Goal: Information Seeking & Learning: Learn about a topic

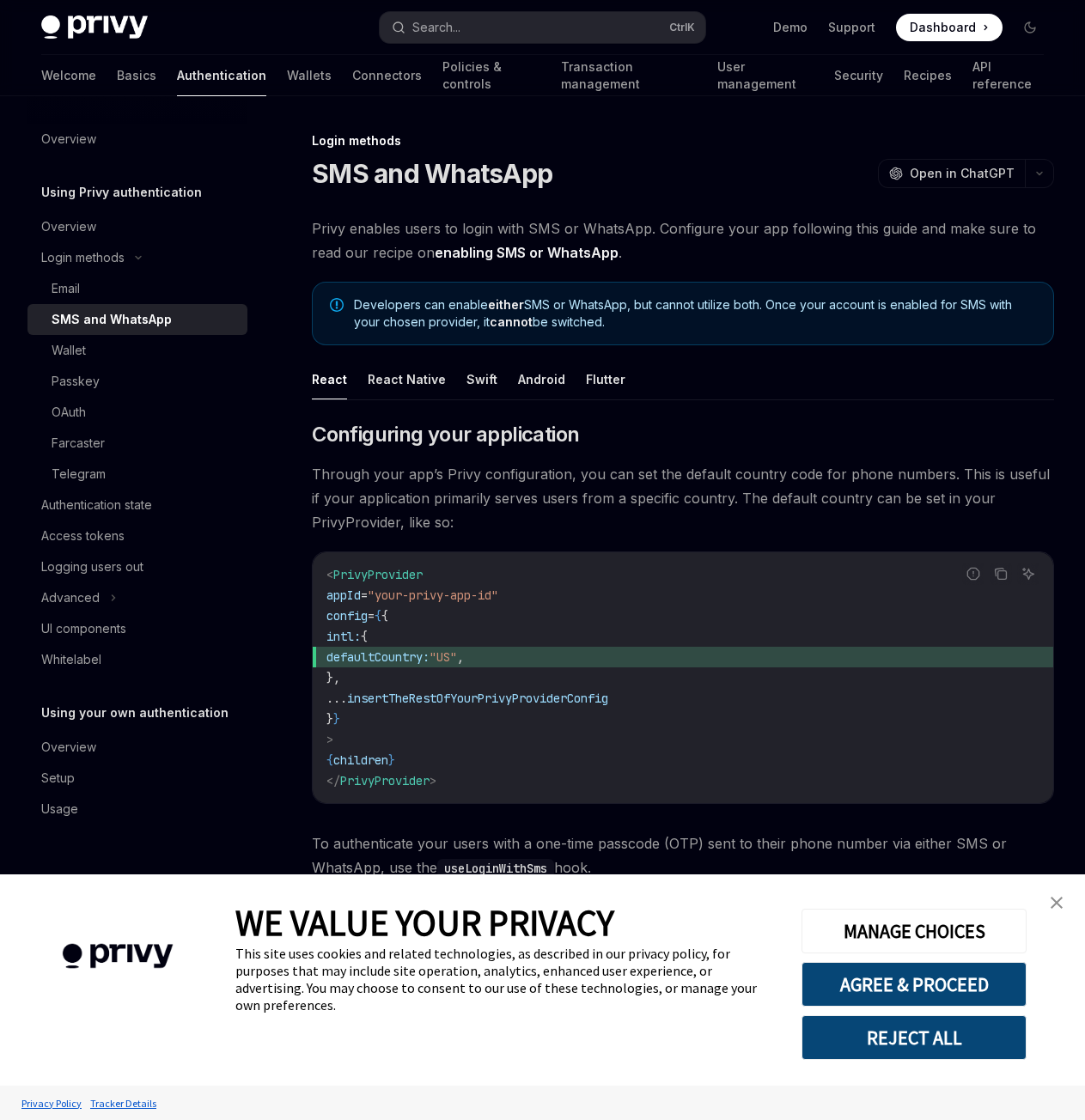
type textarea "*"
click at [880, 973] on button "AGREE & PROCEED" at bounding box center [913, 984] width 225 height 44
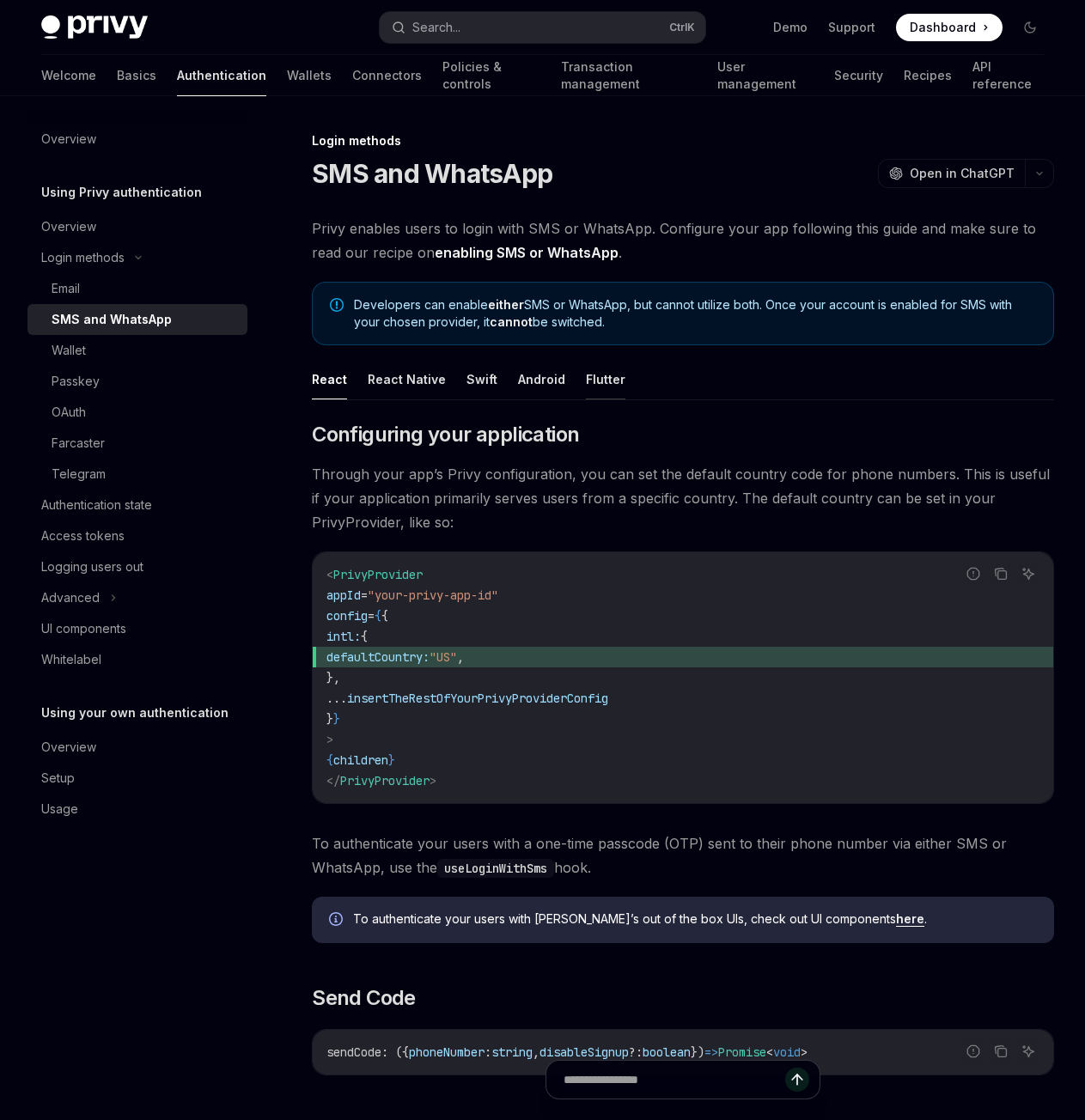
click at [599, 379] on button "Flutter" at bounding box center [605, 379] width 39 height 40
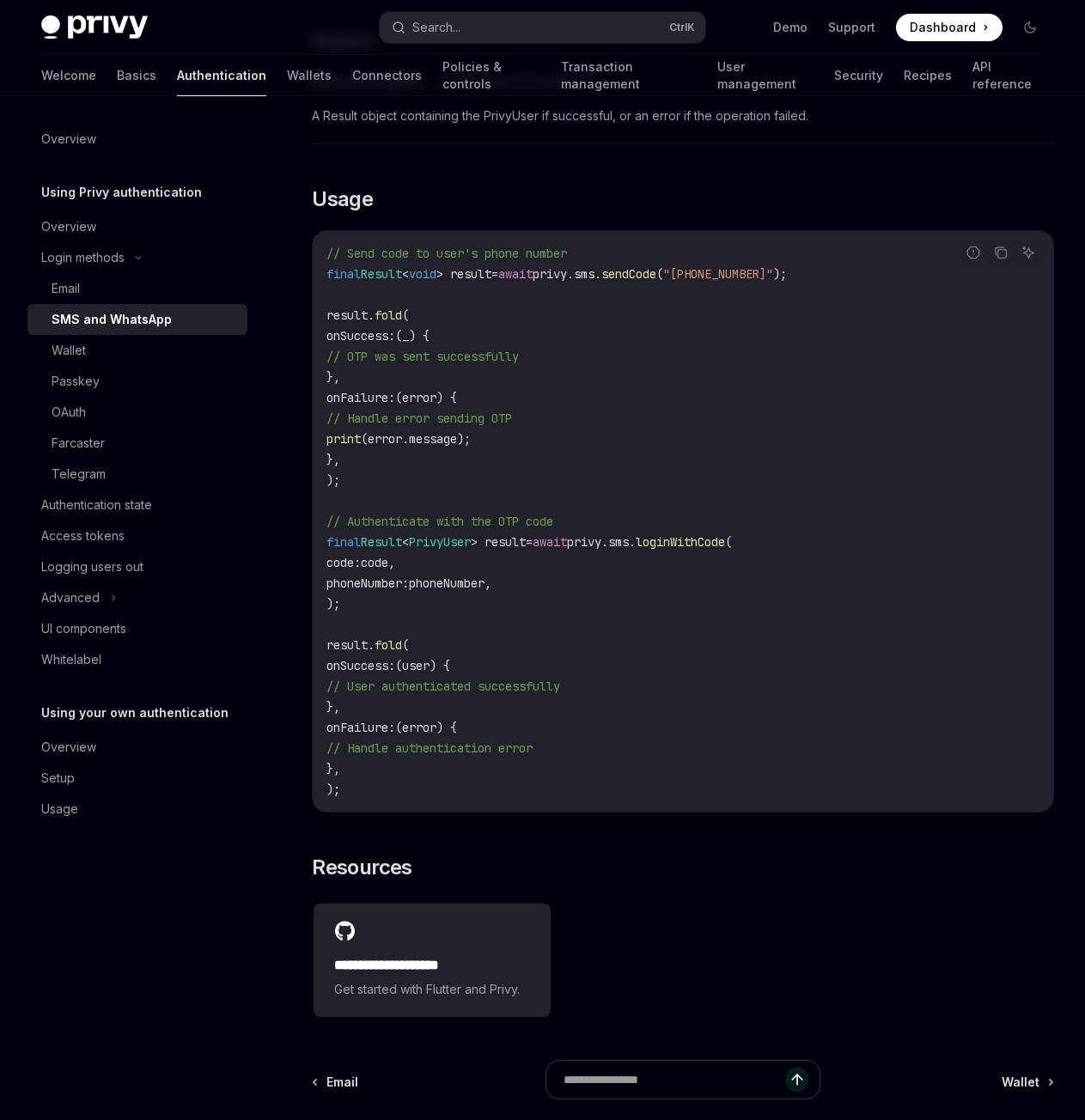
scroll to position [1328, 0]
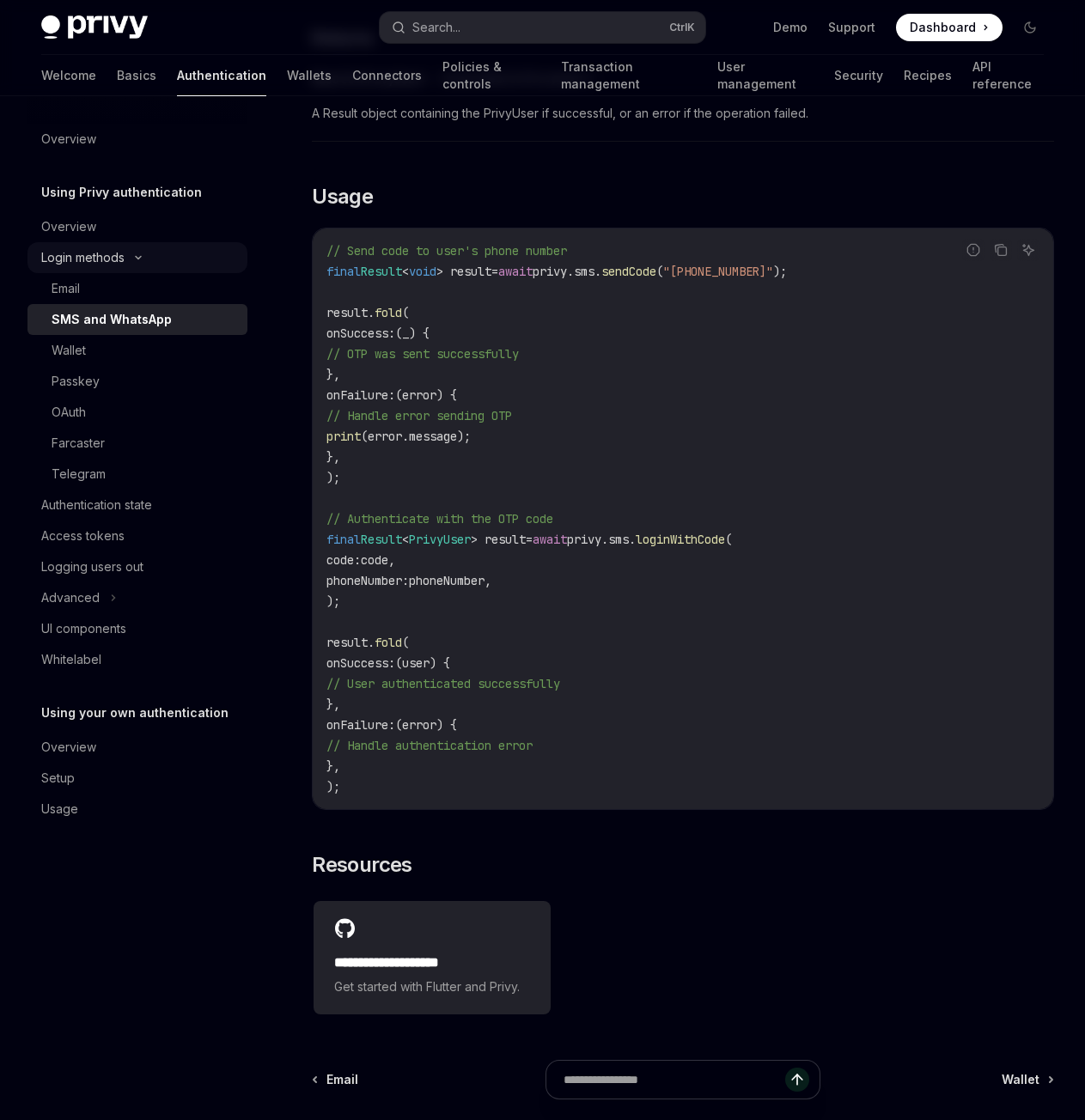
click at [142, 263] on div "Login methods" at bounding box center [137, 258] width 220 height 31
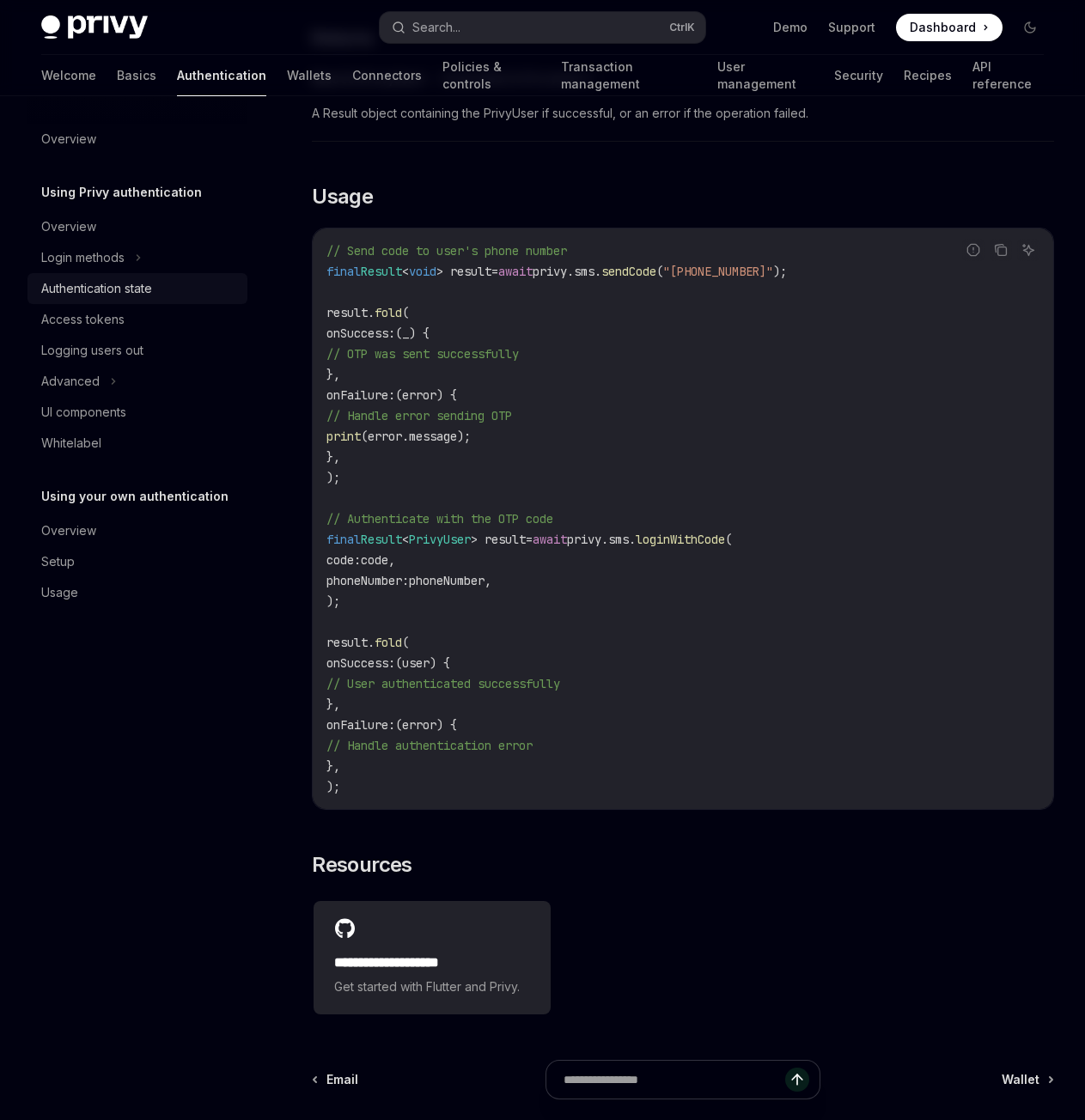
click at [107, 291] on div "Authentication state" at bounding box center [97, 289] width 111 height 21
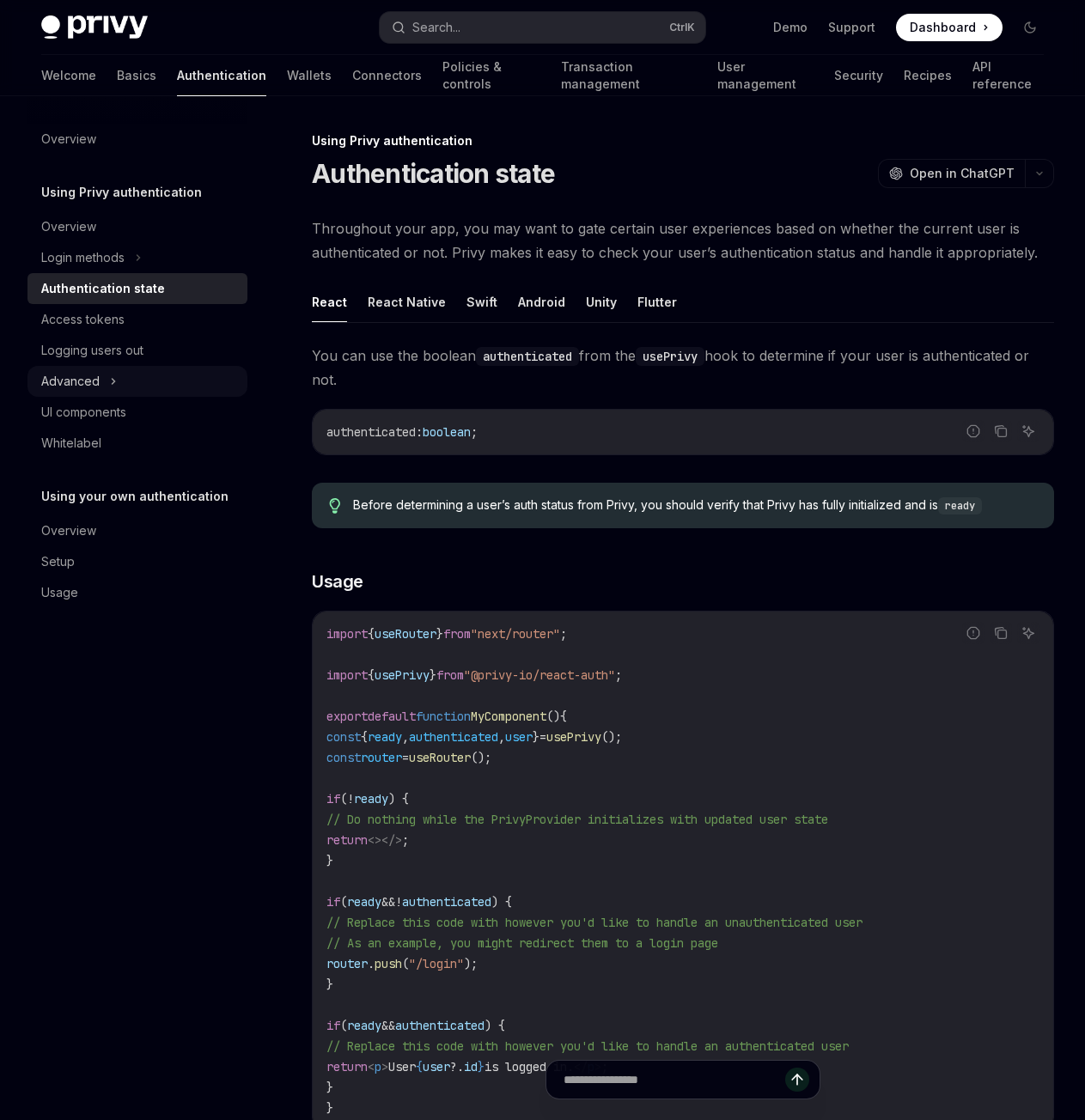
click at [96, 387] on div "Advanced" at bounding box center [71, 382] width 58 height 21
click at [96, 386] on div "Advanced" at bounding box center [71, 382] width 58 height 21
click at [287, 74] on link "Wallets" at bounding box center [308, 75] width 44 height 41
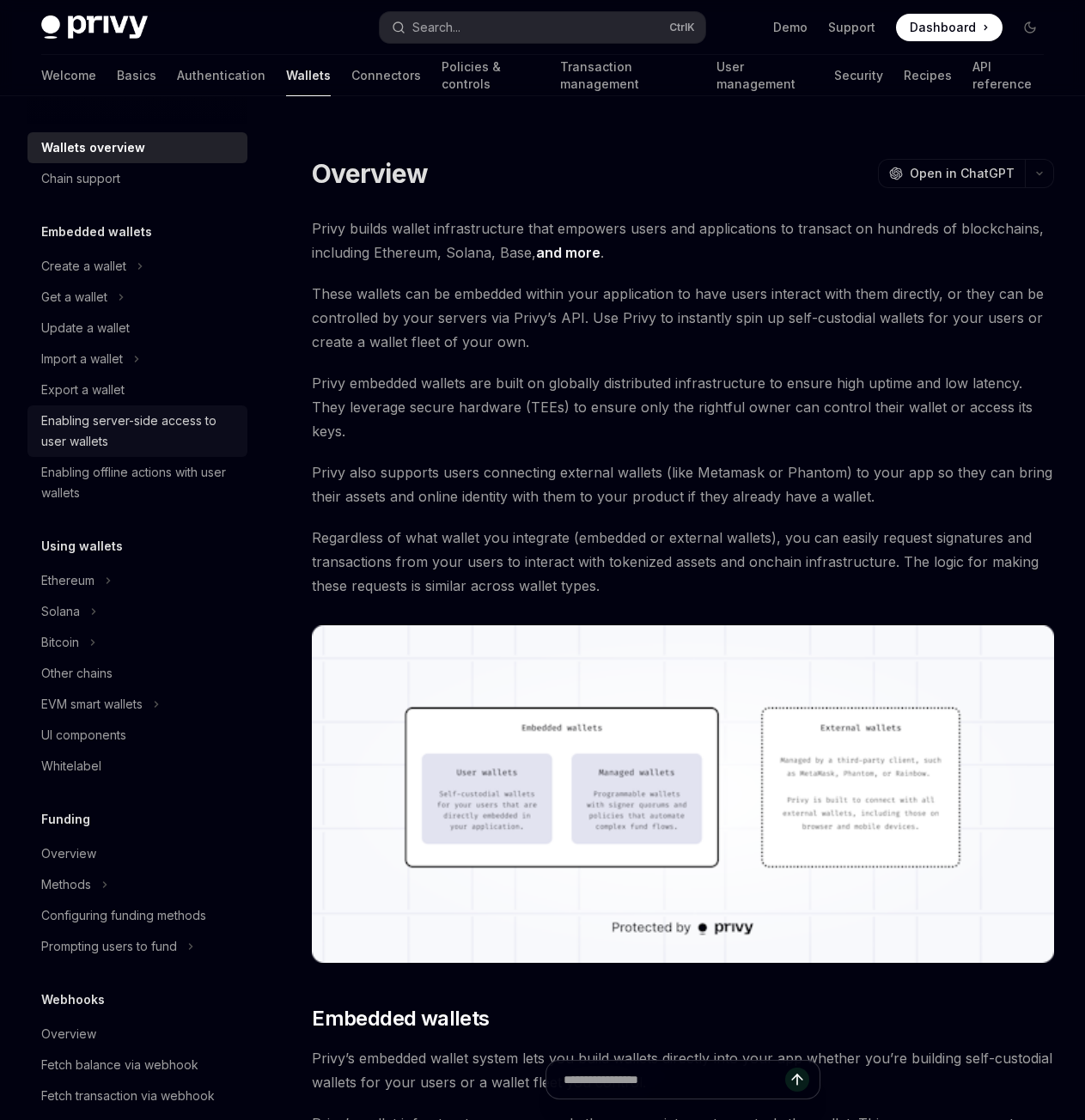
click at [134, 430] on div "Enabling server-side access to user wallets" at bounding box center [139, 432] width 196 height 41
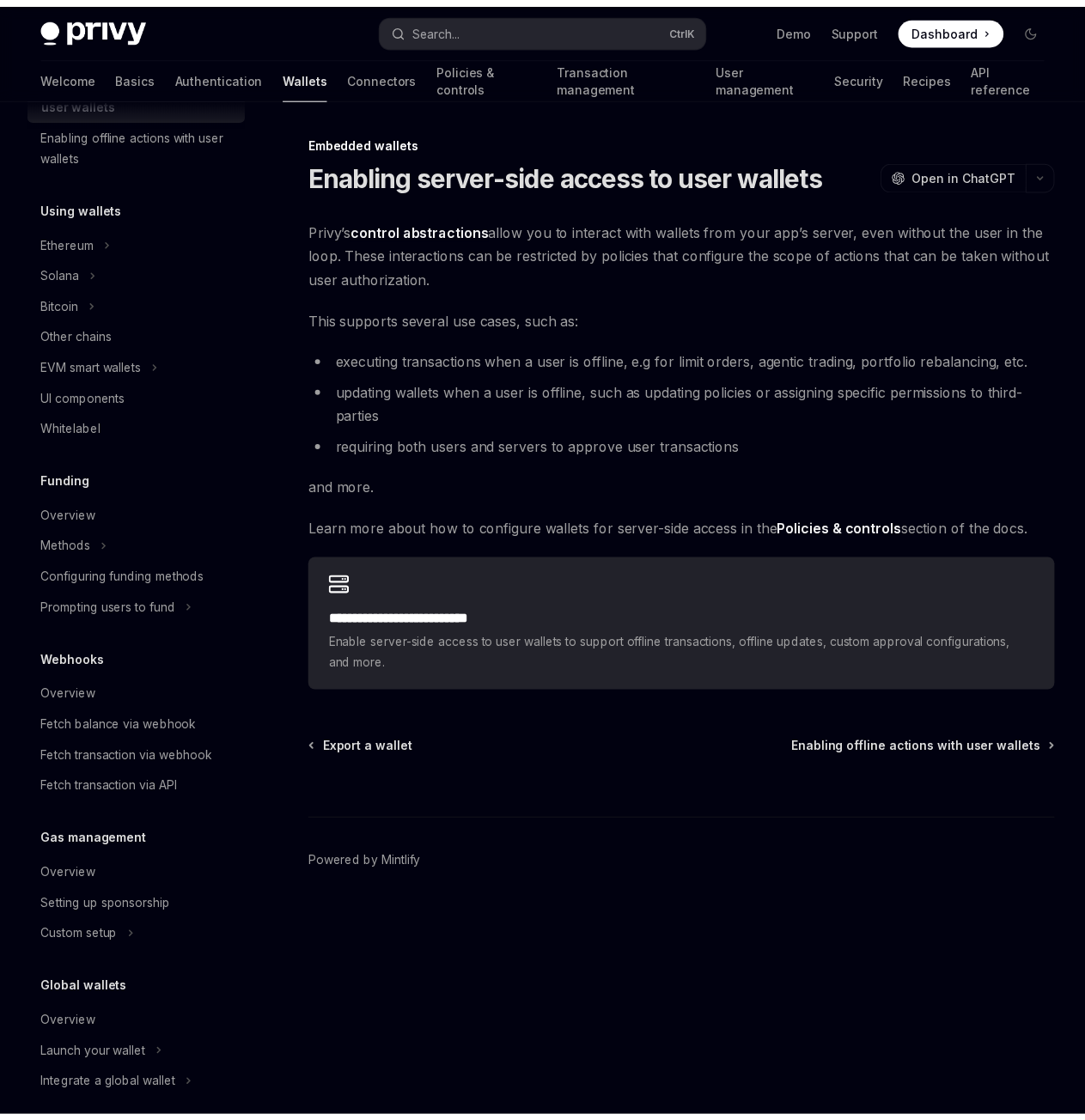
scroll to position [355, 0]
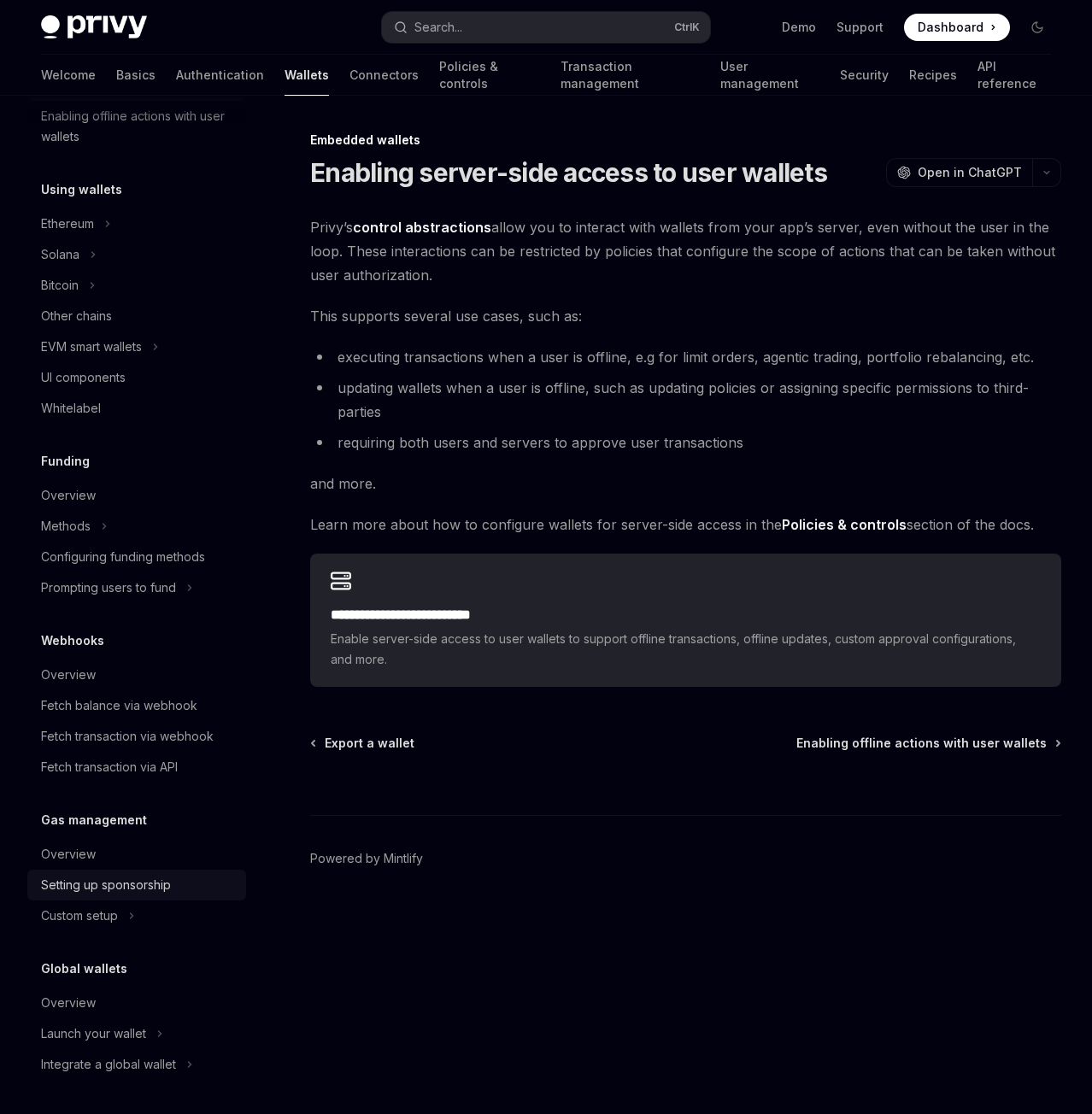
click at [88, 878] on div "Setting up sponsorship" at bounding box center [106, 885] width 130 height 21
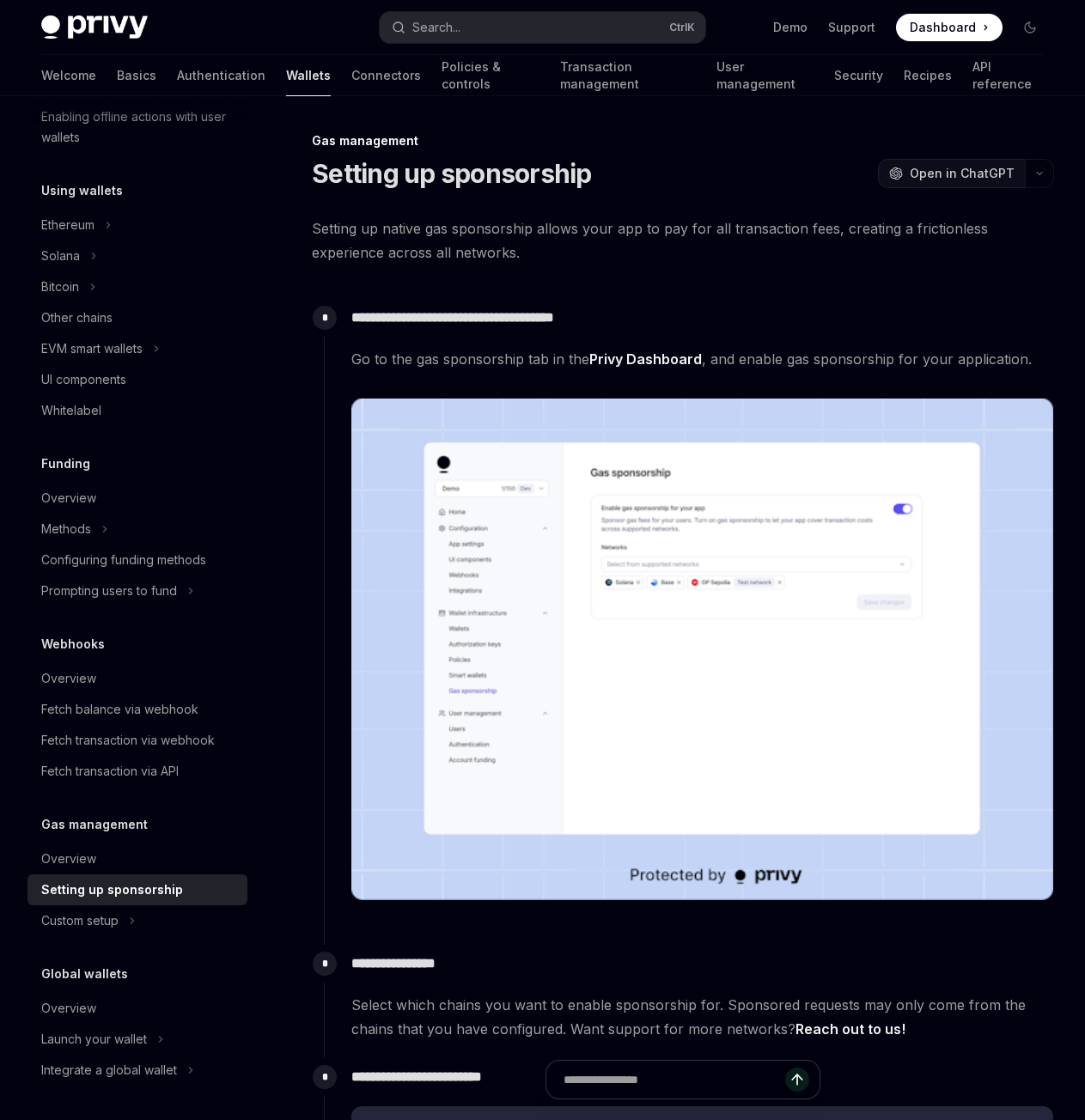
click at [991, 169] on span "Open in ChatGPT" at bounding box center [961, 173] width 104 height 17
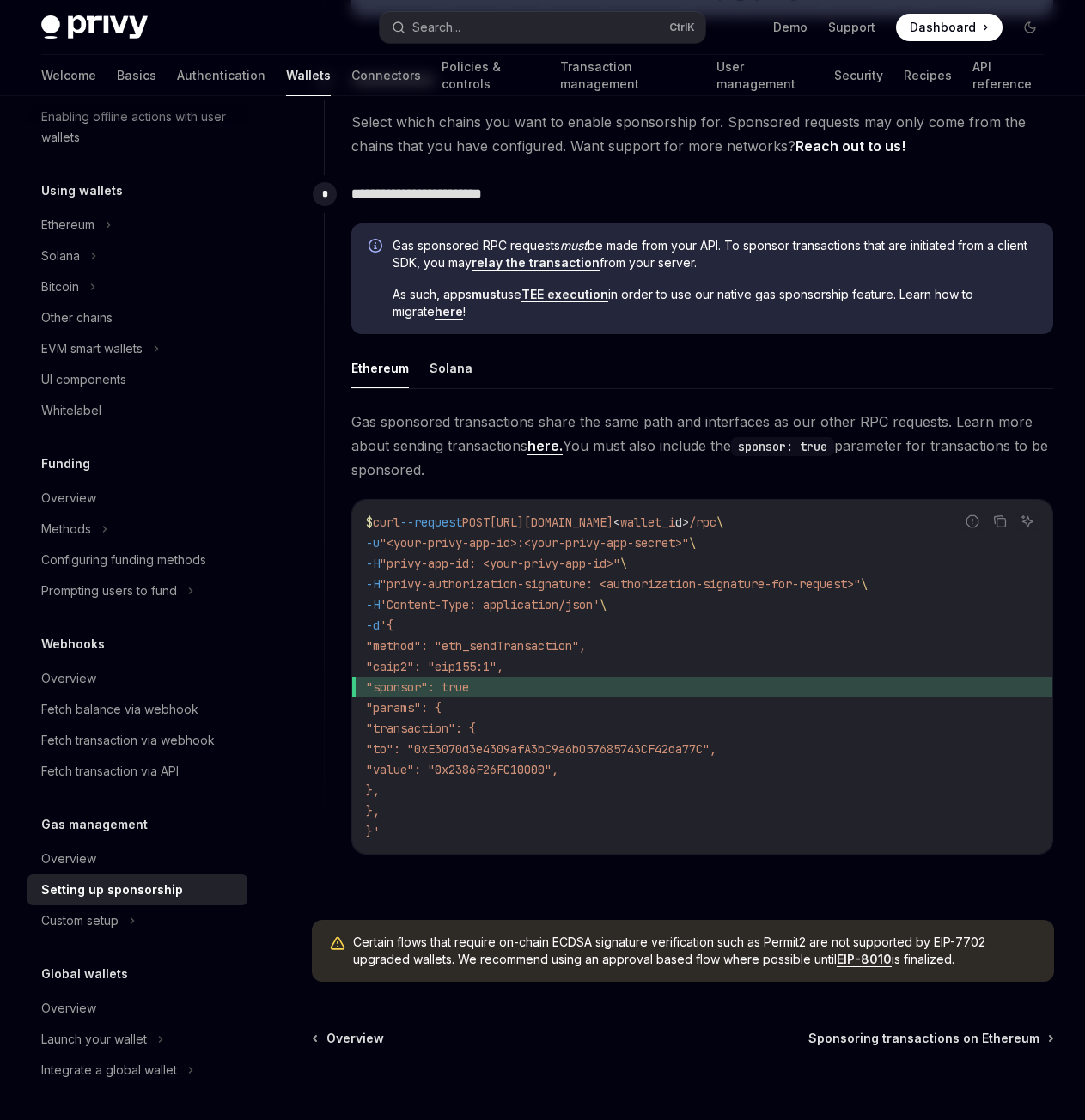
scroll to position [860, 0]
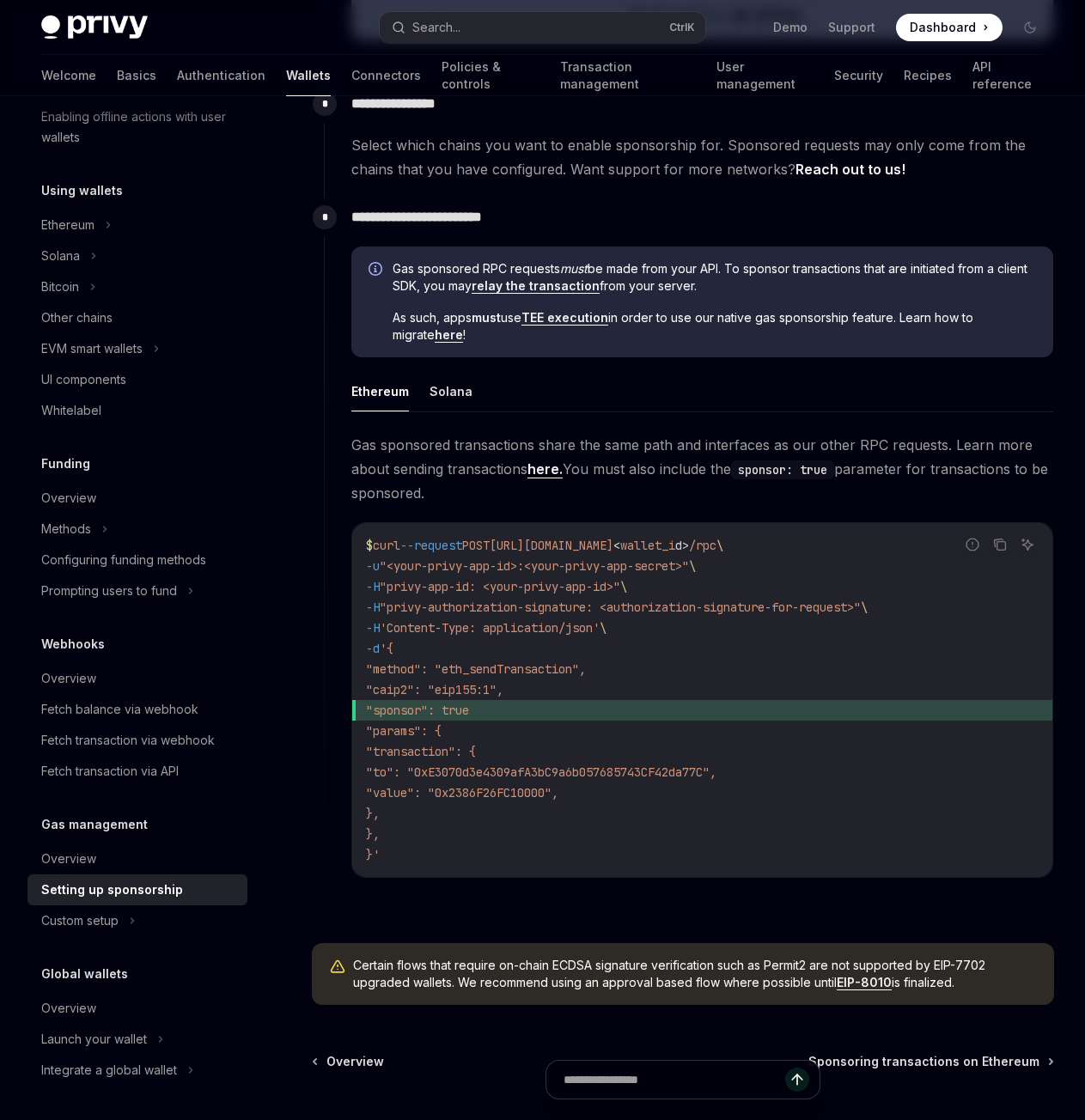
click at [596, 279] on link "relay the transaction" at bounding box center [535, 286] width 128 height 15
type textarea "*"
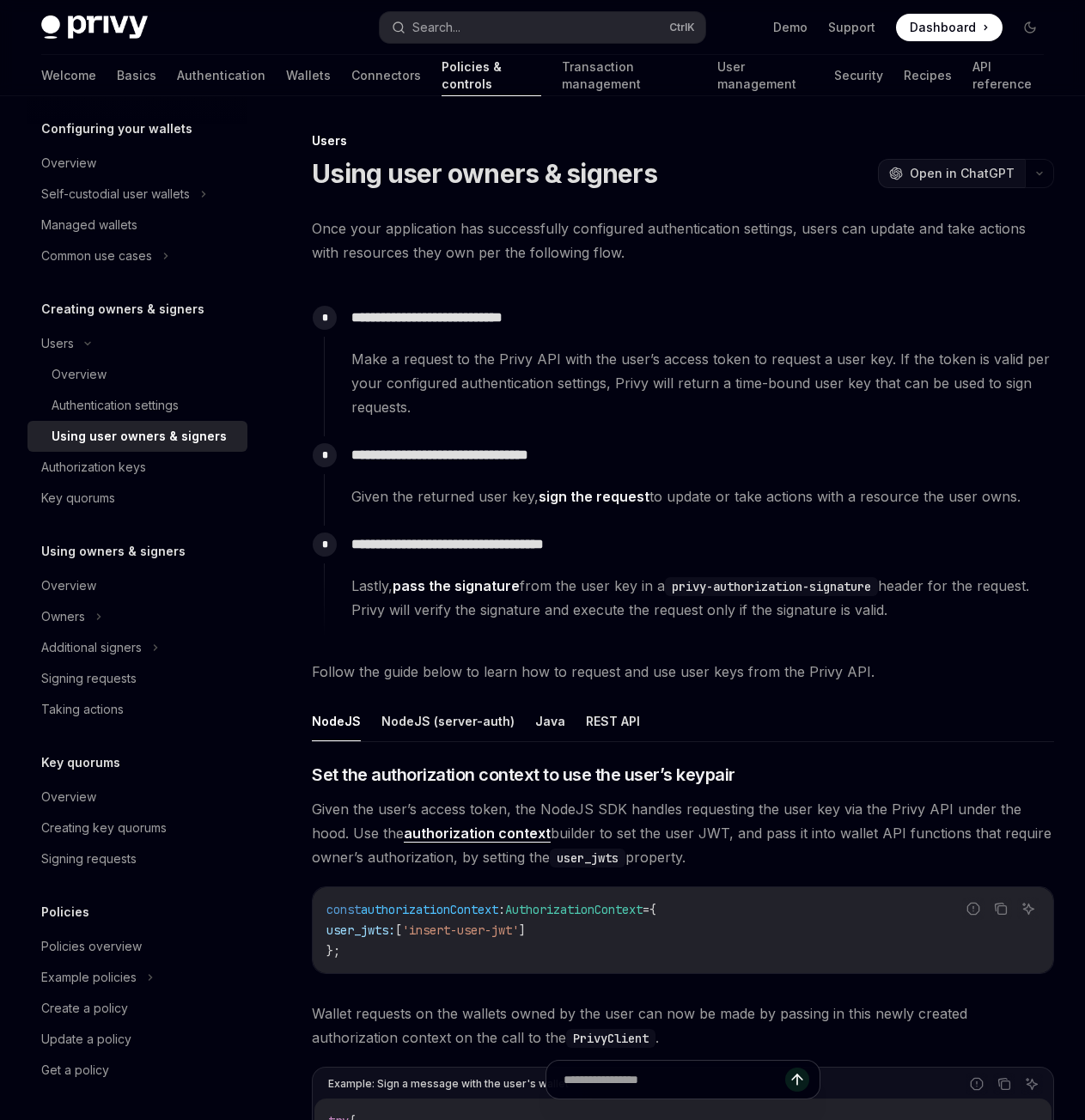
click at [956, 171] on span "Open in ChatGPT" at bounding box center [961, 173] width 104 height 17
click at [965, 174] on span "Open in ChatGPT" at bounding box center [961, 173] width 104 height 17
click at [81, 80] on div "Welcome Basics Authentication Wallets Connectors Policies & controls Transactio…" at bounding box center [542, 75] width 1002 height 41
click at [177, 83] on link "Authentication" at bounding box center [221, 75] width 88 height 41
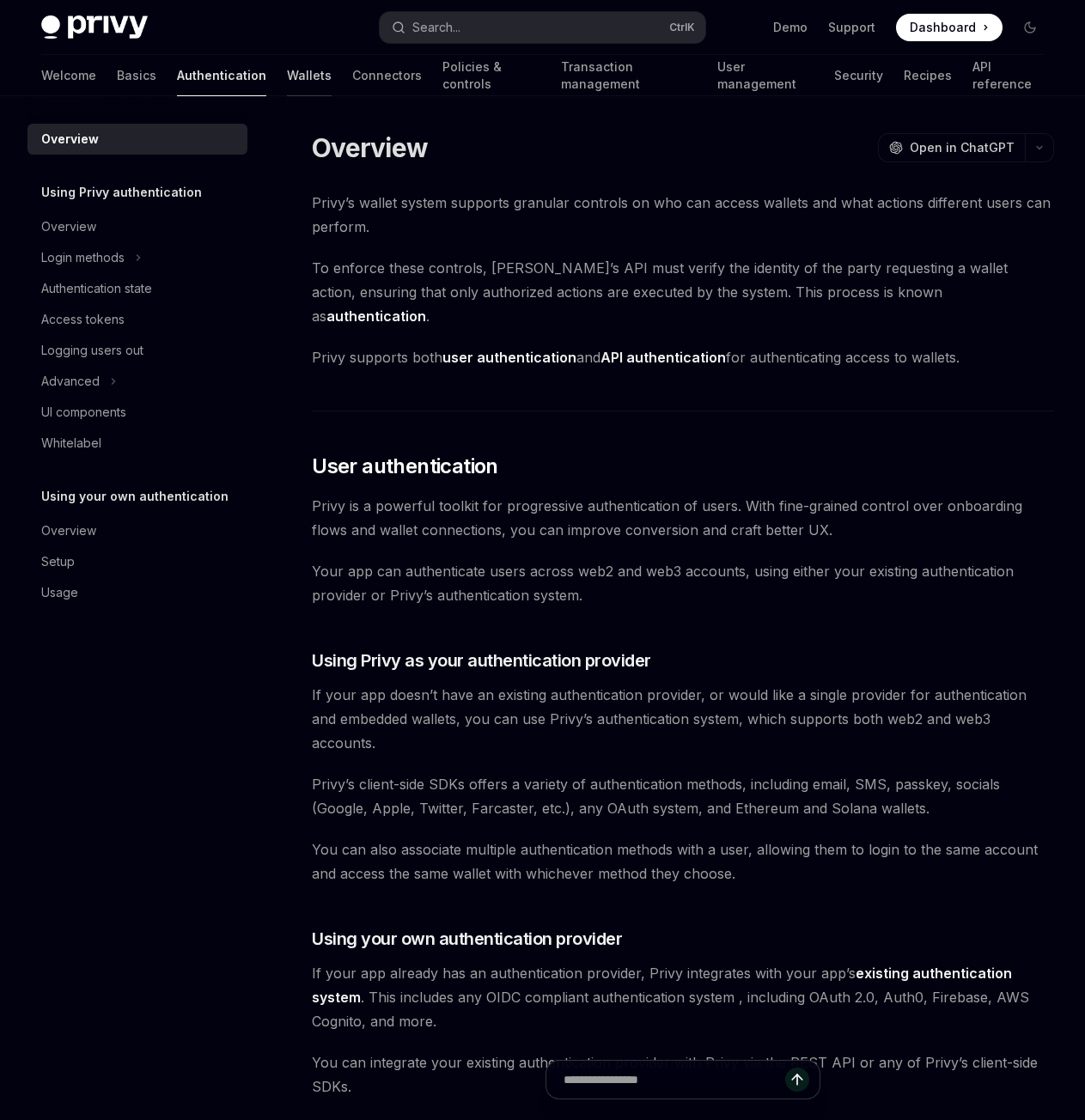
click at [287, 67] on link "Wallets" at bounding box center [308, 75] width 44 height 41
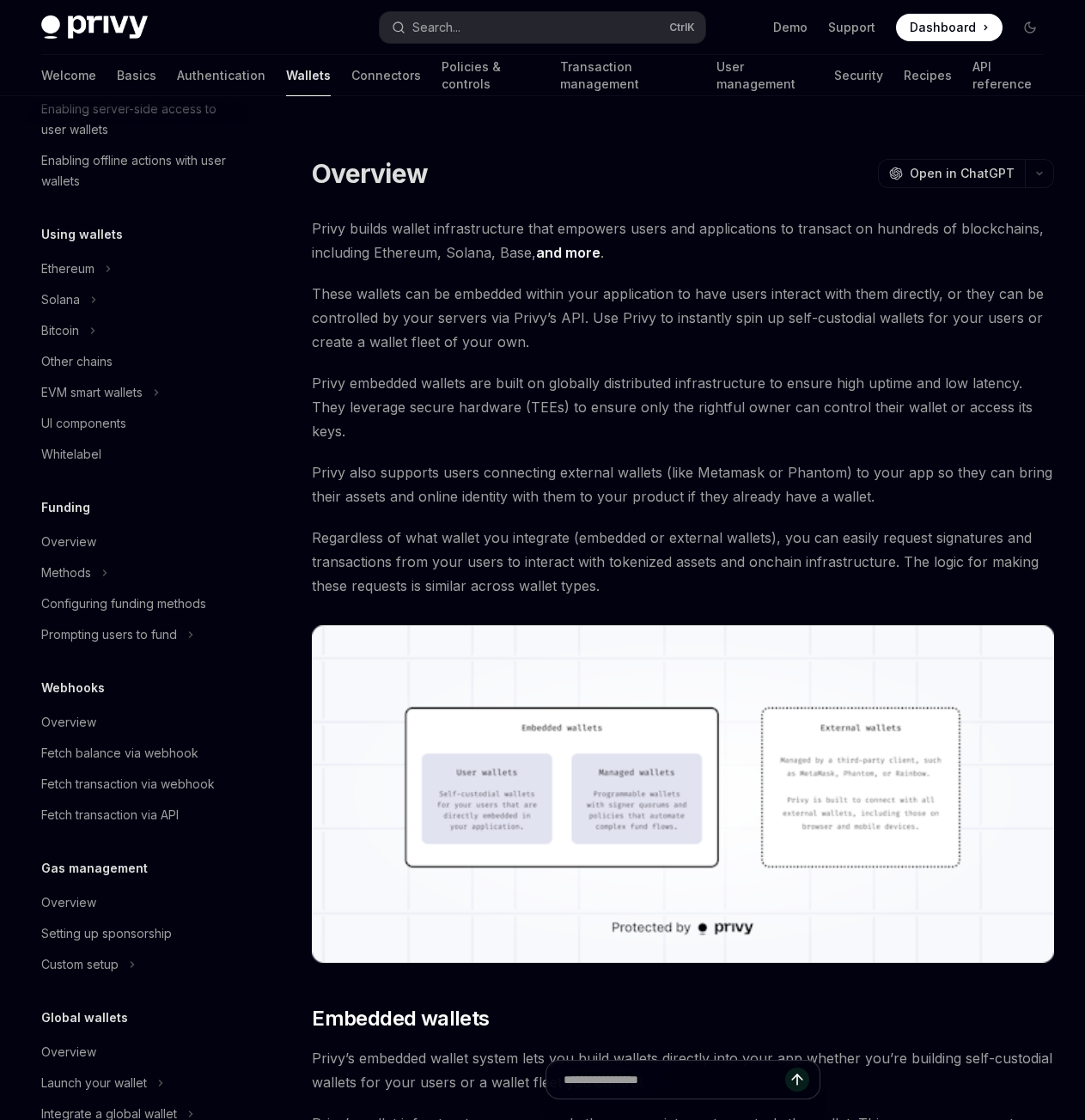
scroll to position [312, 0]
drag, startPoint x: 259, startPoint y: 869, endPoint x: 265, endPoint y: 879, distance: 11.7
click at [265, 879] on div "Wallets overview Chain support Embedded wallets Create a wallet Get a wallet Up…" at bounding box center [150, 607] width 247 height 1024
click at [163, 930] on div "Setting up sponsorship" at bounding box center [106, 933] width 131 height 21
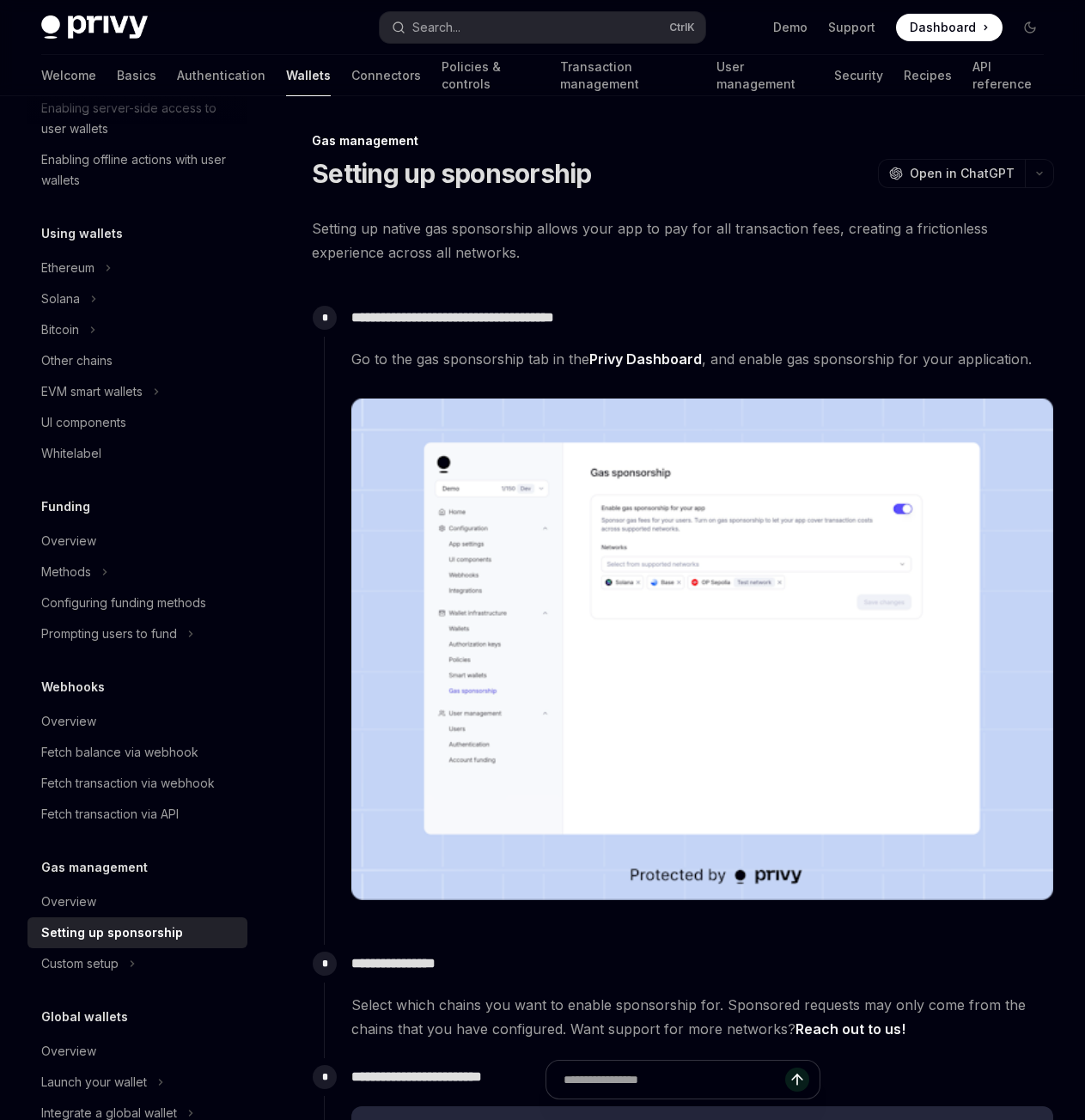
click at [165, 54] on div "Privy Docs home page Search... Ctrl K Demo Support Dashboard Dashboard Search..." at bounding box center [542, 27] width 1002 height 55
click at [177, 80] on link "Authentication" at bounding box center [221, 75] width 88 height 41
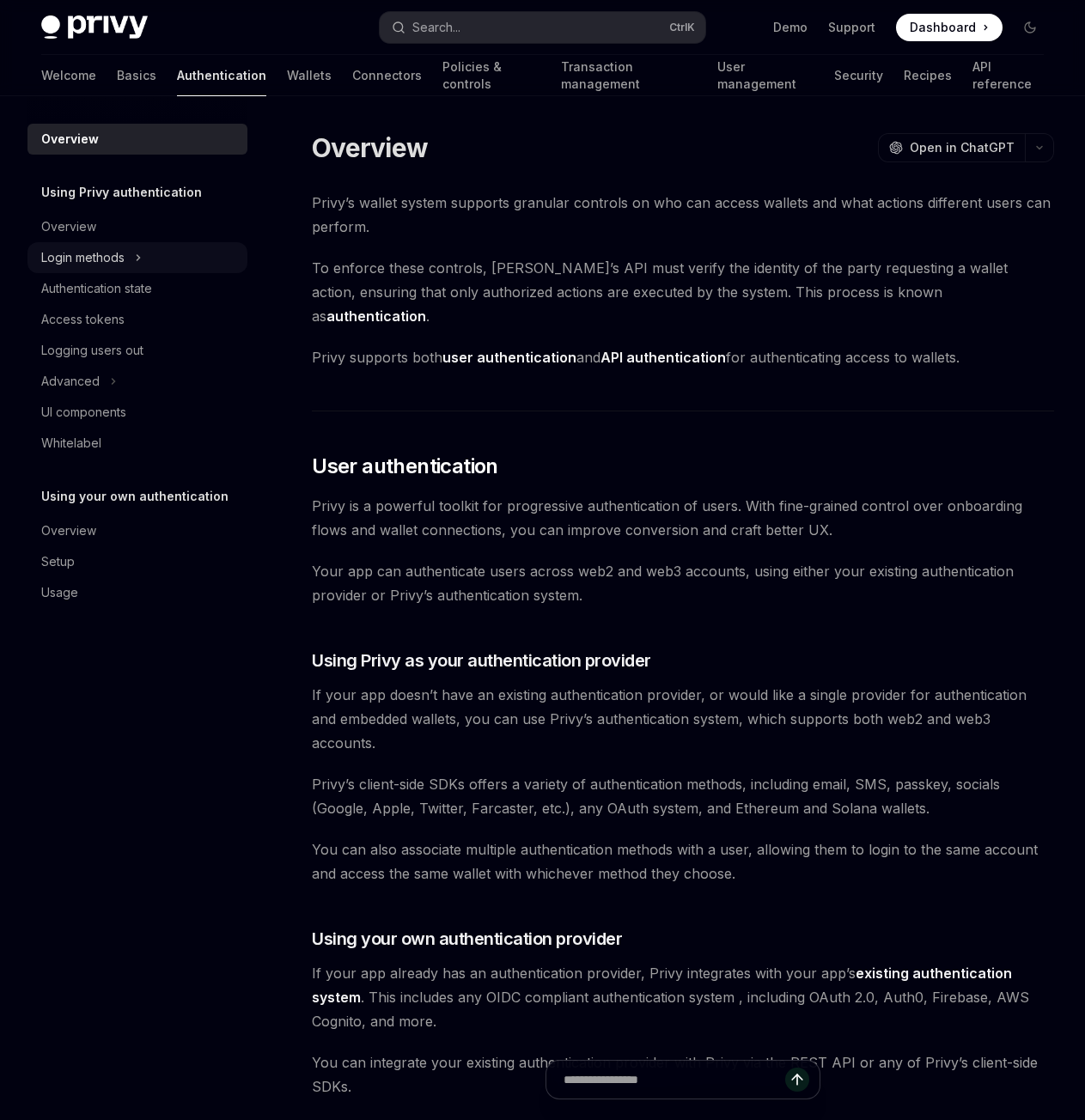
click at [94, 261] on div "Login methods" at bounding box center [83, 258] width 84 height 21
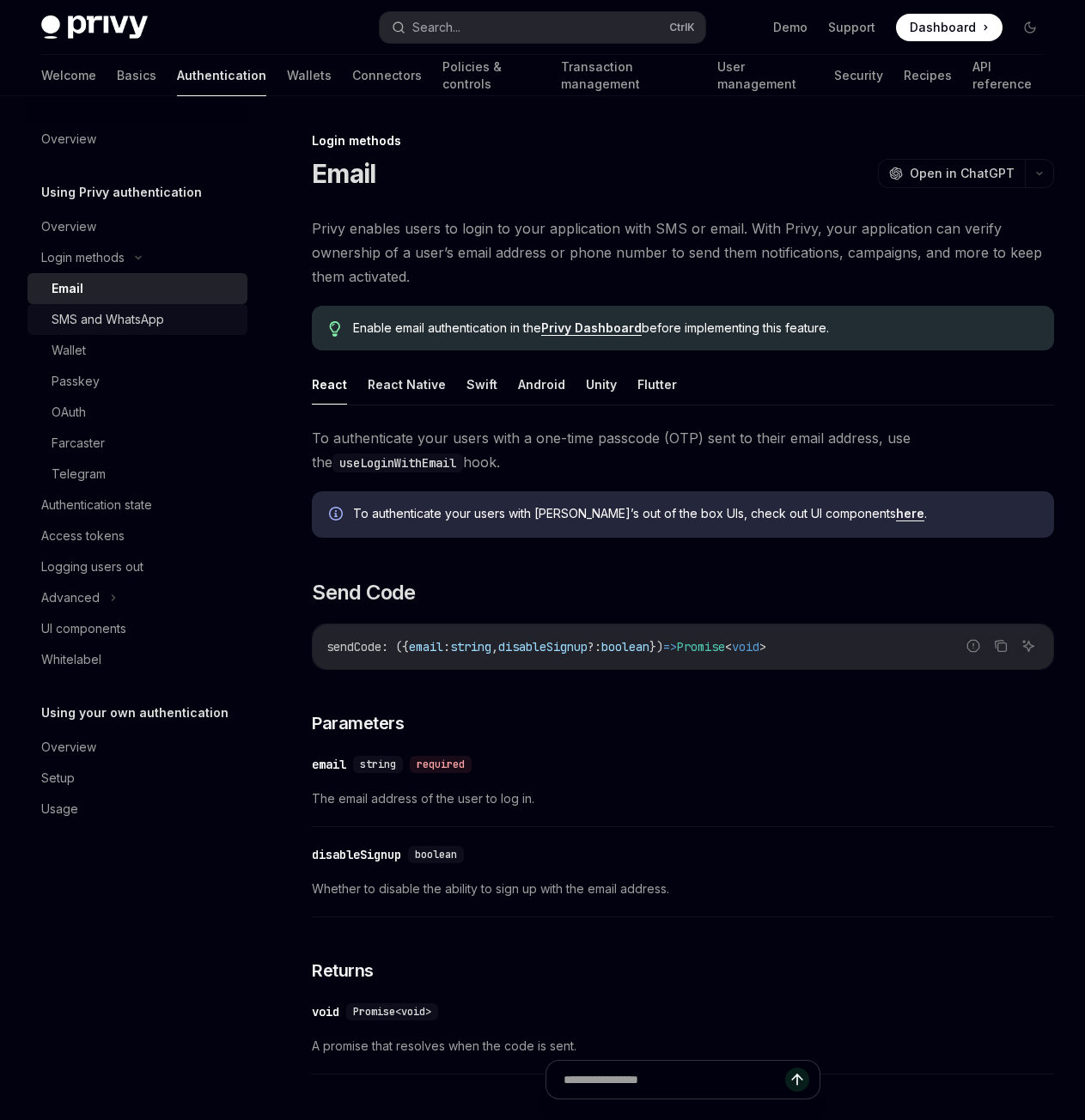
click at [56, 312] on div "SMS and WhatsApp" at bounding box center [108, 320] width 113 height 21
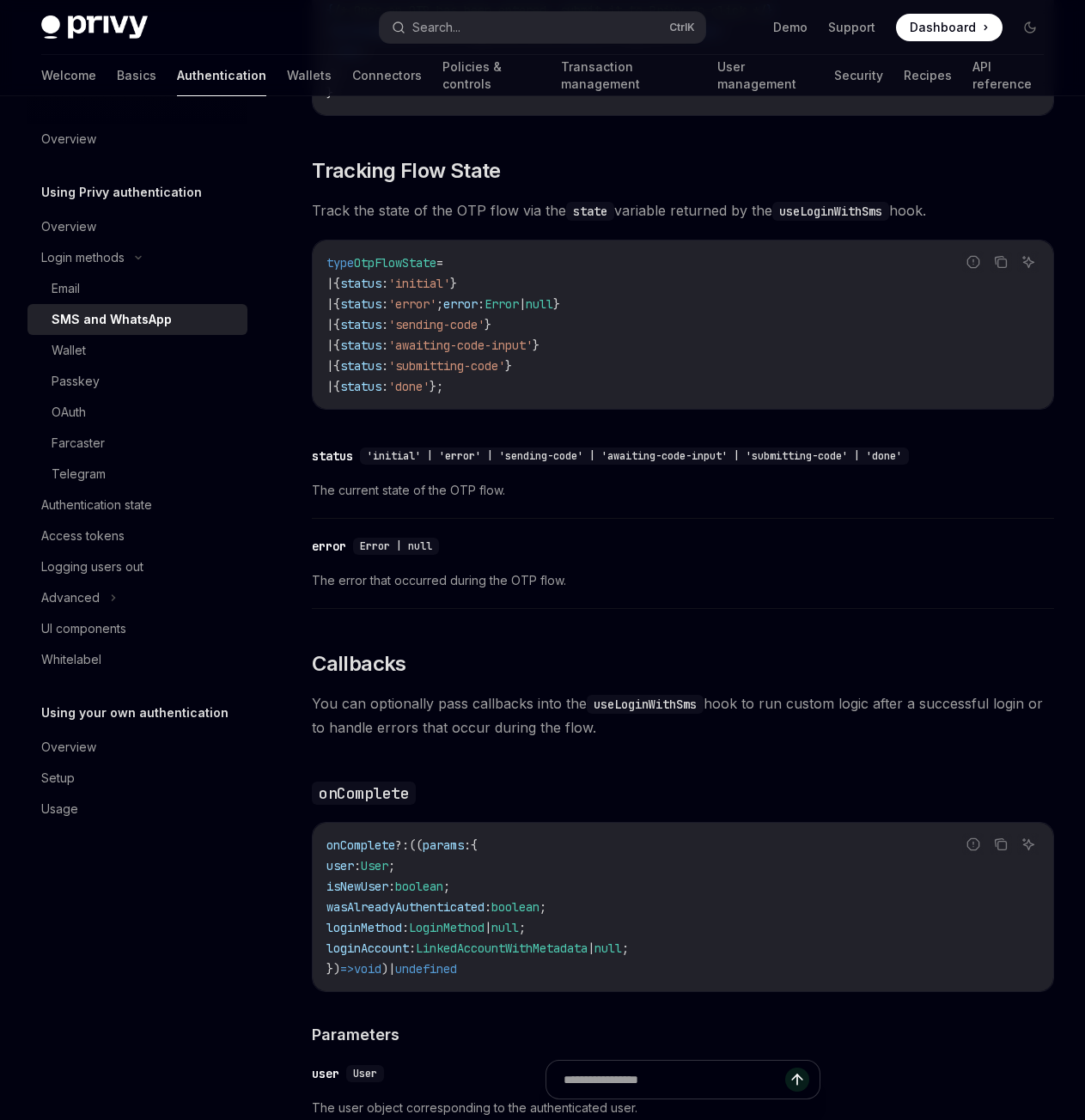
scroll to position [2647, 0]
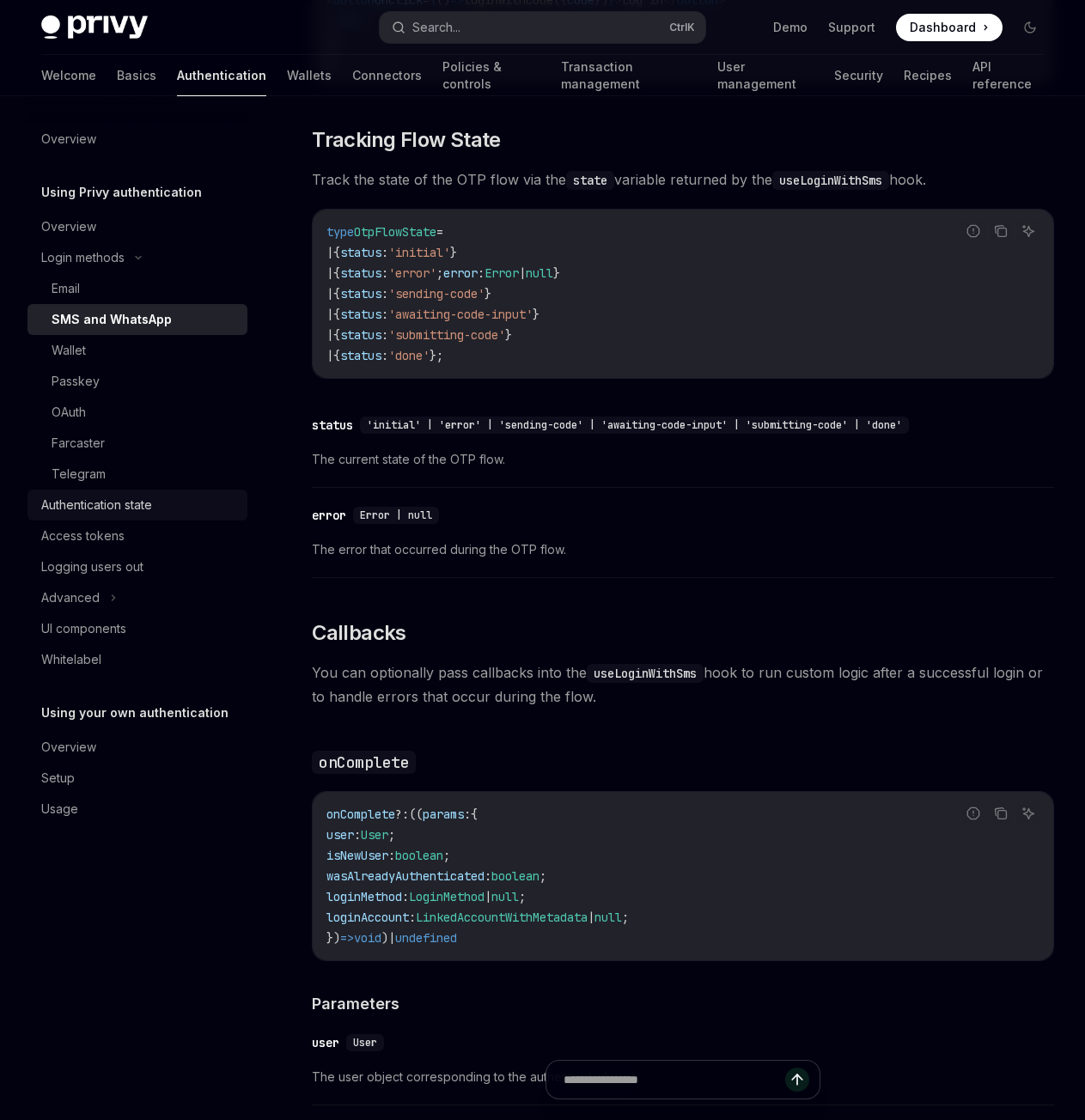
click at [124, 498] on div "Authentication state" at bounding box center [97, 505] width 111 height 21
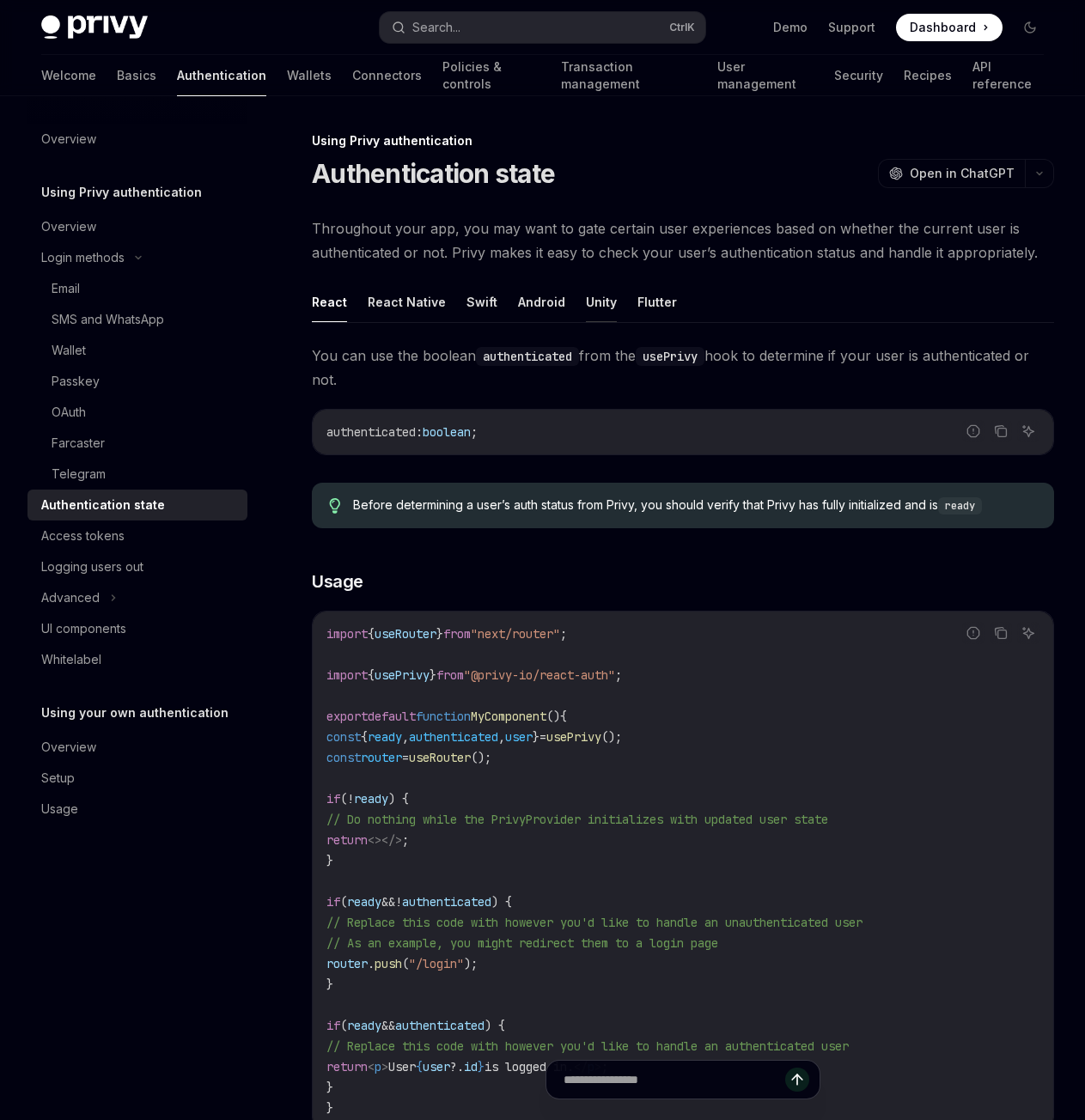
click at [603, 298] on button "Unity" at bounding box center [601, 302] width 31 height 40
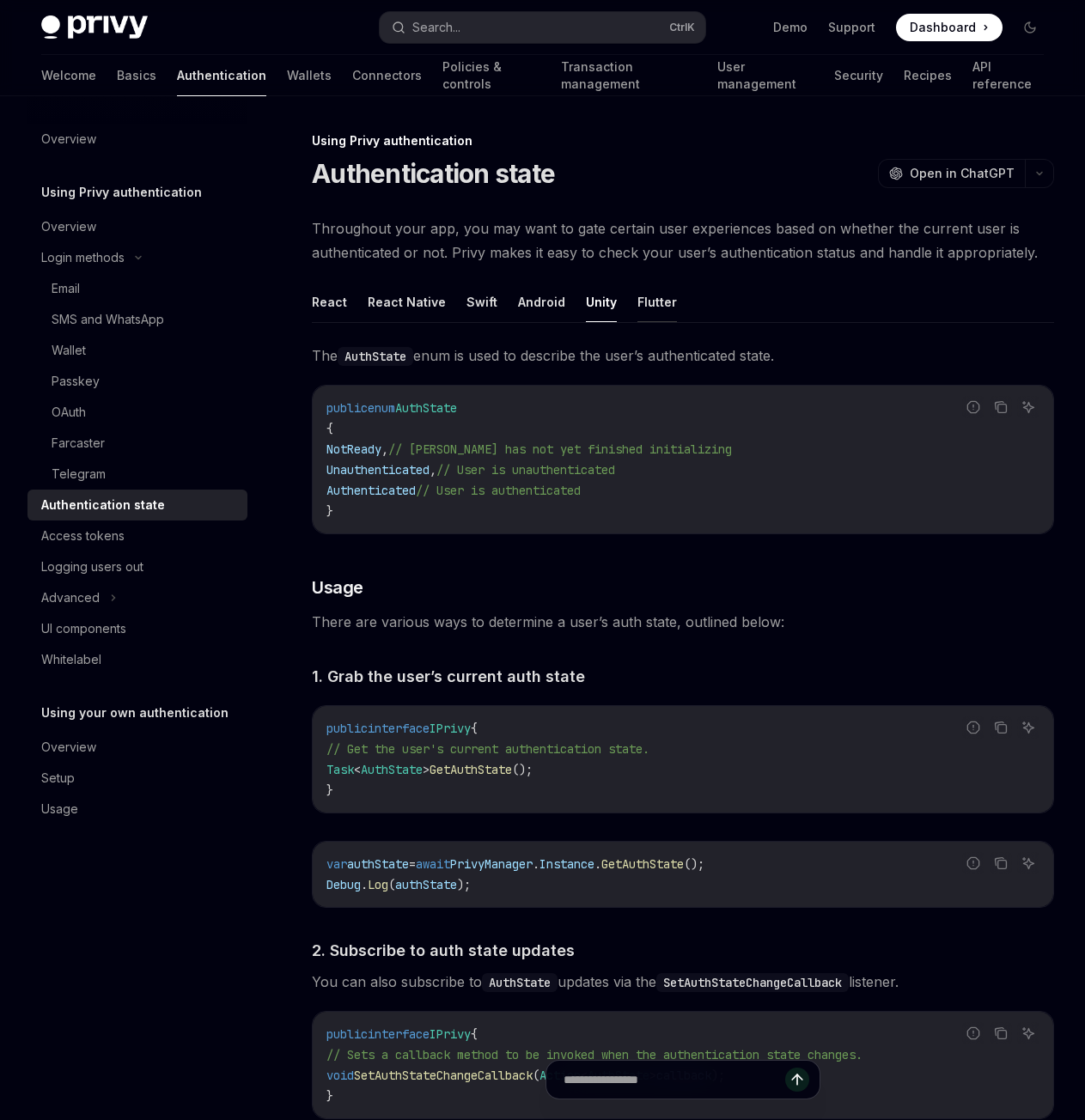
click at [637, 300] on button "Flutter" at bounding box center [657, 302] width 39 height 40
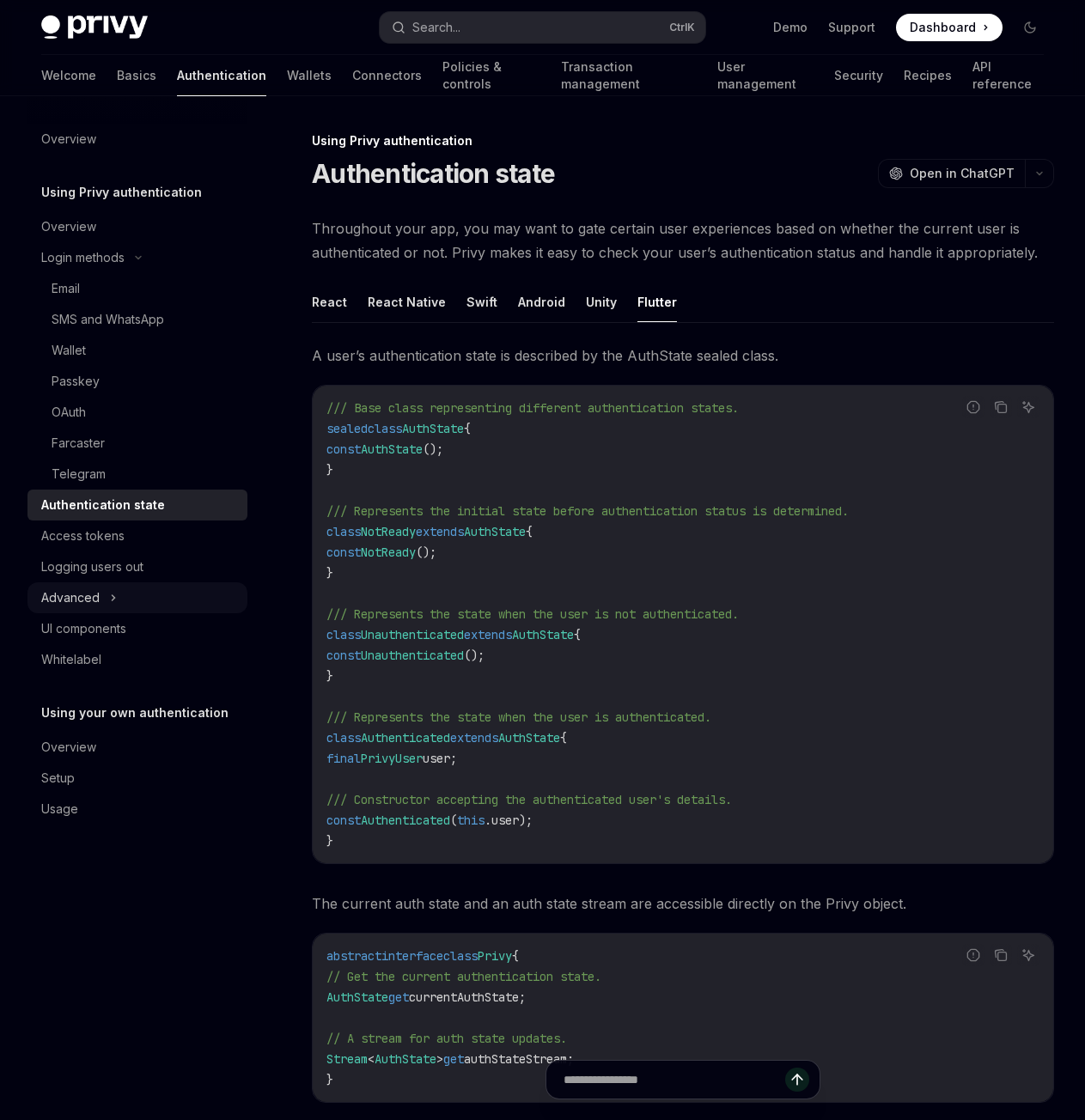
click at [106, 598] on div "Advanced" at bounding box center [137, 597] width 220 height 31
click at [106, 598] on icon at bounding box center [114, 597] width 21 height 7
click at [59, 752] on div "Overview" at bounding box center [69, 748] width 55 height 21
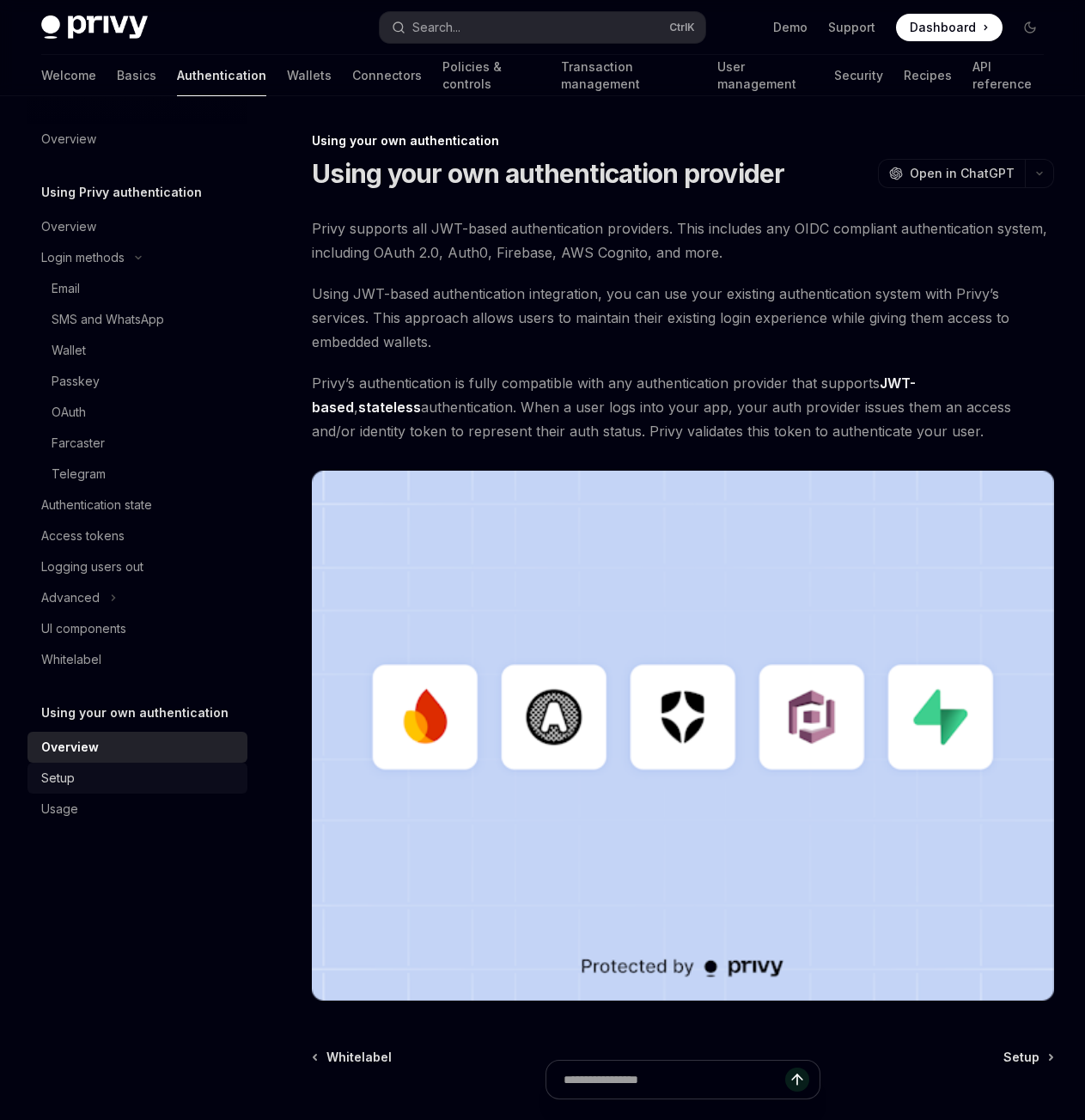
click at [120, 777] on div "Setup" at bounding box center [139, 779] width 196 height 21
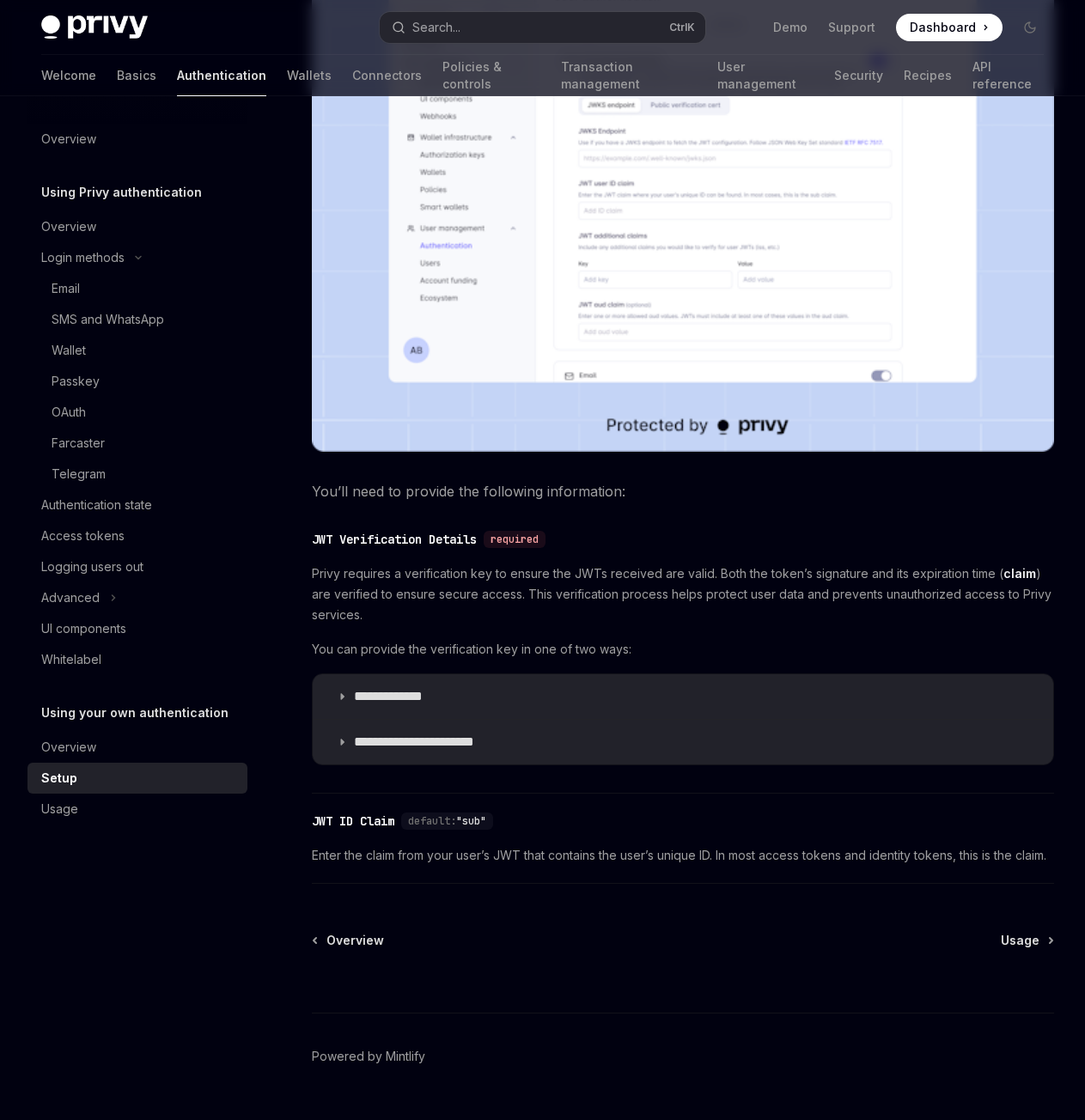
scroll to position [542, 0]
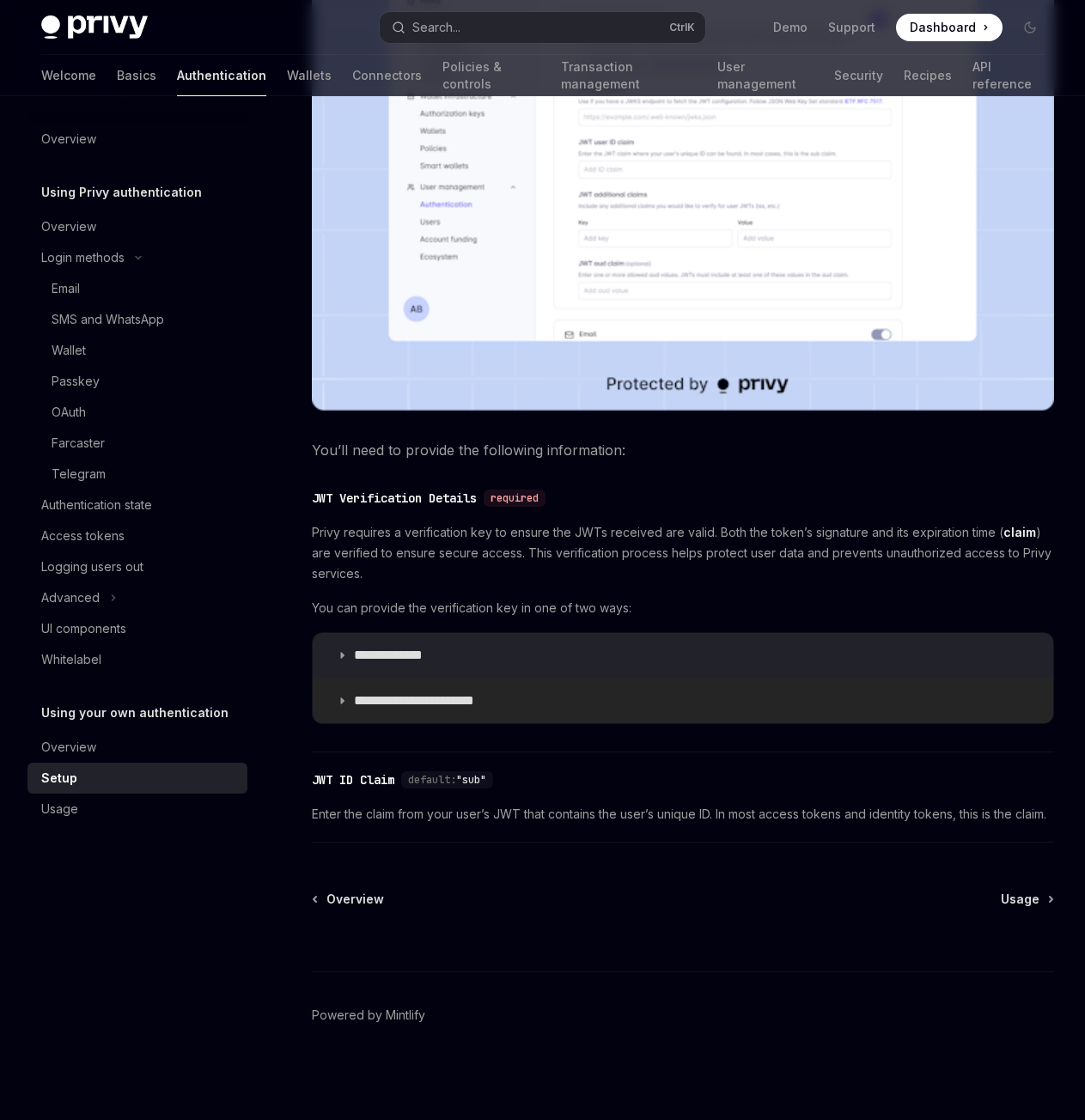
click at [402, 692] on p "**********" at bounding box center [427, 701] width 148 height 17
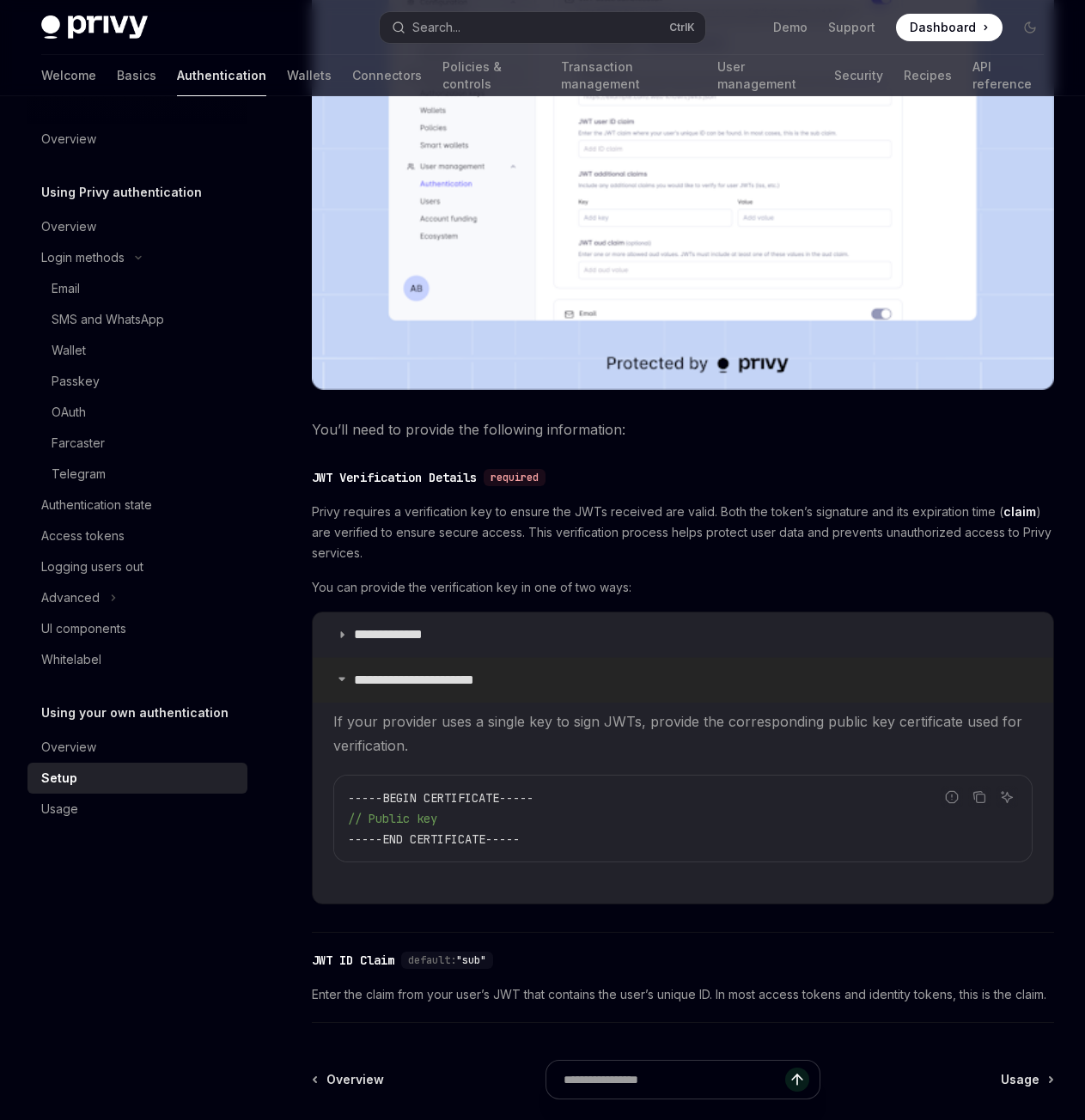
click at [401, 682] on p "**********" at bounding box center [427, 680] width 148 height 17
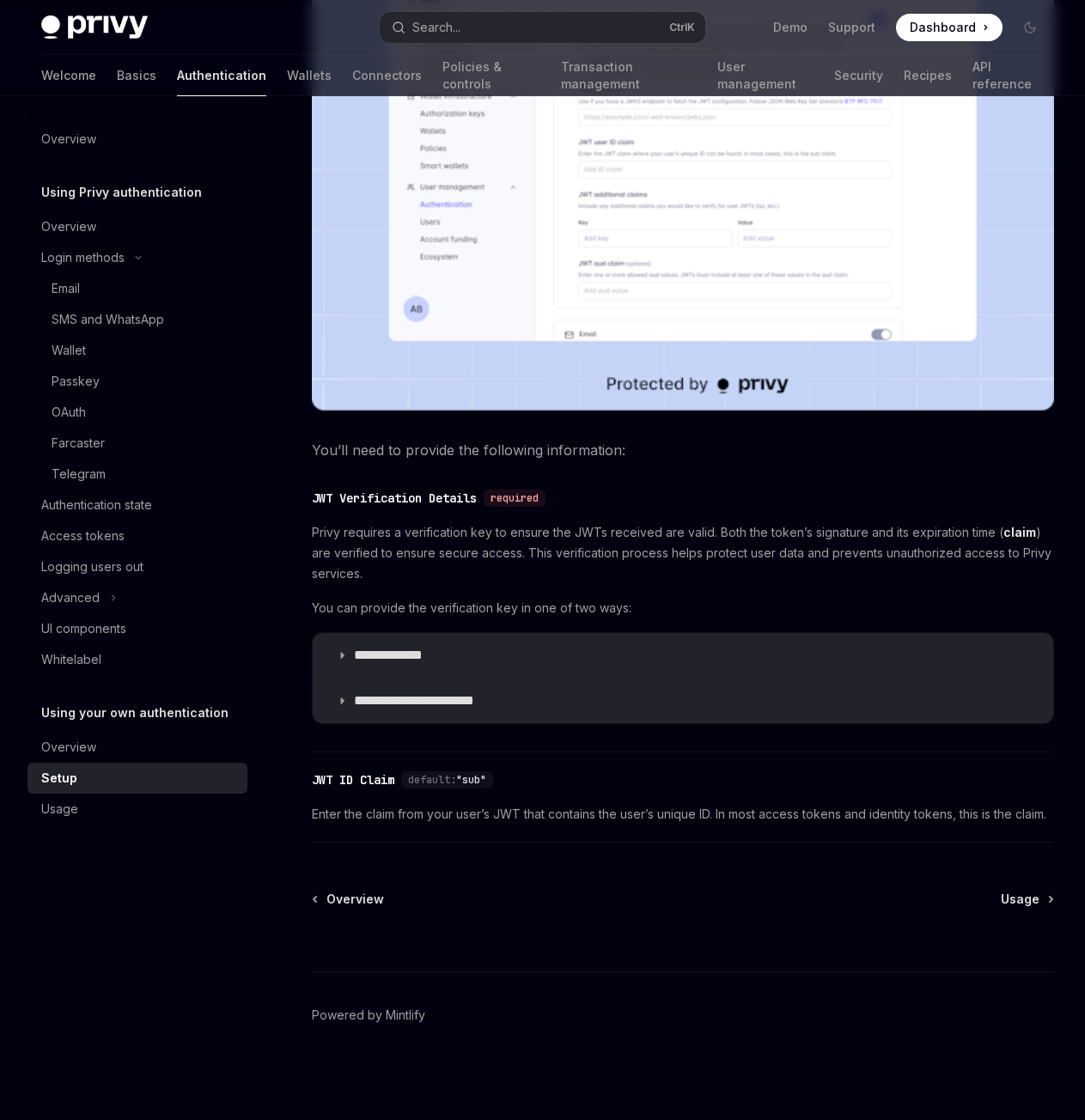
click at [382, 610] on div "**********" at bounding box center [683, 623] width 742 height 202
click at [378, 647] on p "**********" at bounding box center [404, 655] width 102 height 17
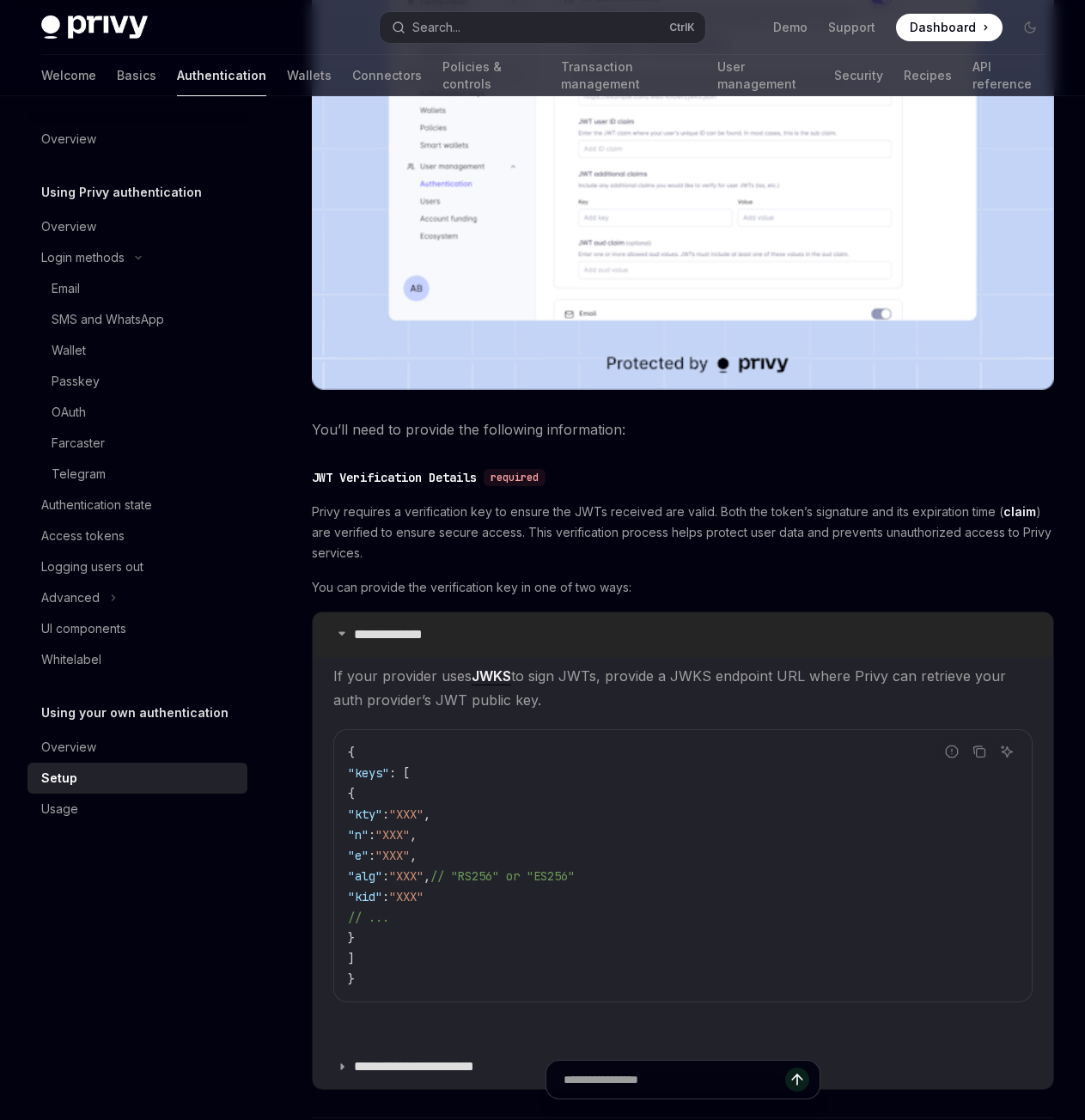
click at [382, 634] on p "**********" at bounding box center [404, 635] width 102 height 17
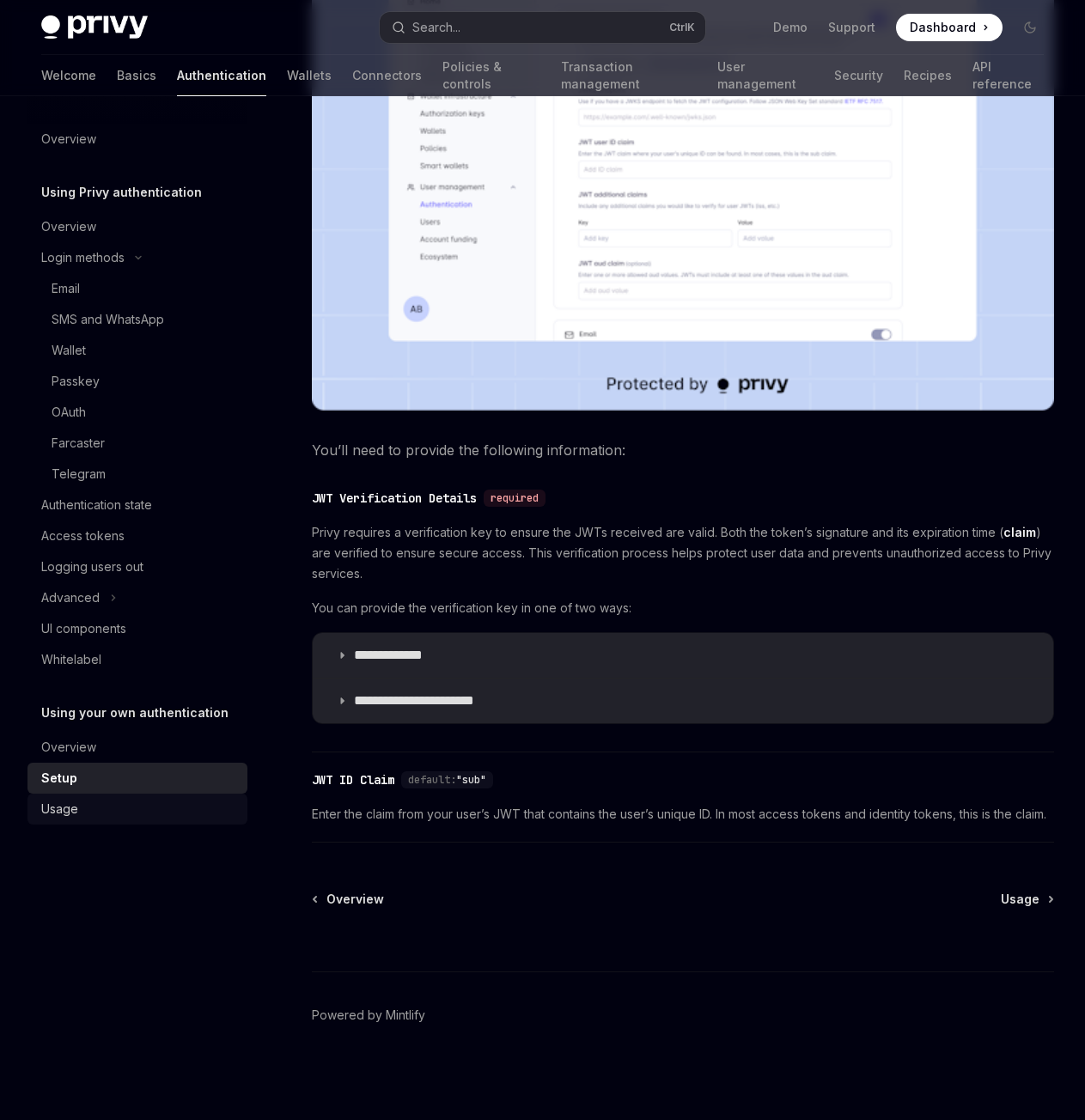
click at [143, 812] on div "Usage" at bounding box center [139, 810] width 196 height 21
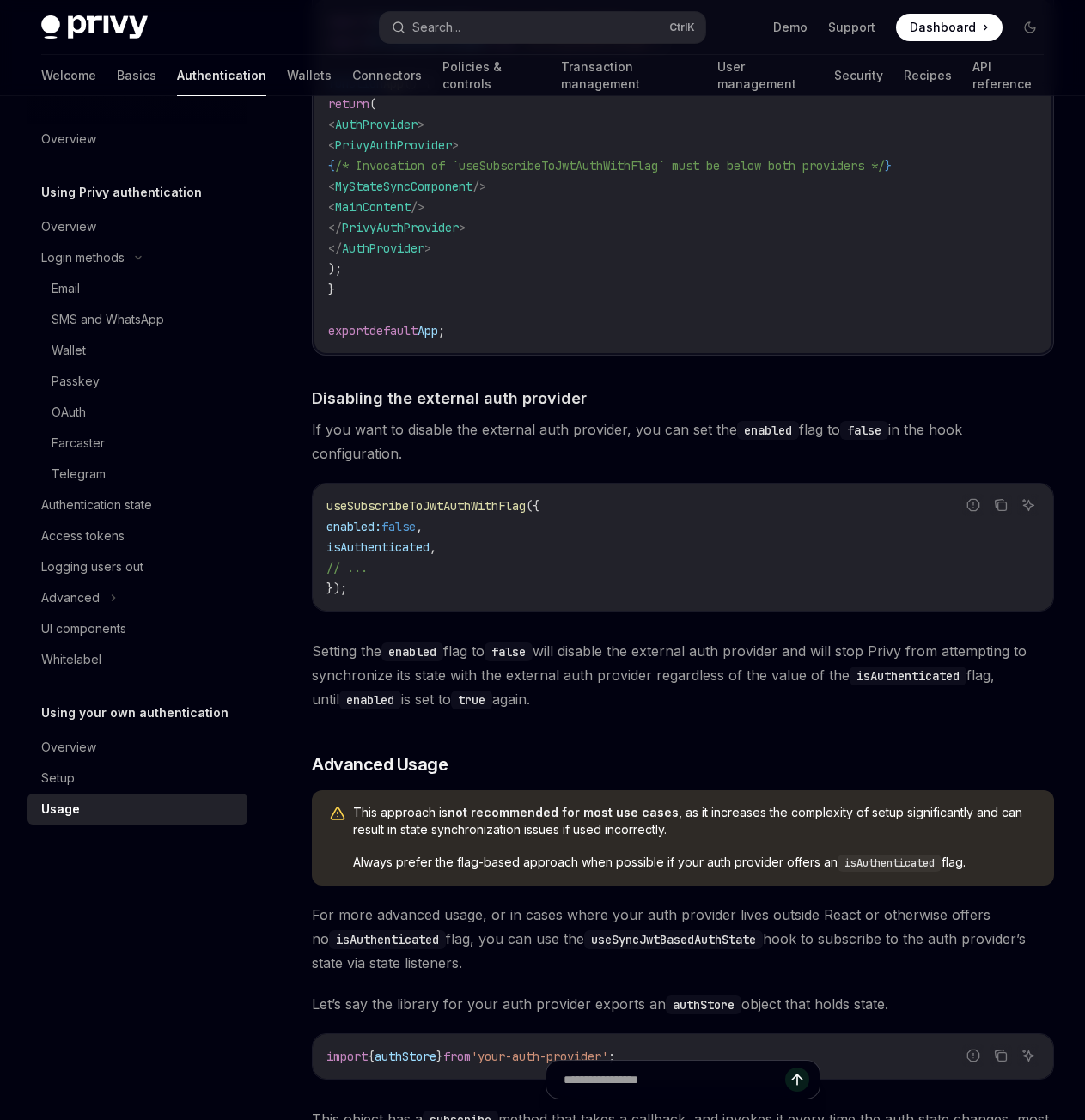
scroll to position [1446, 0]
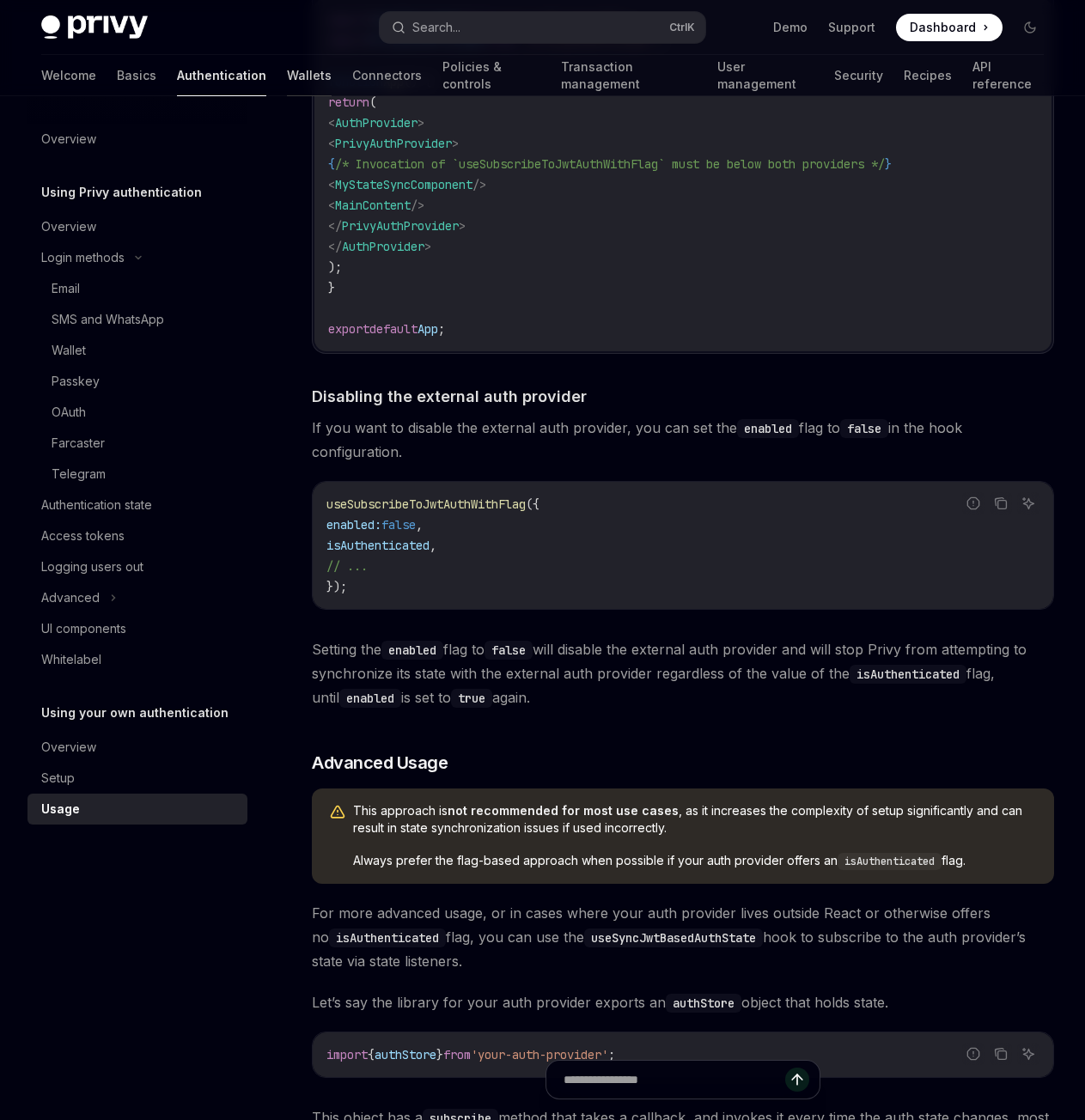
click at [287, 83] on link "Wallets" at bounding box center [308, 75] width 44 height 41
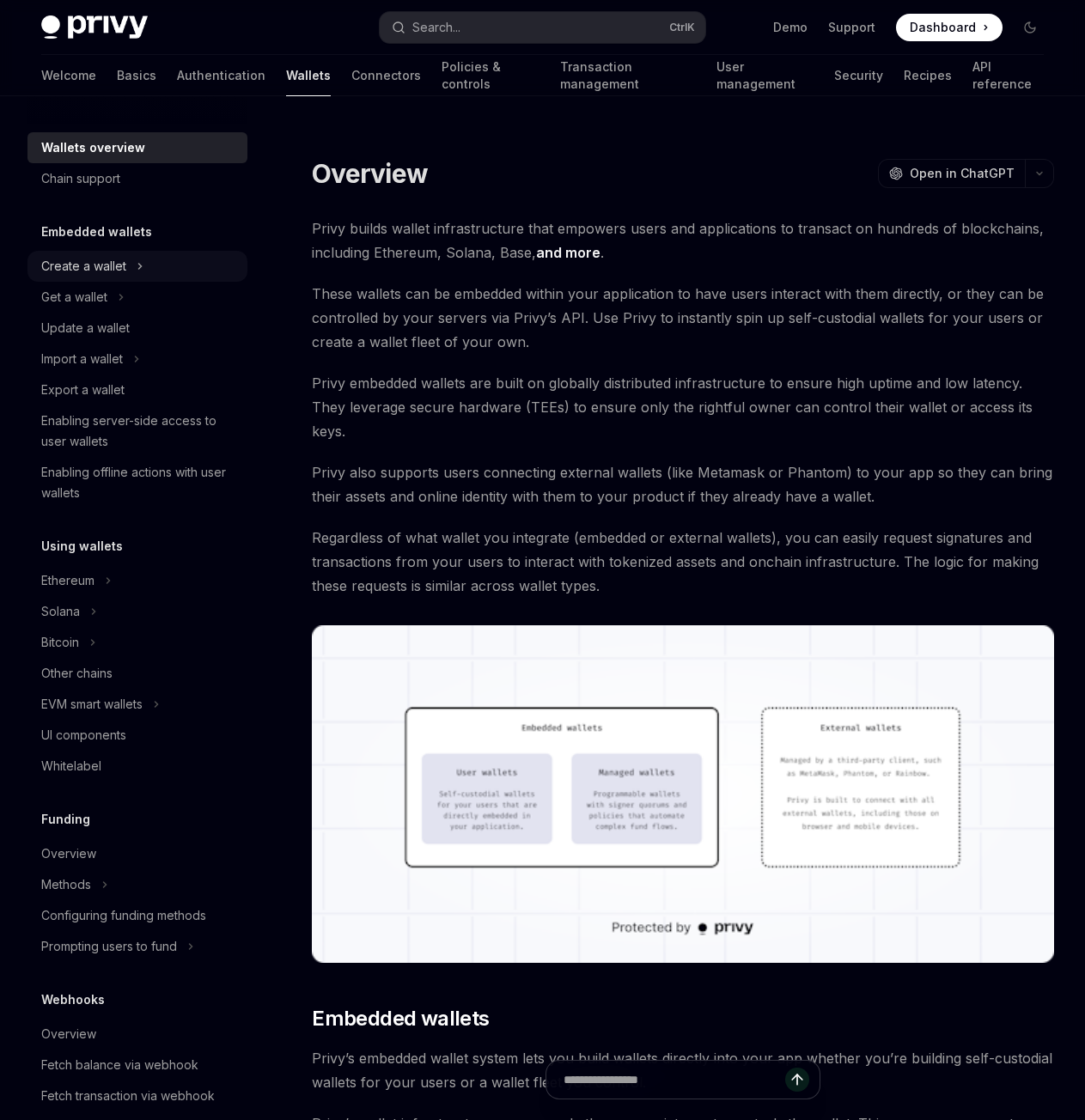
click at [113, 269] on div "Create a wallet" at bounding box center [84, 266] width 85 height 21
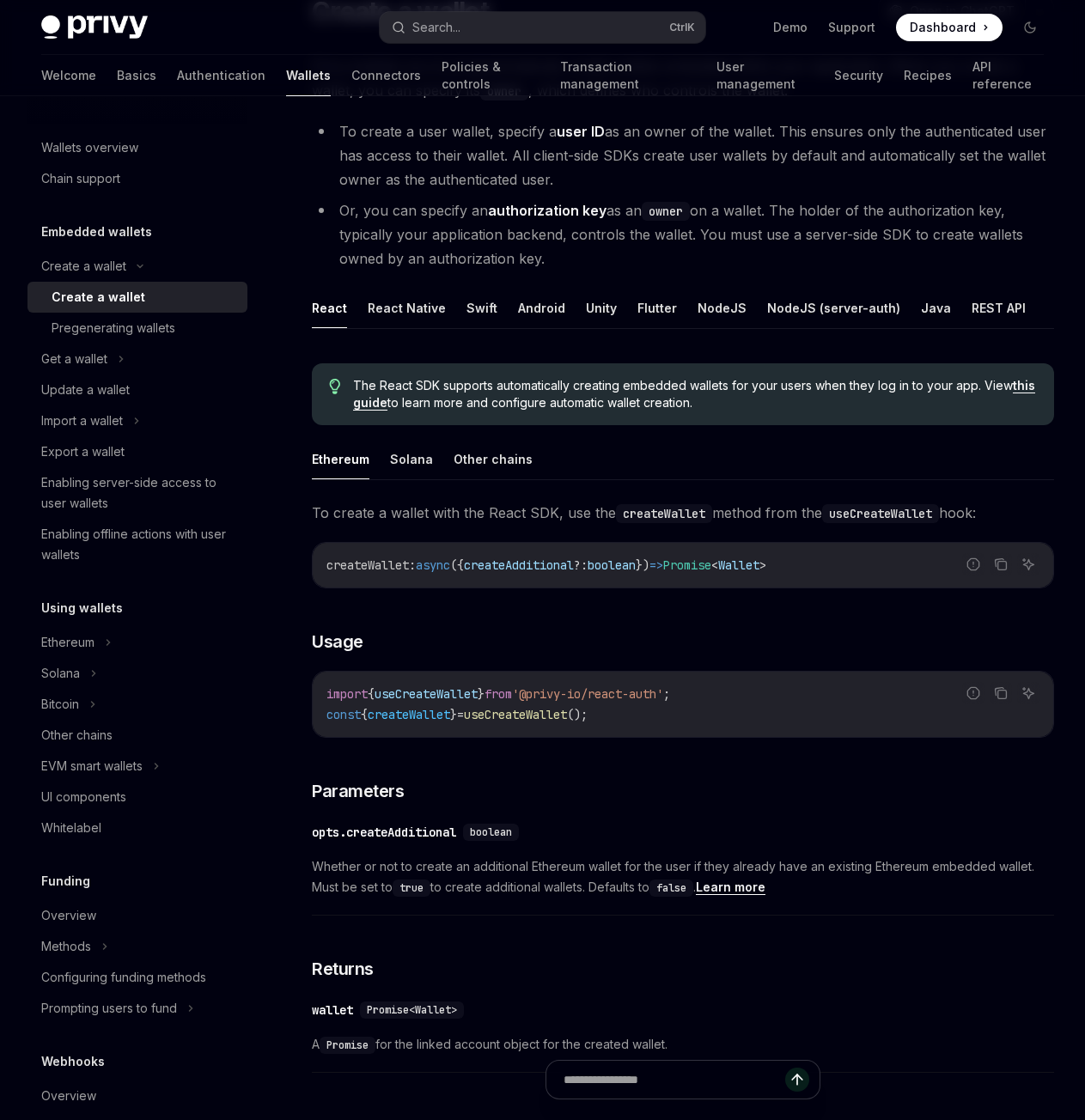
scroll to position [157, 0]
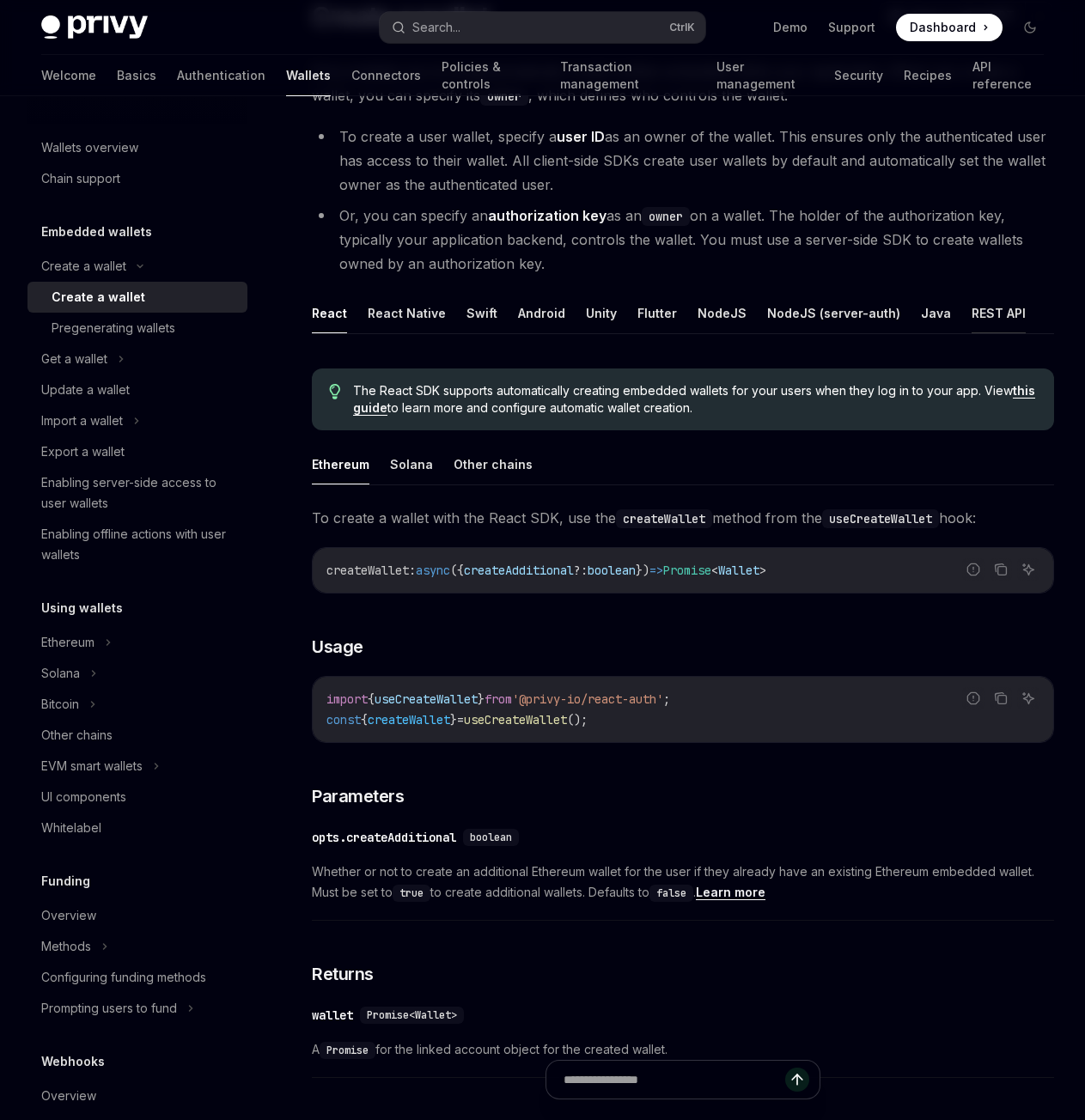
click at [971, 330] on button "REST API" at bounding box center [999, 312] width 55 height 40
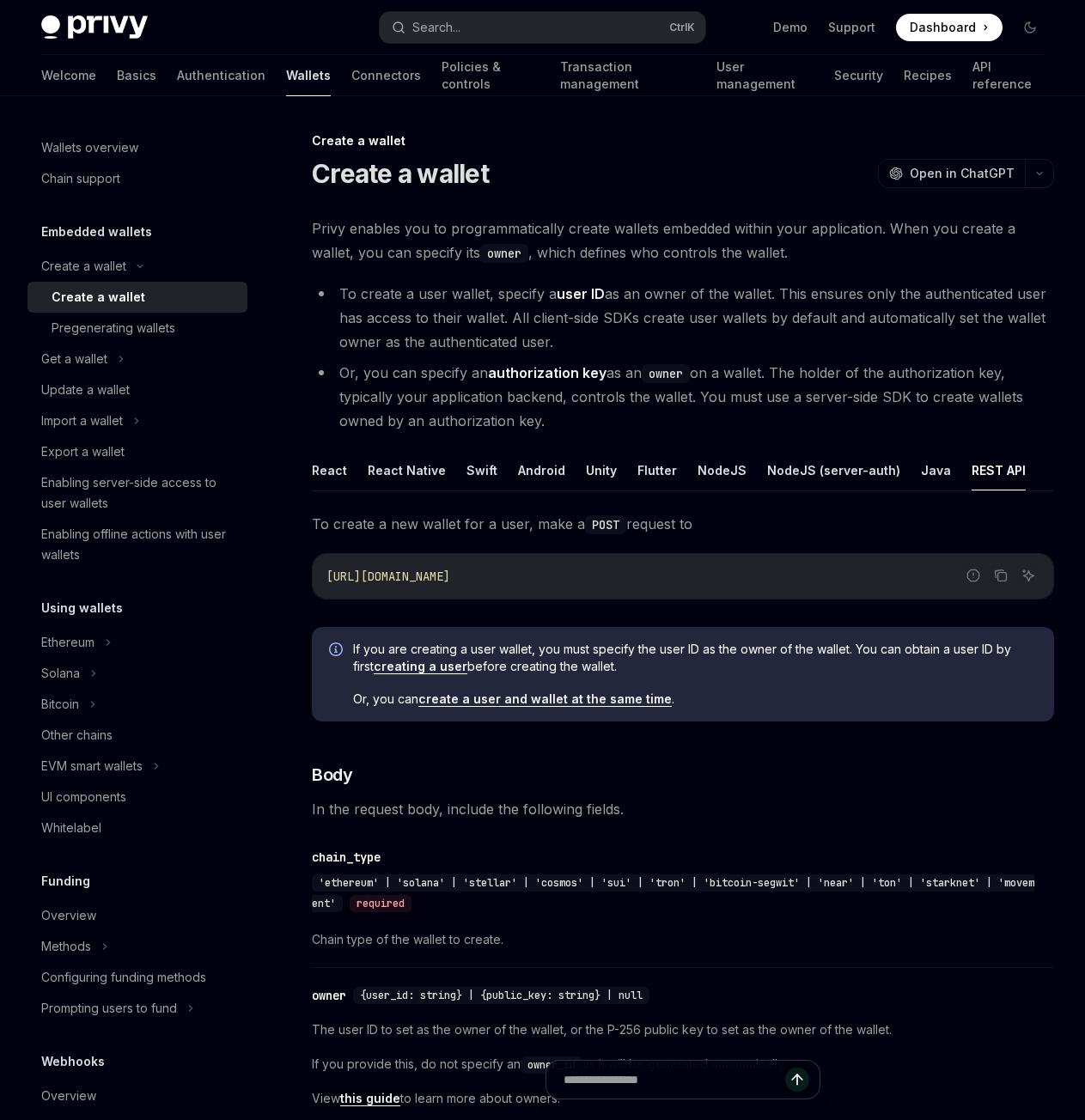
click at [680, 321] on li "To create a user wallet, specify a user ID as an owner of the wallet. This ensu…" at bounding box center [683, 318] width 742 height 72
drag, startPoint x: 680, startPoint y: 321, endPoint x: 608, endPoint y: 321, distance: 72.0
click at [608, 321] on li "To create a user wallet, specify a user ID as an owner of the wallet. This ensu…" at bounding box center [683, 318] width 742 height 72
click at [601, 321] on li "To create a user wallet, specify a user ID as an owner of the wallet. This ensu…" at bounding box center [683, 318] width 742 height 72
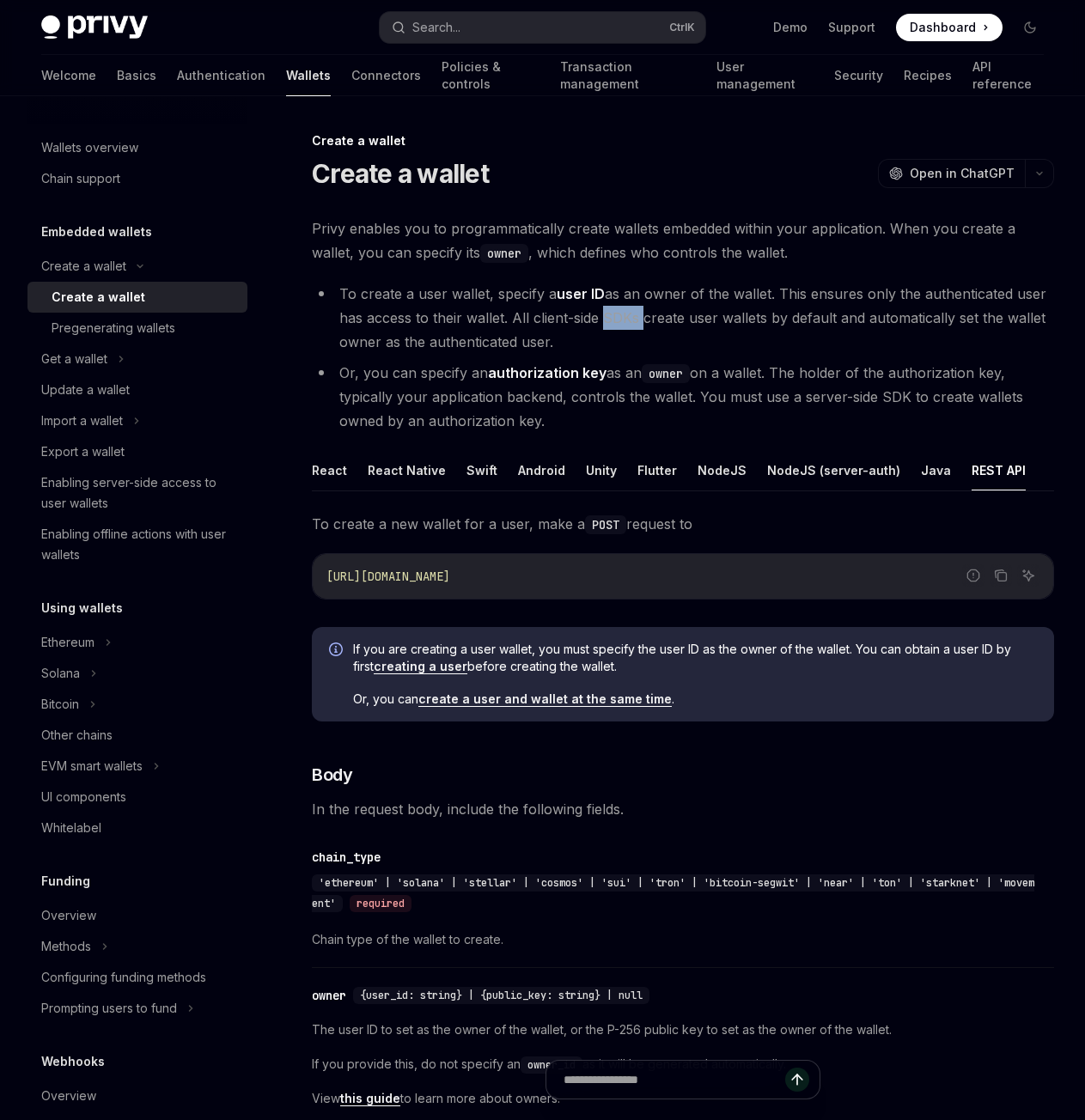
click at [601, 321] on li "To create a user wallet, specify a user ID as an owner of the wallet. This ensu…" at bounding box center [683, 318] width 742 height 72
drag, startPoint x: 601, startPoint y: 321, endPoint x: 553, endPoint y: 323, distance: 48.0
click at [566, 322] on li "To create a user wallet, specify a user ID as an owner of the wallet. This ensu…" at bounding box center [683, 318] width 742 height 72
click at [552, 323] on li "To create a user wallet, specify a user ID as an owner of the wallet. This ensu…" at bounding box center [683, 318] width 742 height 72
drag, startPoint x: 552, startPoint y: 323, endPoint x: 528, endPoint y: 319, distance: 24.3
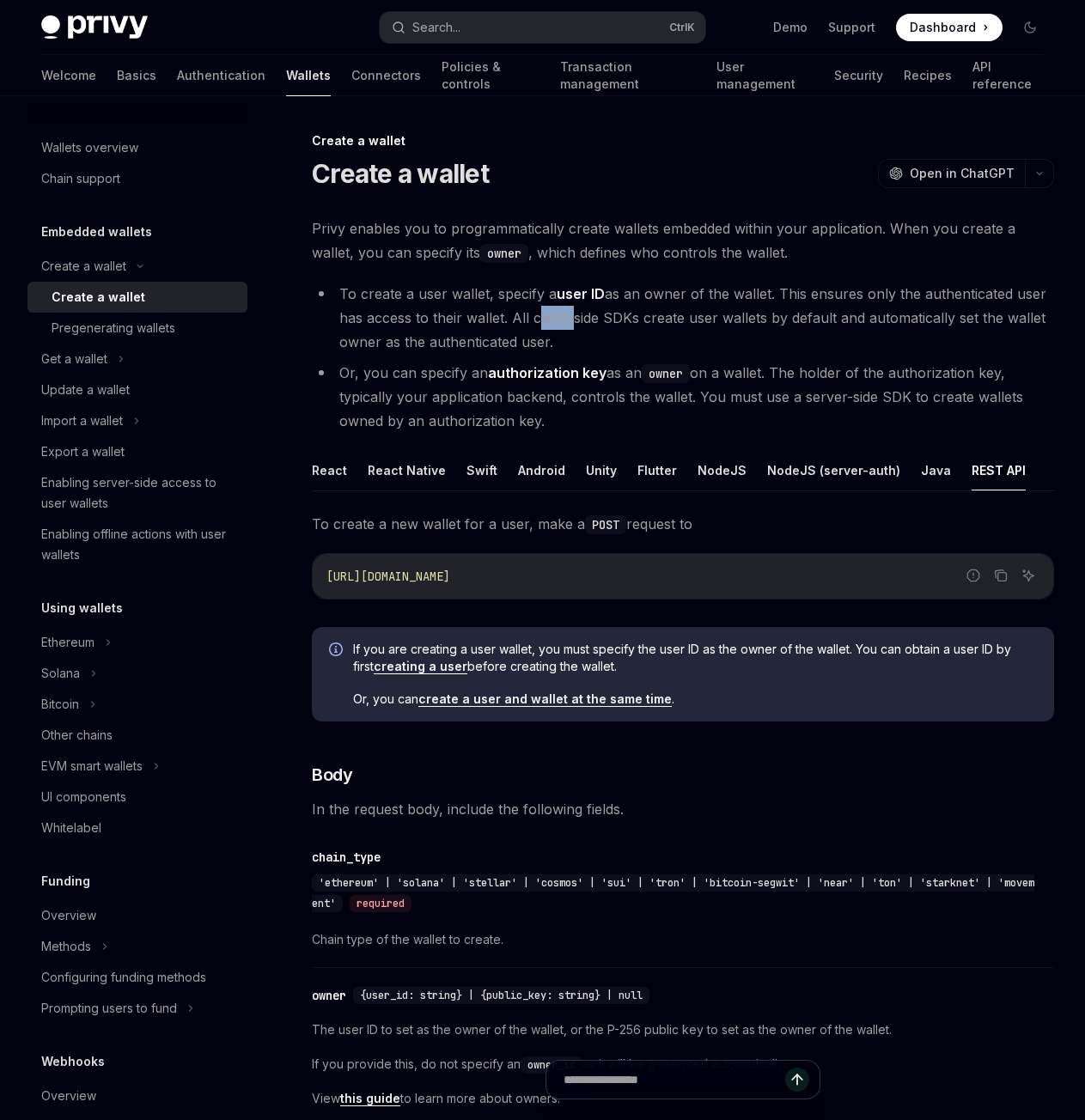
click at [528, 319] on li "To create a user wallet, specify a user ID as an owner of the wallet. This ensu…" at bounding box center [683, 318] width 742 height 72
click at [524, 319] on li "To create a user wallet, specify a user ID as an owner of the wallet. This ensu…" at bounding box center [683, 318] width 742 height 72
click at [520, 319] on li "To create a user wallet, specify a user ID as an owner of the wallet. This ensu…" at bounding box center [683, 318] width 742 height 72
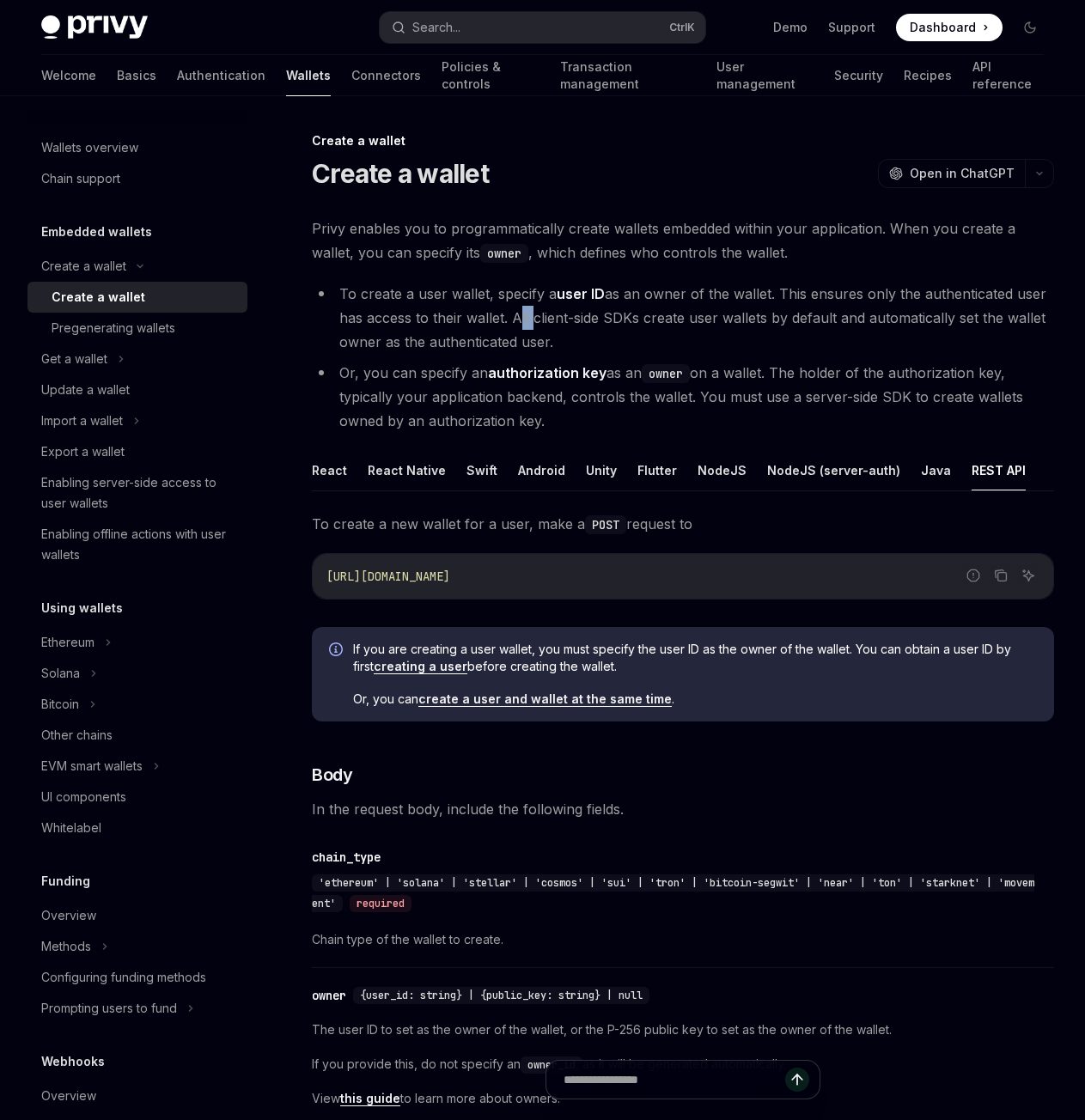
click at [516, 315] on li "To create a user wallet, specify a user ID as an owner of the wallet. This ensu…" at bounding box center [683, 318] width 742 height 72
drag, startPoint x: 516, startPoint y: 315, endPoint x: 583, endPoint y: 310, distance: 67.2
click at [583, 310] on li "To create a user wallet, specify a user ID as an owner of the wallet. This ensu…" at bounding box center [683, 318] width 742 height 72
click at [137, 271] on div "Create a wallet" at bounding box center [137, 266] width 220 height 31
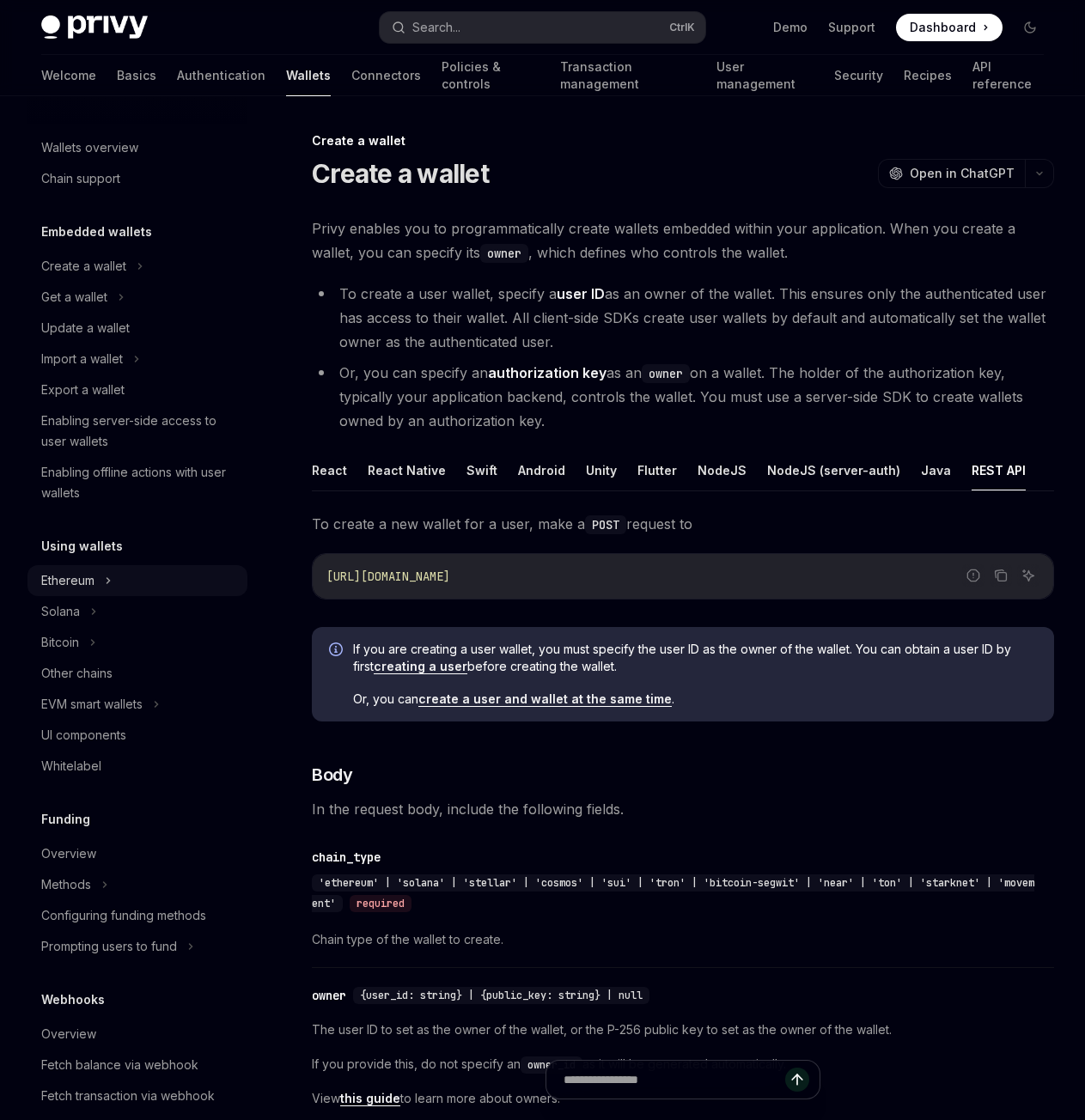
click at [102, 582] on div "Ethereum" at bounding box center [137, 580] width 220 height 31
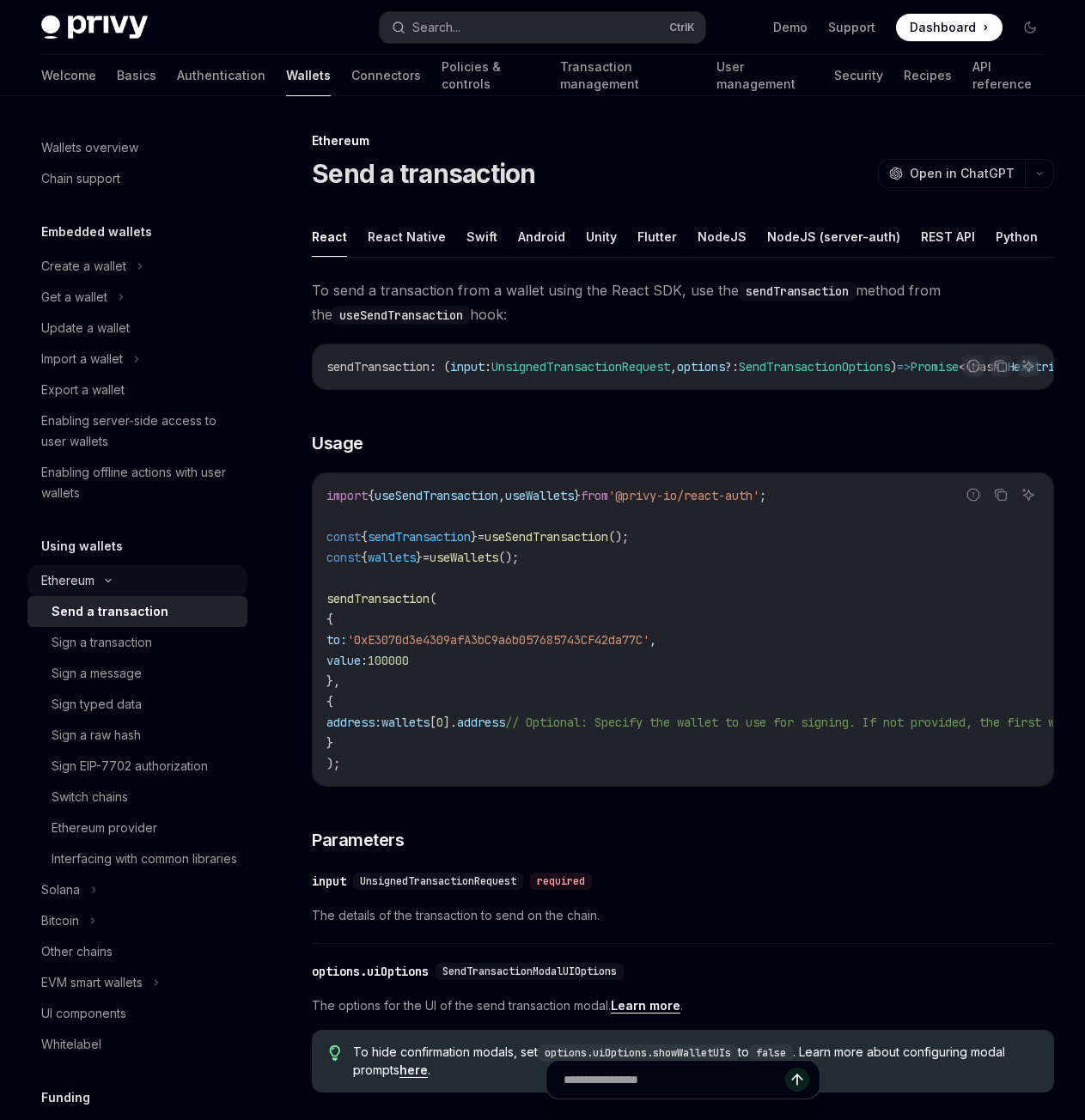
click at [62, 575] on div "Ethereum" at bounding box center [68, 581] width 54 height 21
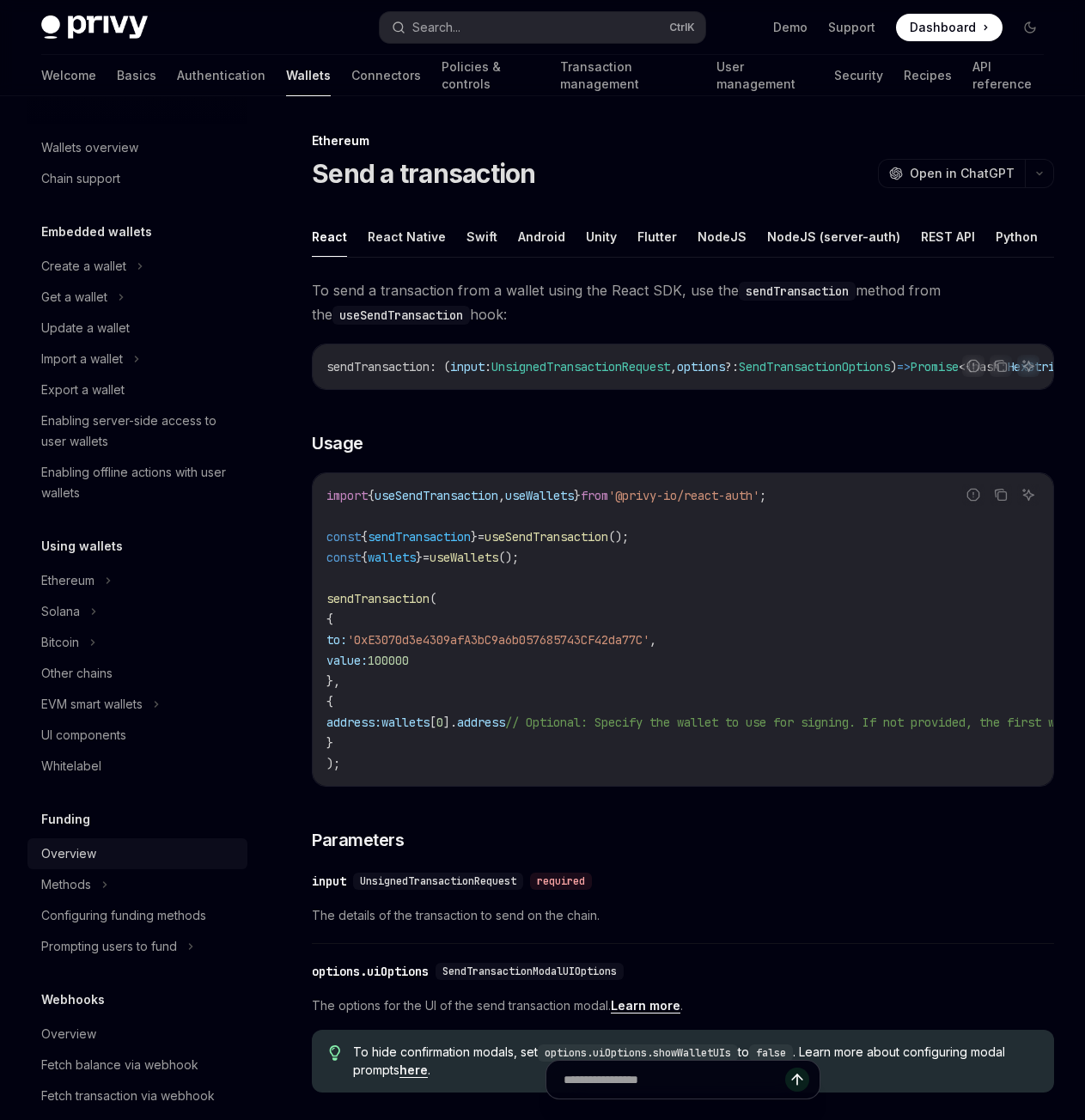
click at [114, 861] on div "Overview" at bounding box center [139, 854] width 196 height 21
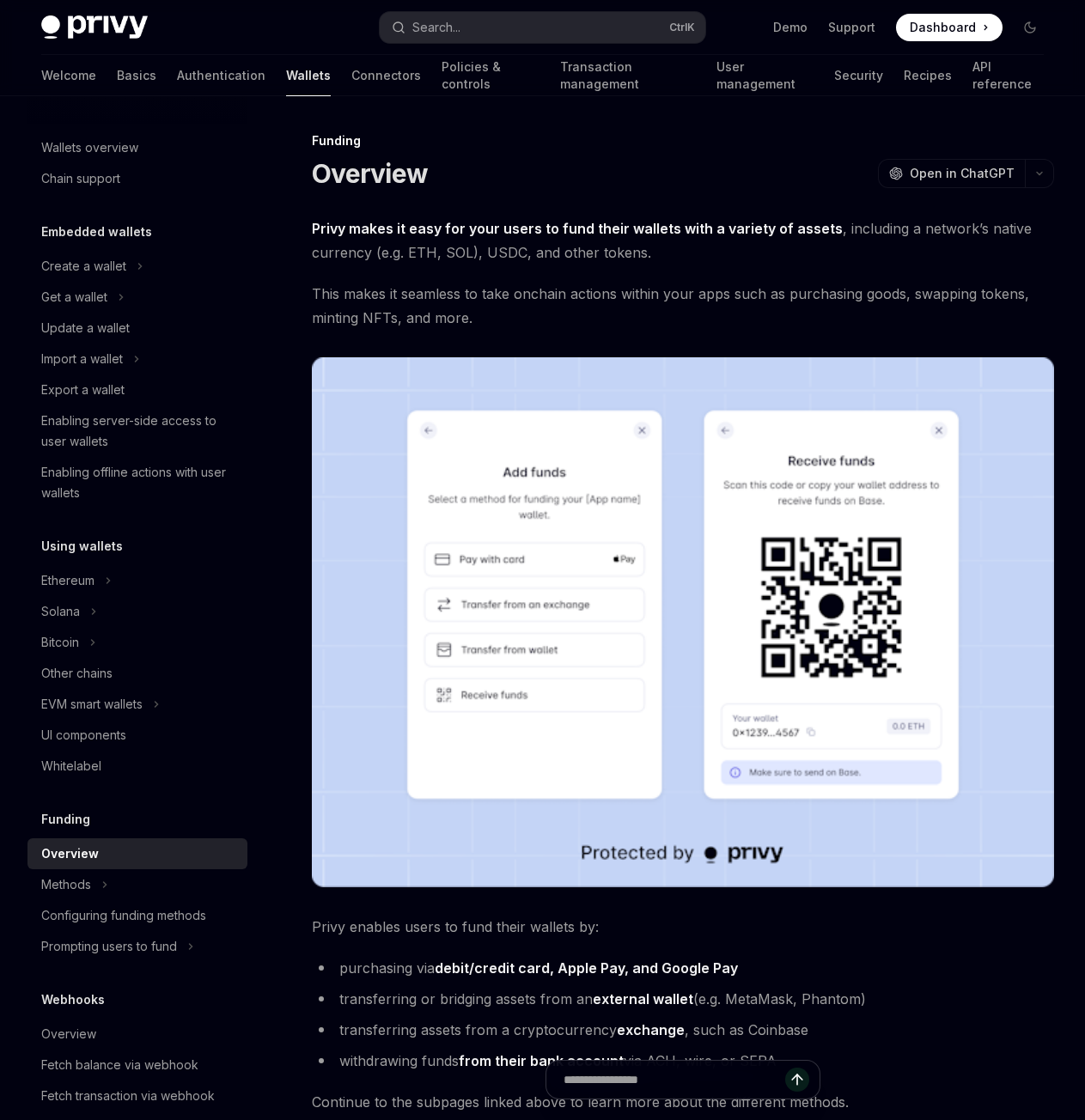
click at [567, 322] on span "This makes it seamless to take onchain actions within your apps such as purchas…" at bounding box center [683, 306] width 742 height 48
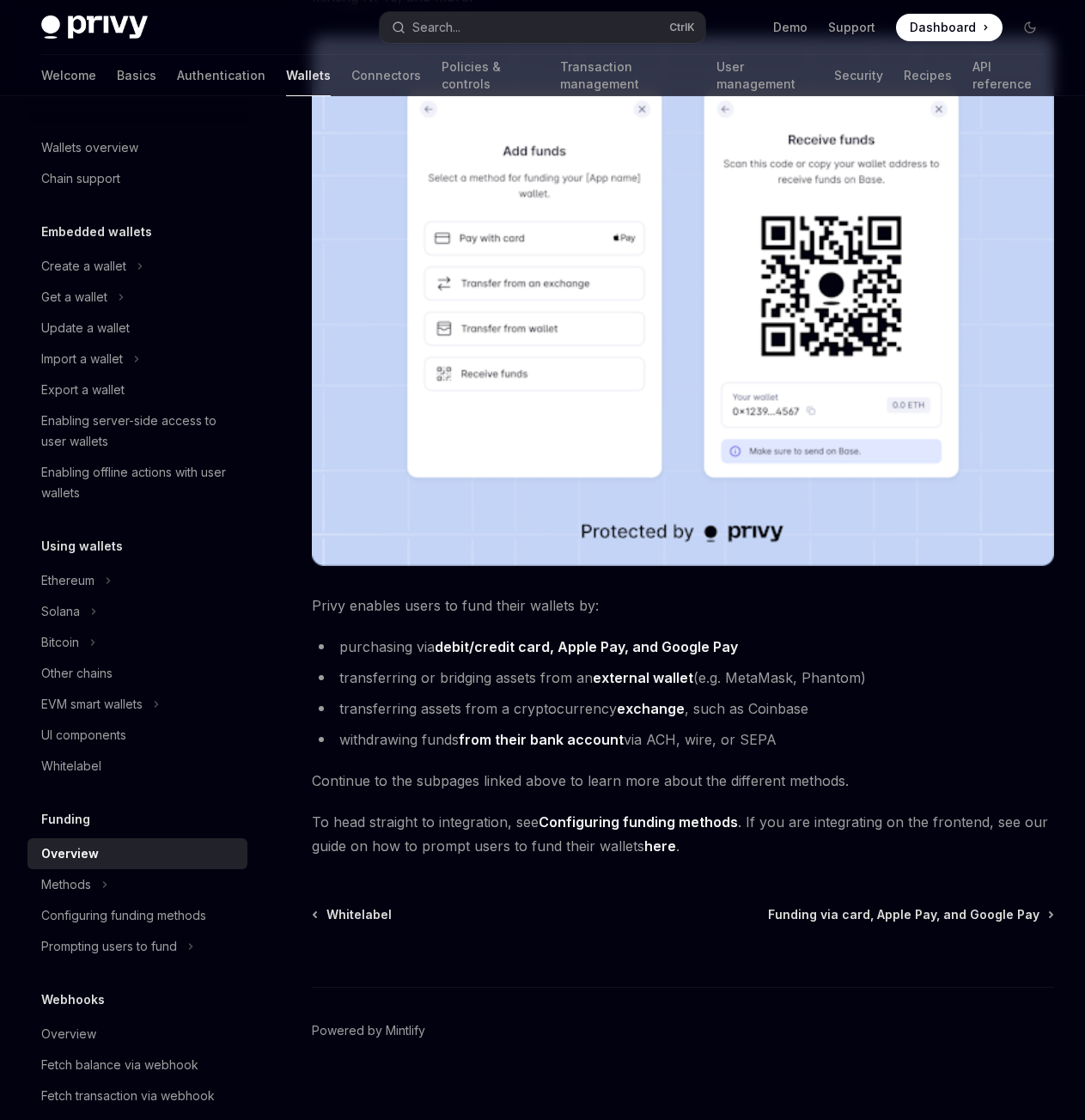
scroll to position [337, 0]
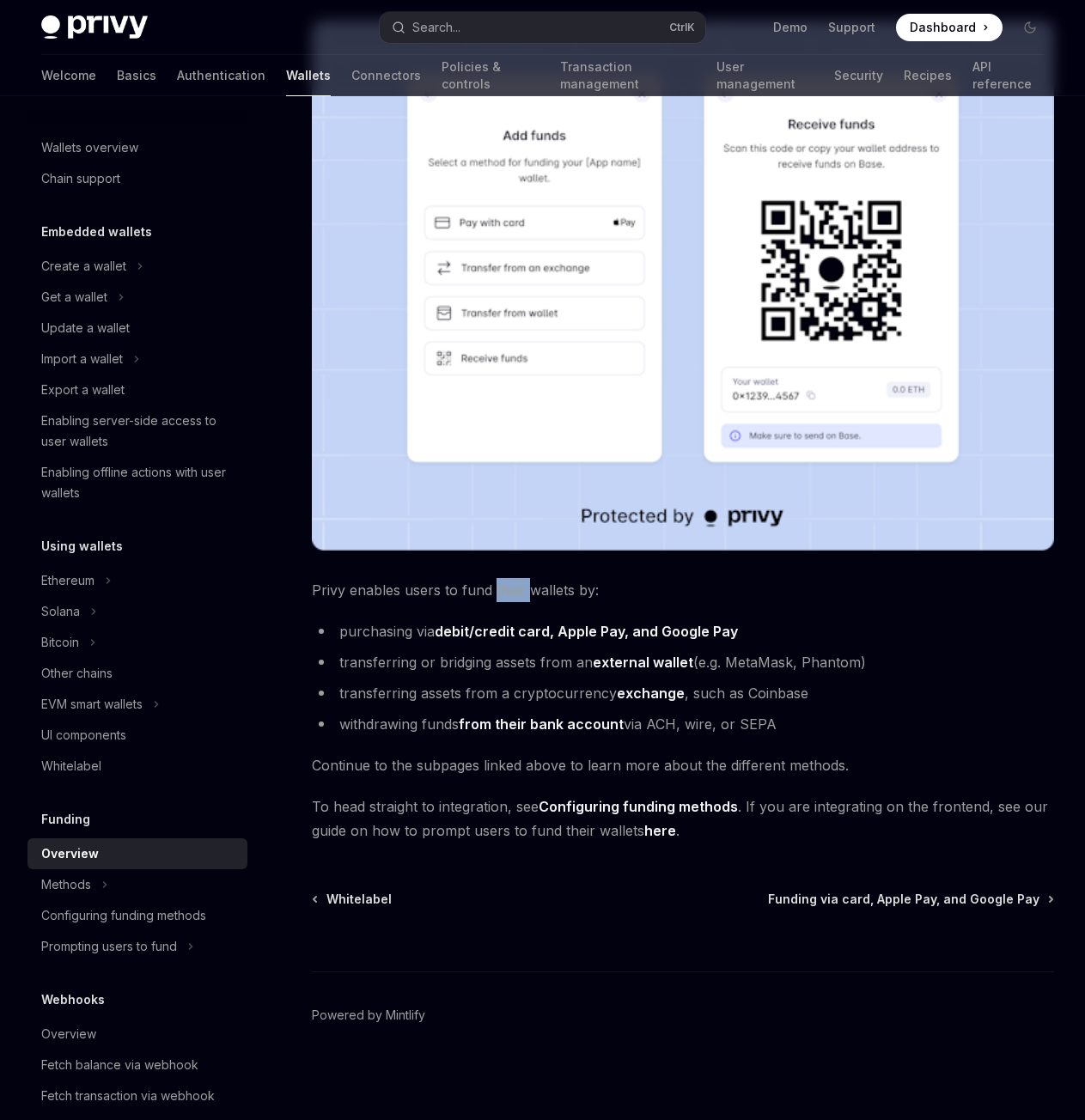
click at [507, 588] on span "Privy enables users to fund their wallets by:" at bounding box center [683, 591] width 742 height 24
click at [544, 594] on span "Privy enables users to fund their wallets by:" at bounding box center [683, 591] width 742 height 24
drag, startPoint x: 544, startPoint y: 594, endPoint x: 327, endPoint y: 587, distance: 217.1
click at [327, 587] on span "Privy enables users to fund their wallets by:" at bounding box center [683, 591] width 742 height 24
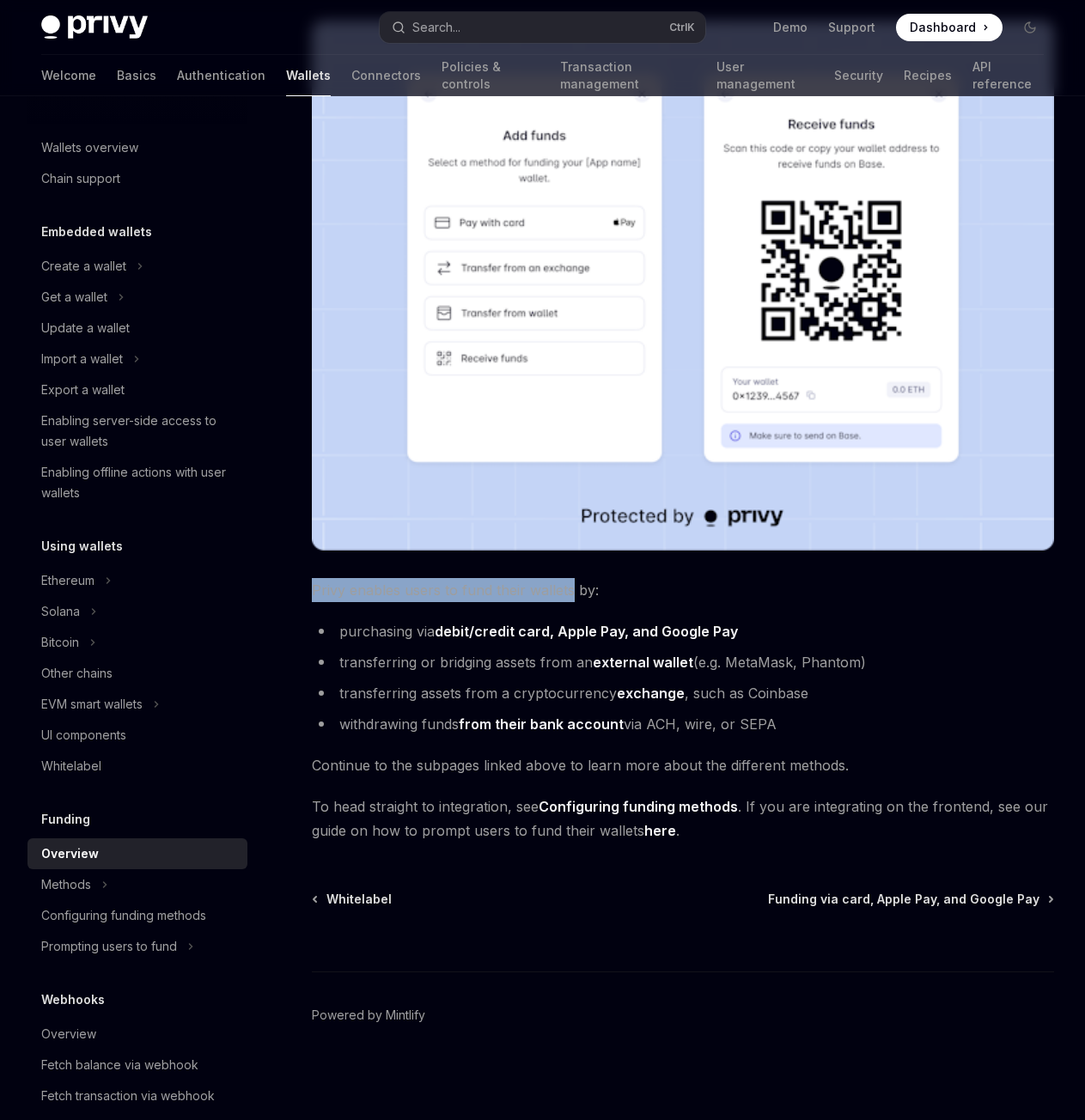
click at [327, 587] on span "Privy enables users to fund their wallets by:" at bounding box center [683, 591] width 742 height 24
drag, startPoint x: 327, startPoint y: 587, endPoint x: 319, endPoint y: 588, distance: 8.1
click at [319, 588] on span "Privy enables users to fund their wallets by:" at bounding box center [683, 591] width 742 height 24
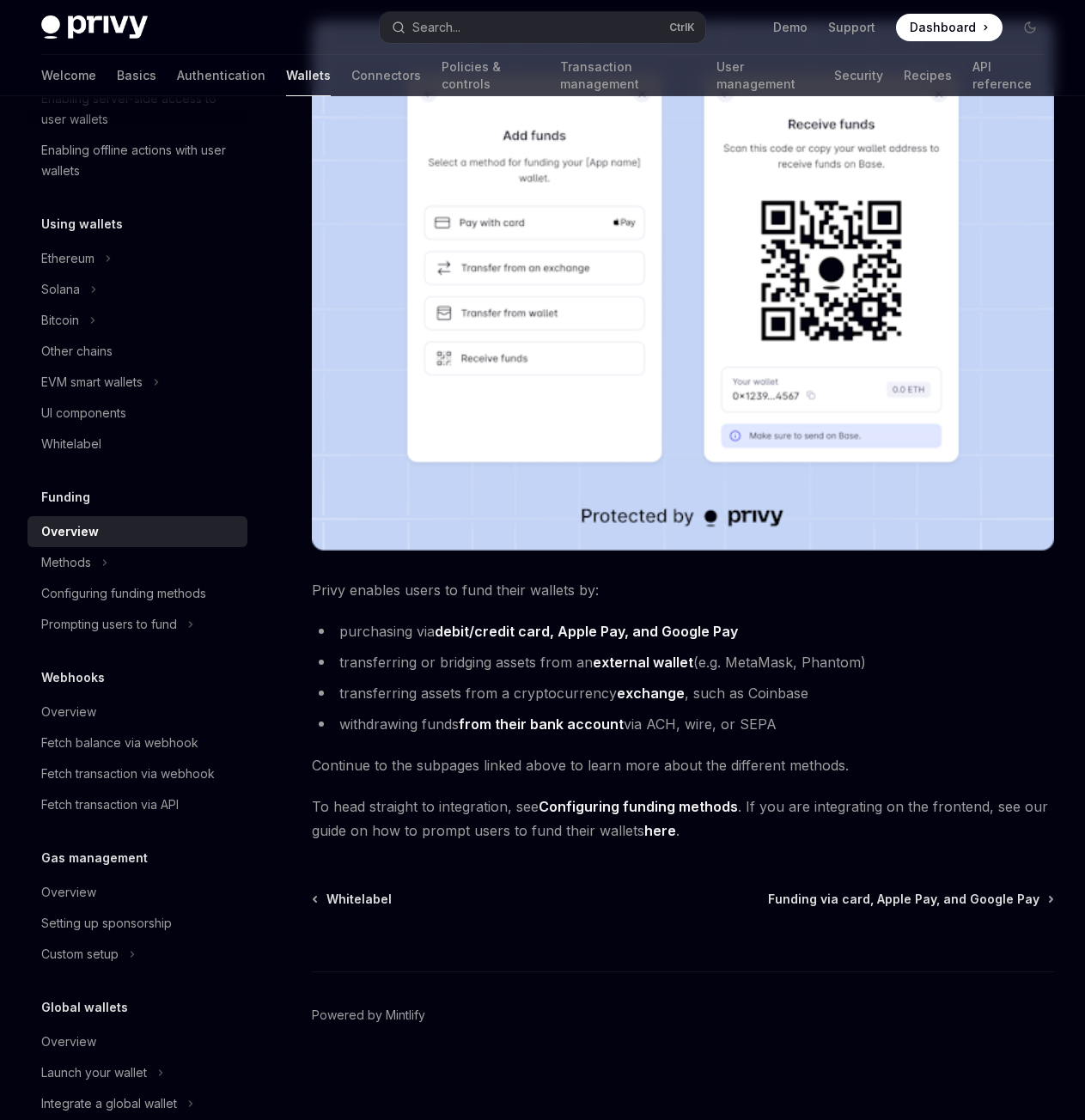
scroll to position [355, 0]
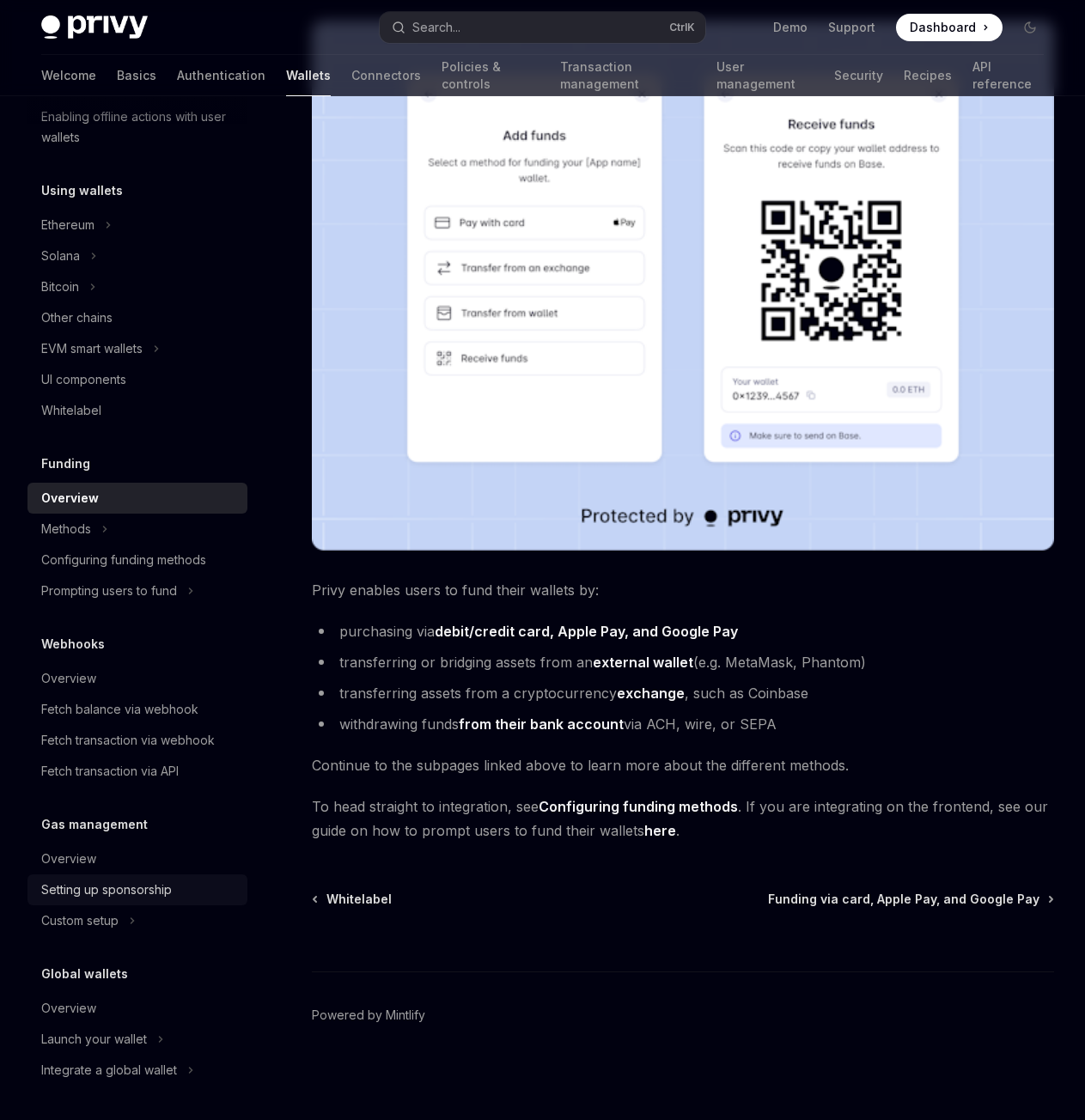
click at [163, 894] on div "Setting up sponsorship" at bounding box center [106, 890] width 131 height 21
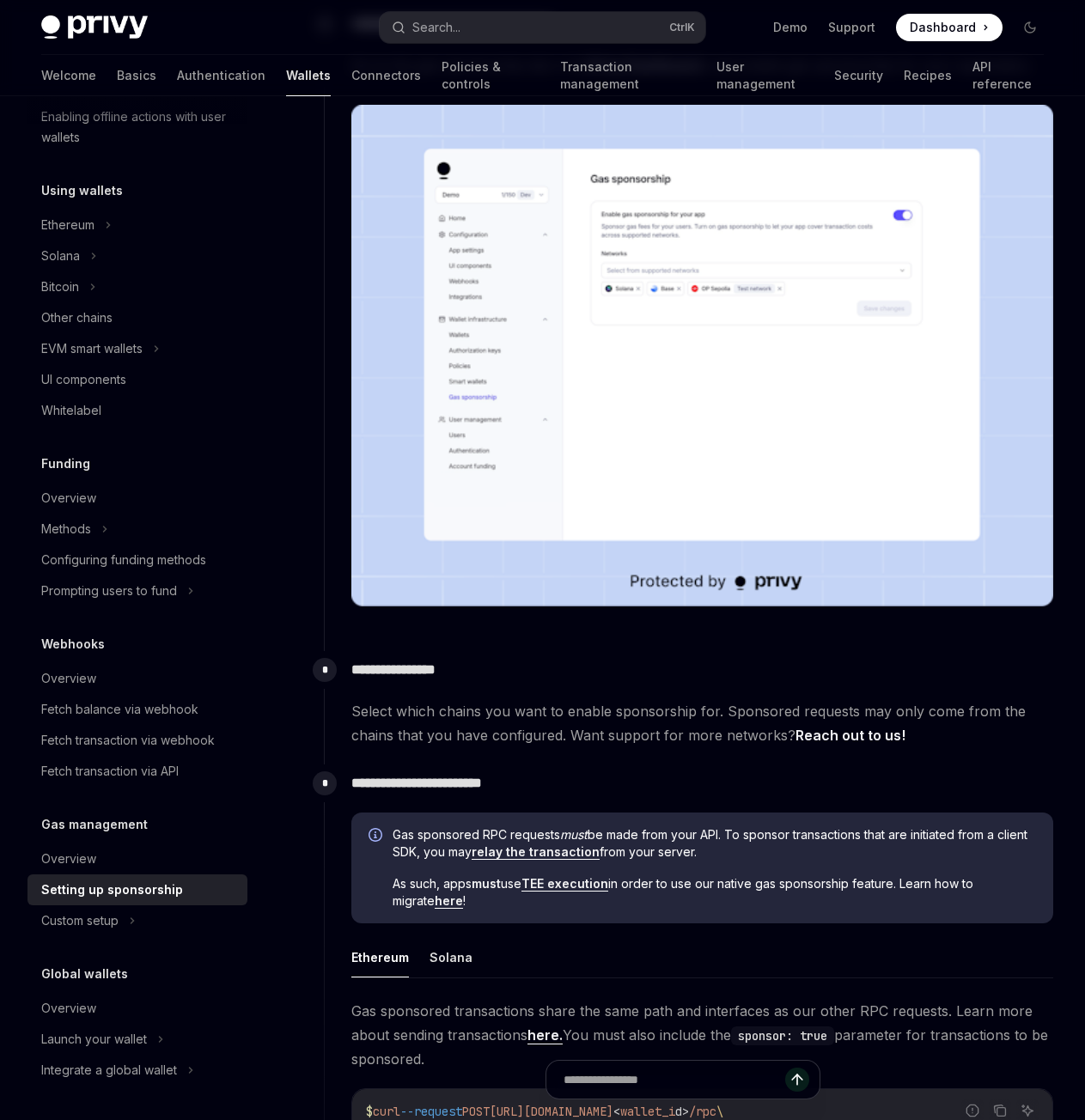
scroll to position [279, 0]
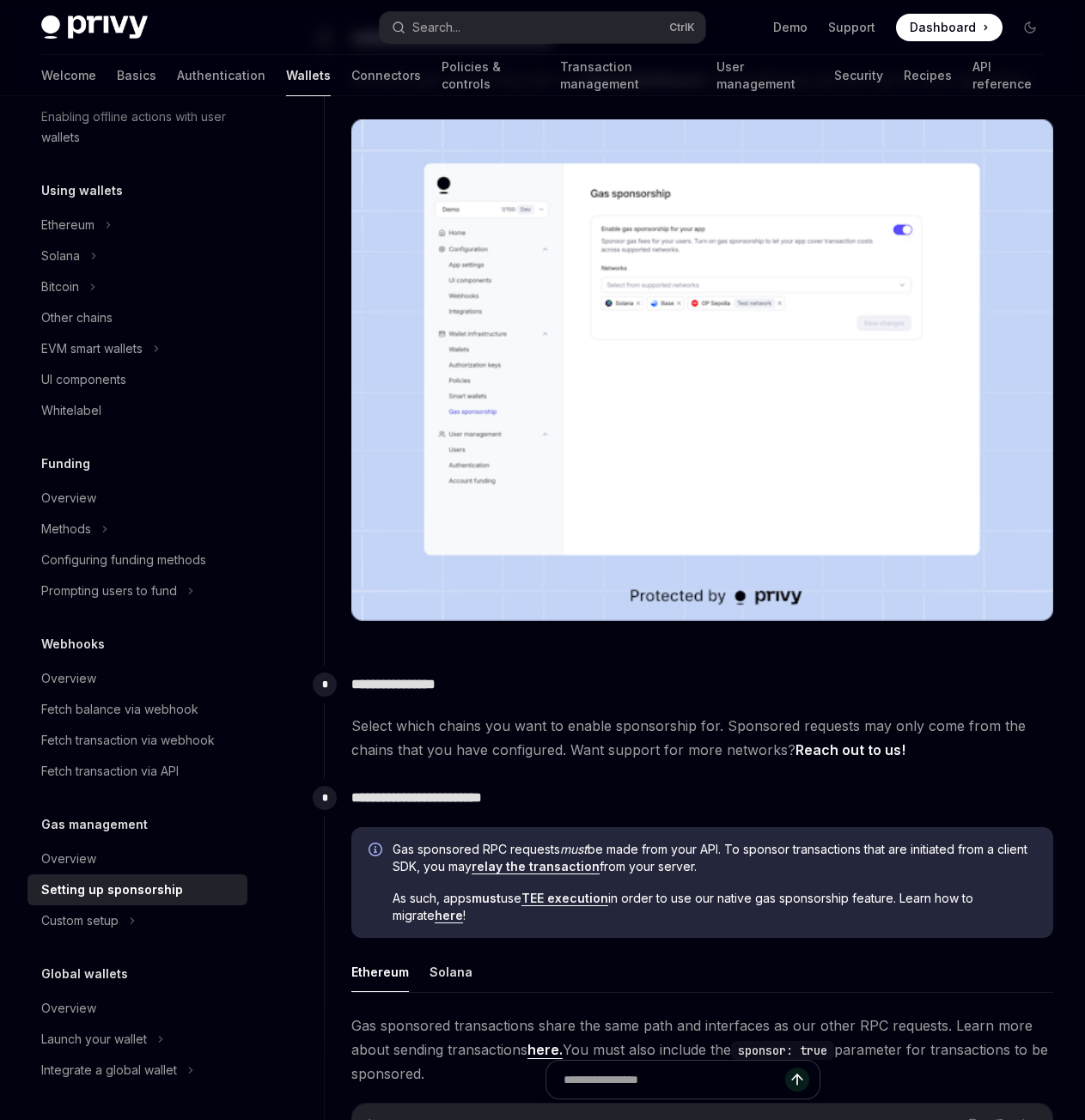
click at [539, 868] on link "relay the transaction" at bounding box center [535, 866] width 128 height 15
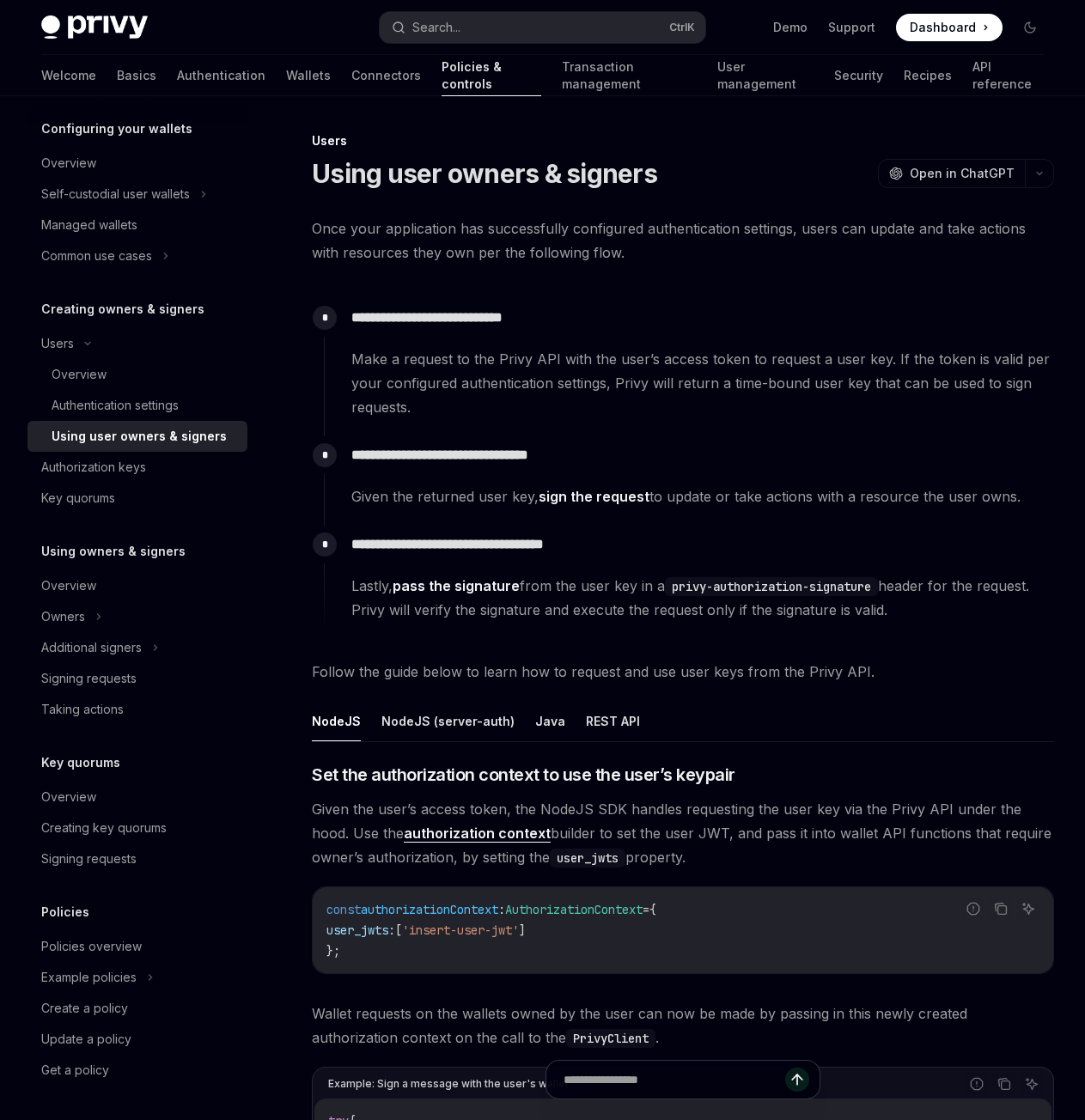
click at [537, 873] on div "​ Set the authorization context to use the user’s keypair Given the user’s acce…" at bounding box center [683, 1122] width 742 height 719
click at [596, 722] on button "REST API" at bounding box center [613, 720] width 55 height 40
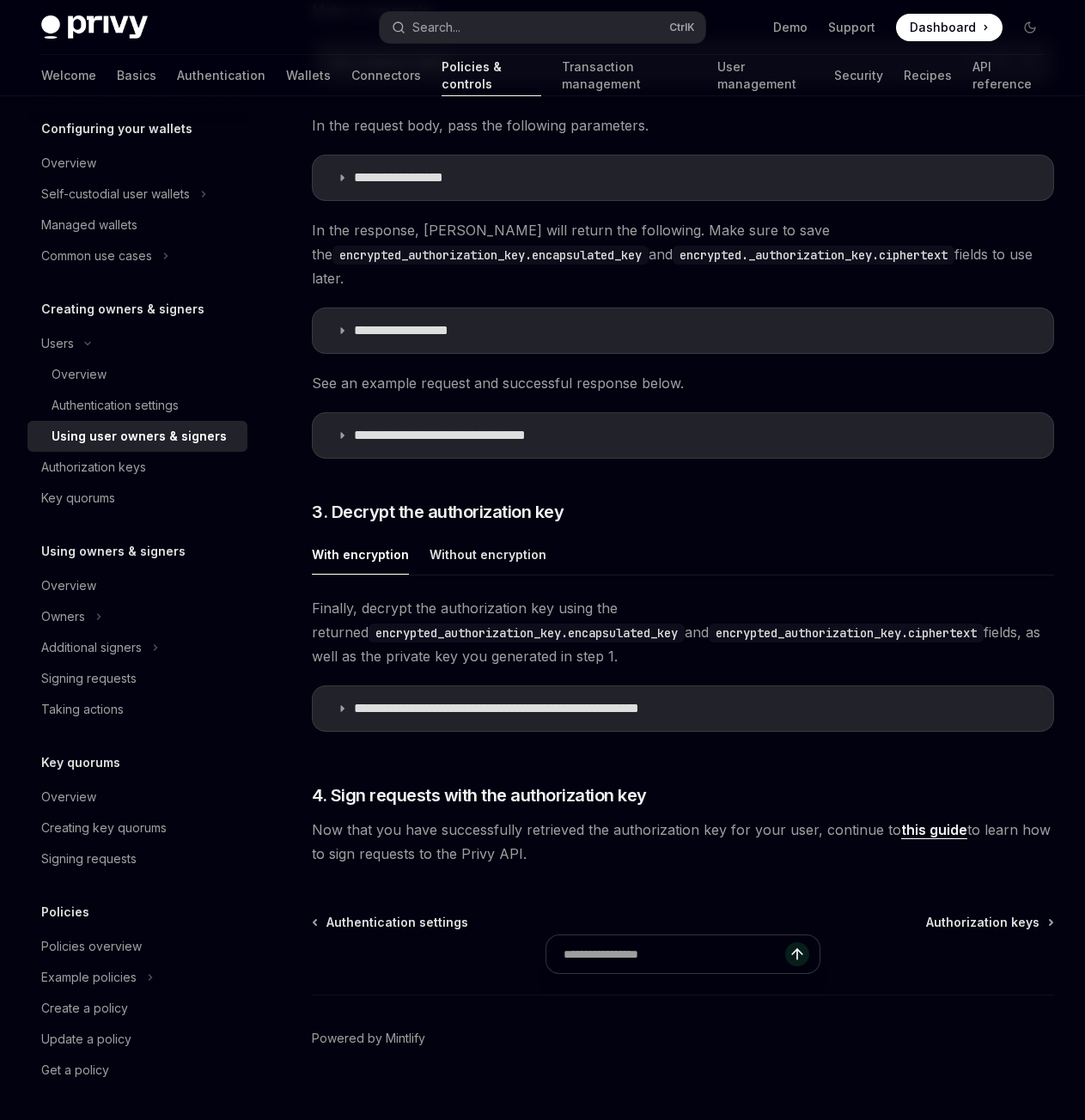
scroll to position [1210, 0]
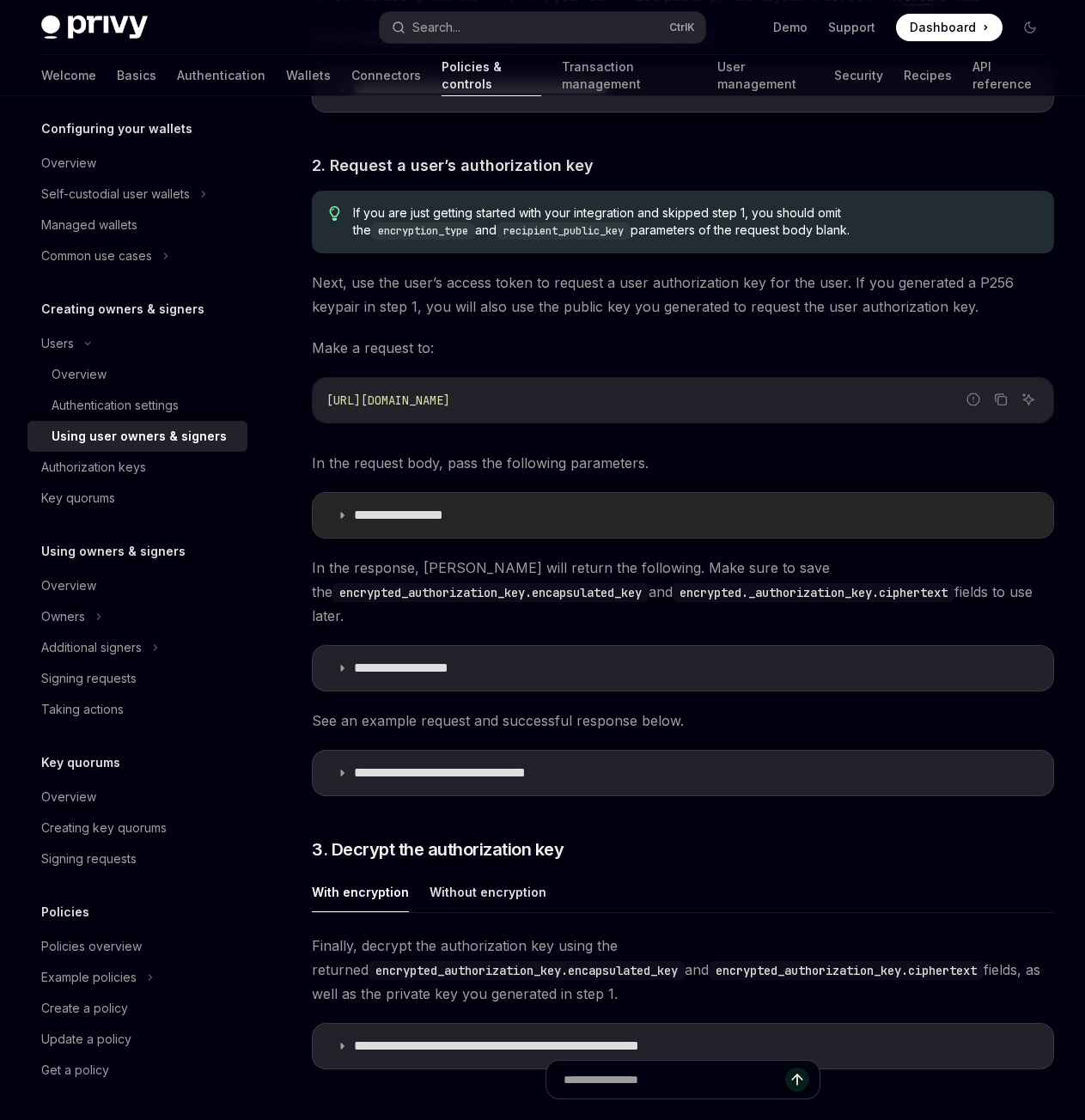
click at [437, 515] on p "**********" at bounding box center [417, 515] width 127 height 17
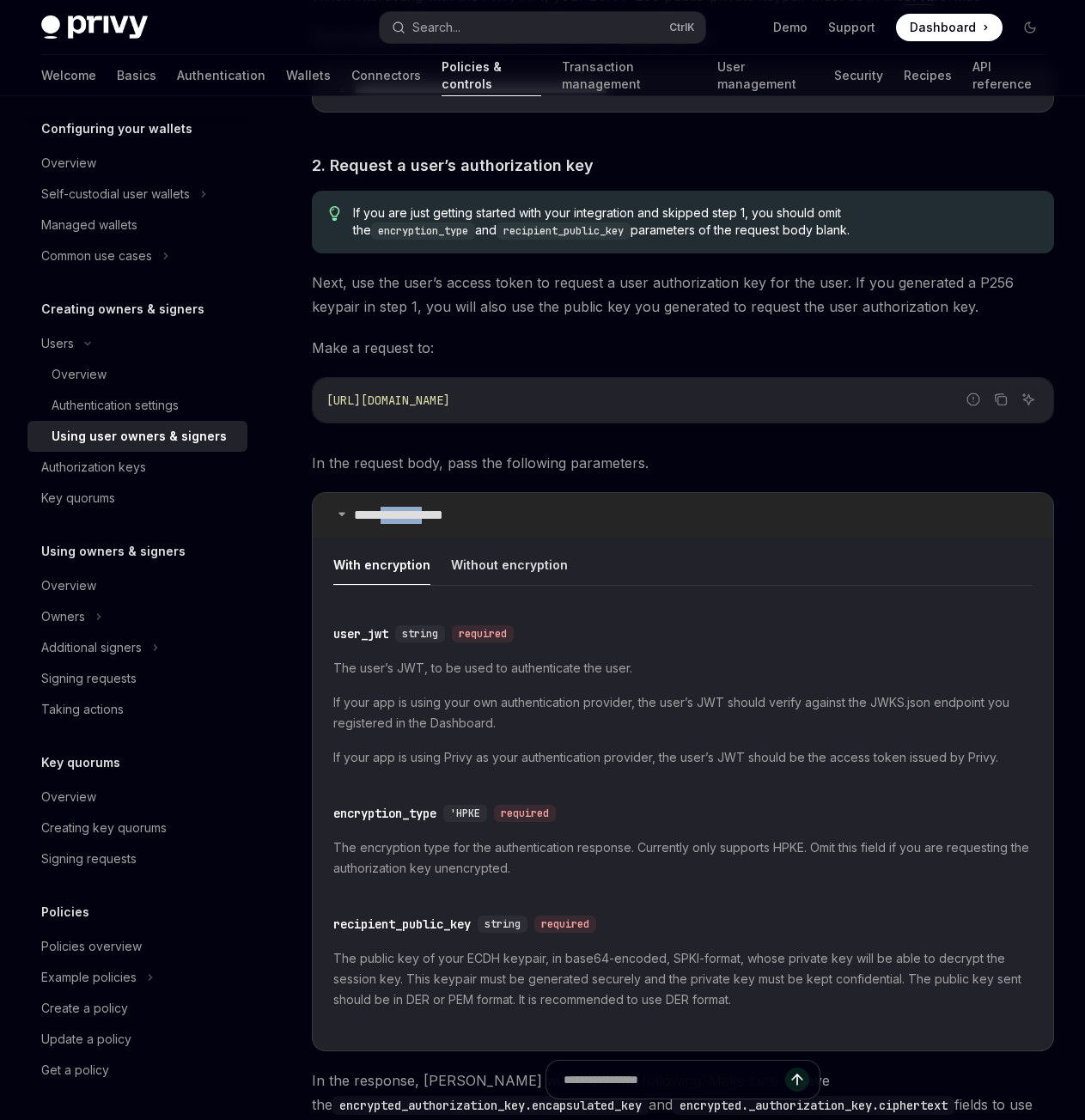
click at [437, 515] on p "**********" at bounding box center [417, 515] width 127 height 17
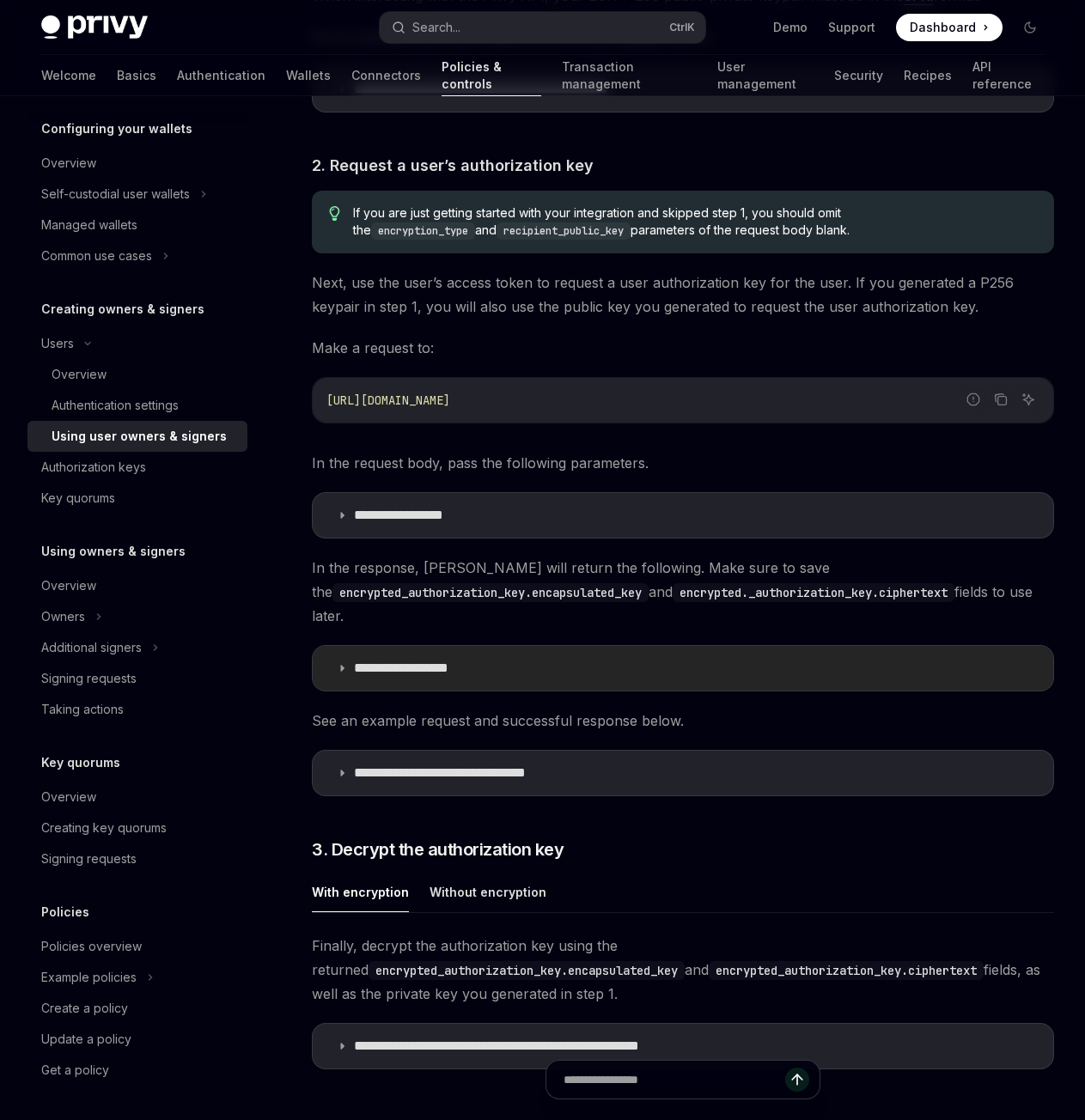
click at [425, 665] on p "**********" at bounding box center [422, 669] width 138 height 17
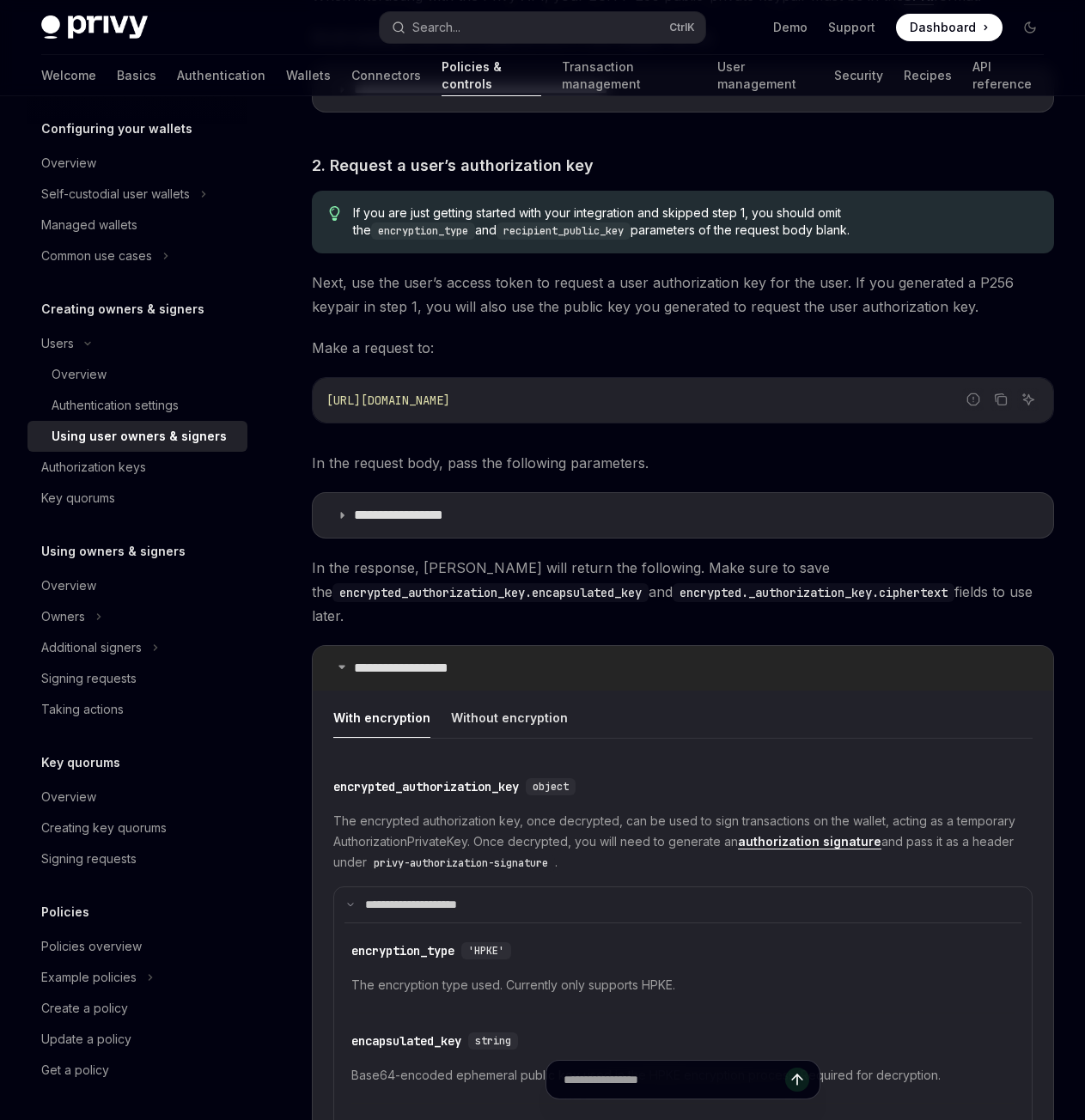
click at [425, 665] on p "**********" at bounding box center [422, 669] width 138 height 17
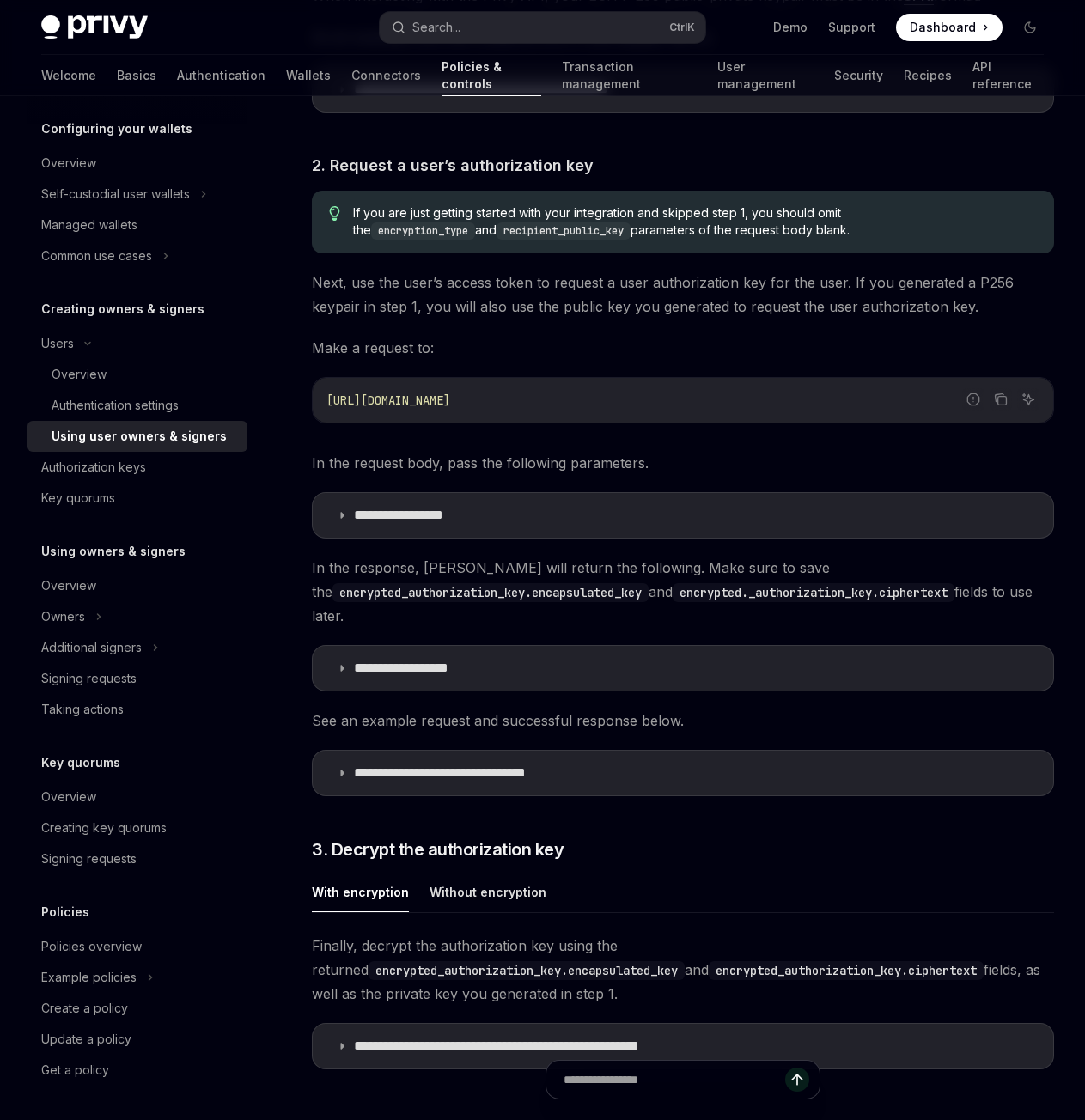
click at [403, 488] on div "Directly managing user authorization keys via the REST API is an advanced integ…" at bounding box center [683, 378] width 742 height 1651
click at [402, 498] on summary "**********" at bounding box center [682, 514] width 740 height 44
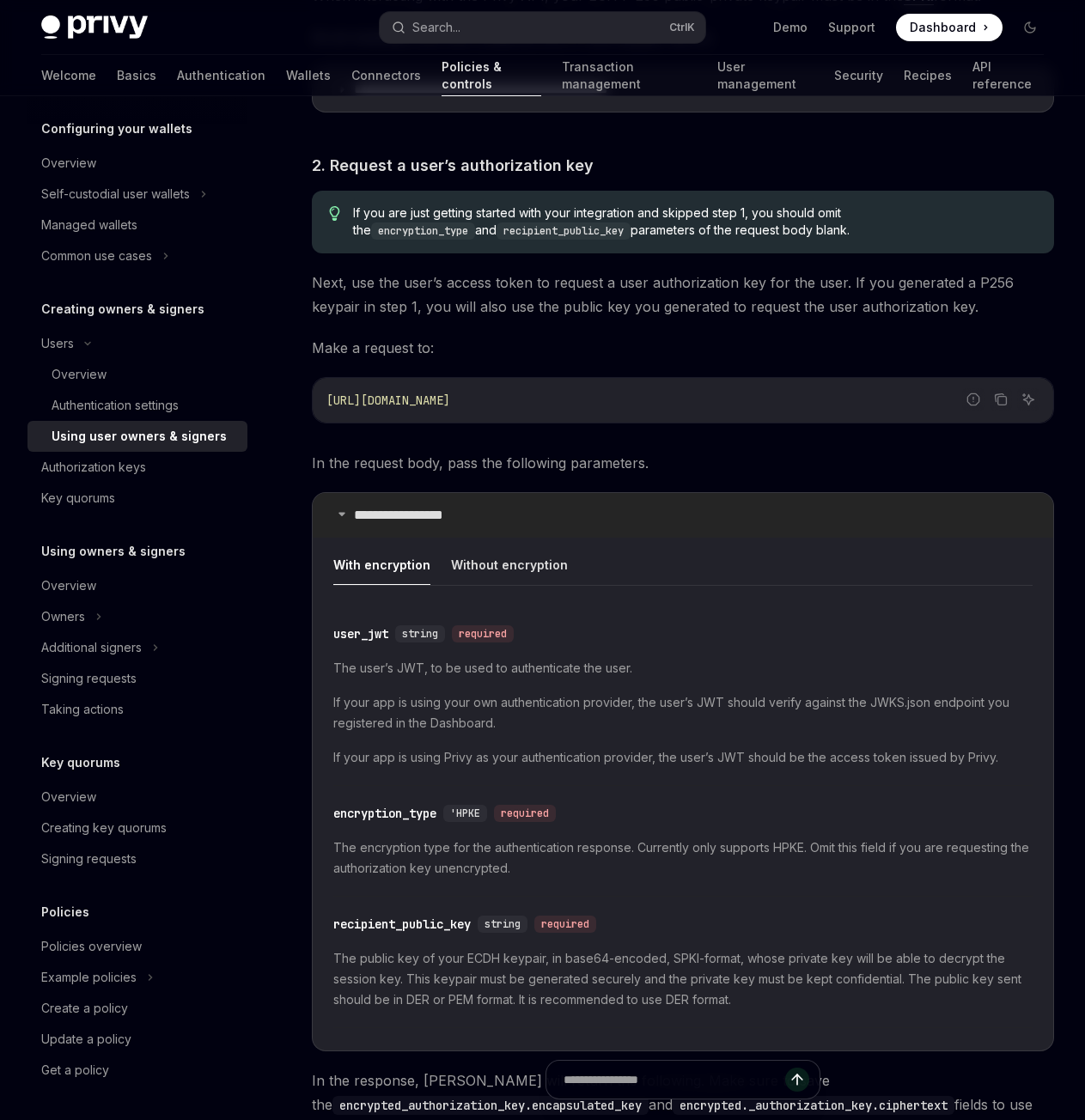
click at [398, 512] on p "**********" at bounding box center [417, 515] width 127 height 17
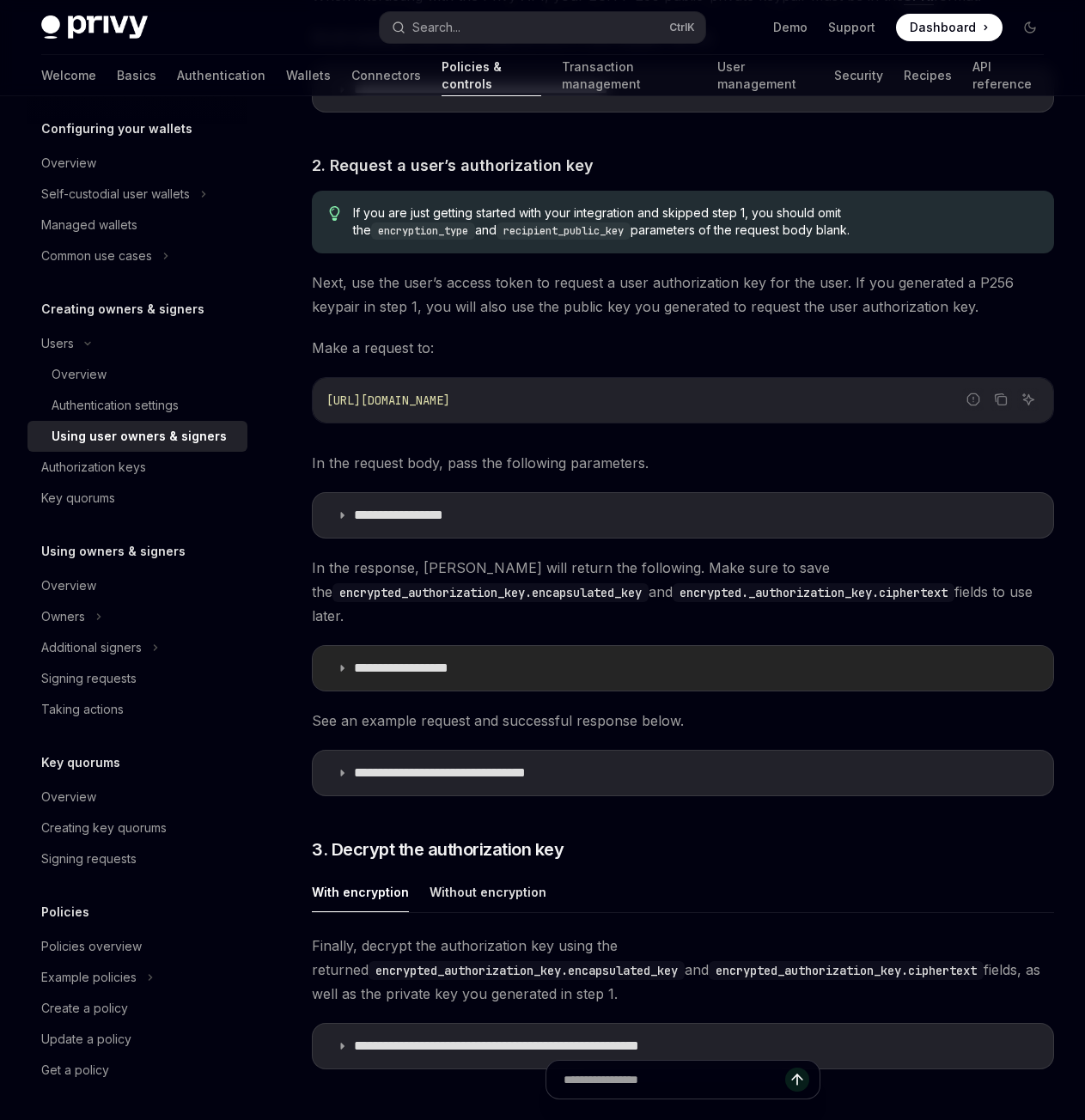
click at [389, 676] on p "**********" at bounding box center [422, 669] width 138 height 17
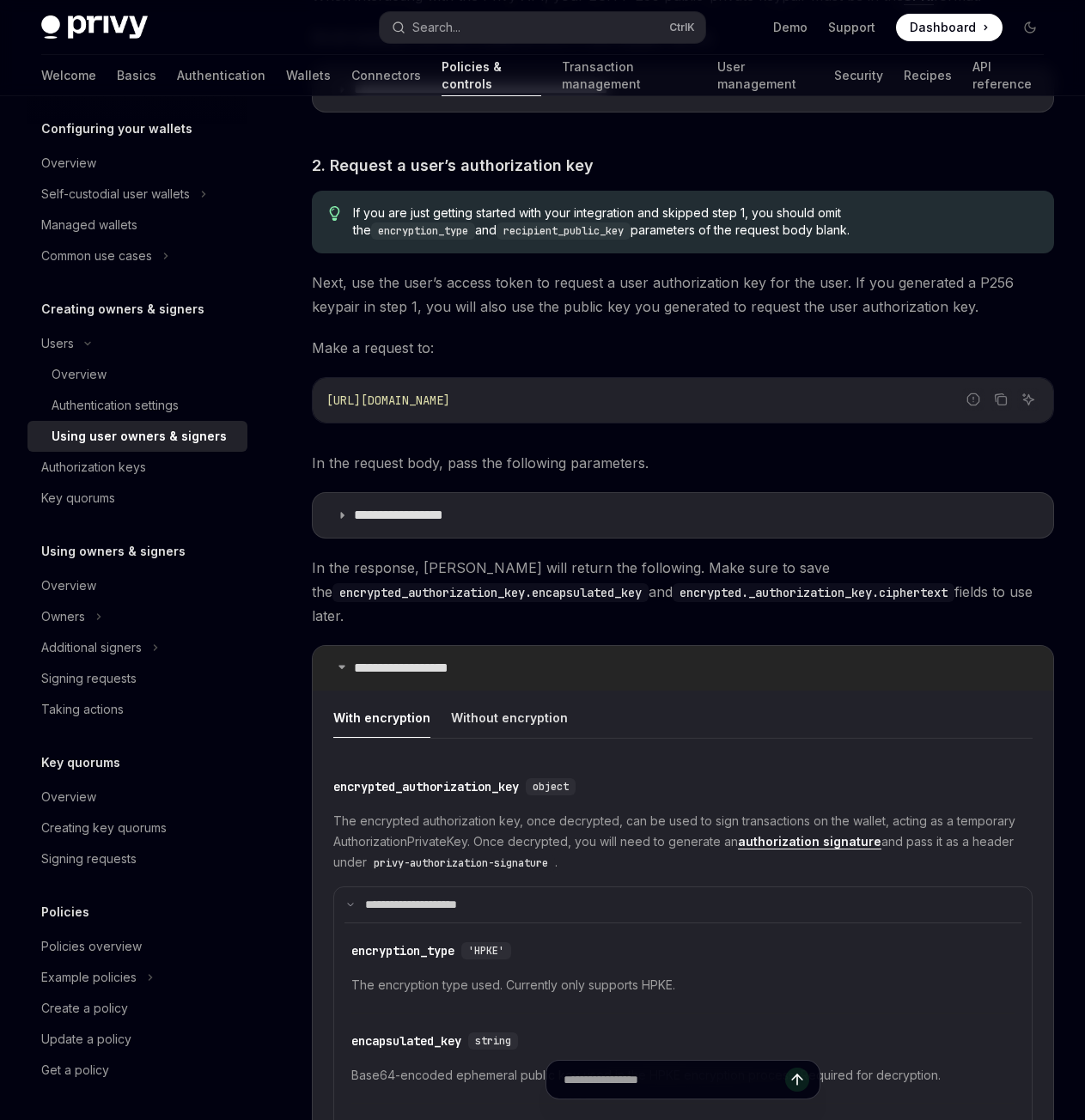
click at [390, 676] on p "**********" at bounding box center [422, 669] width 138 height 17
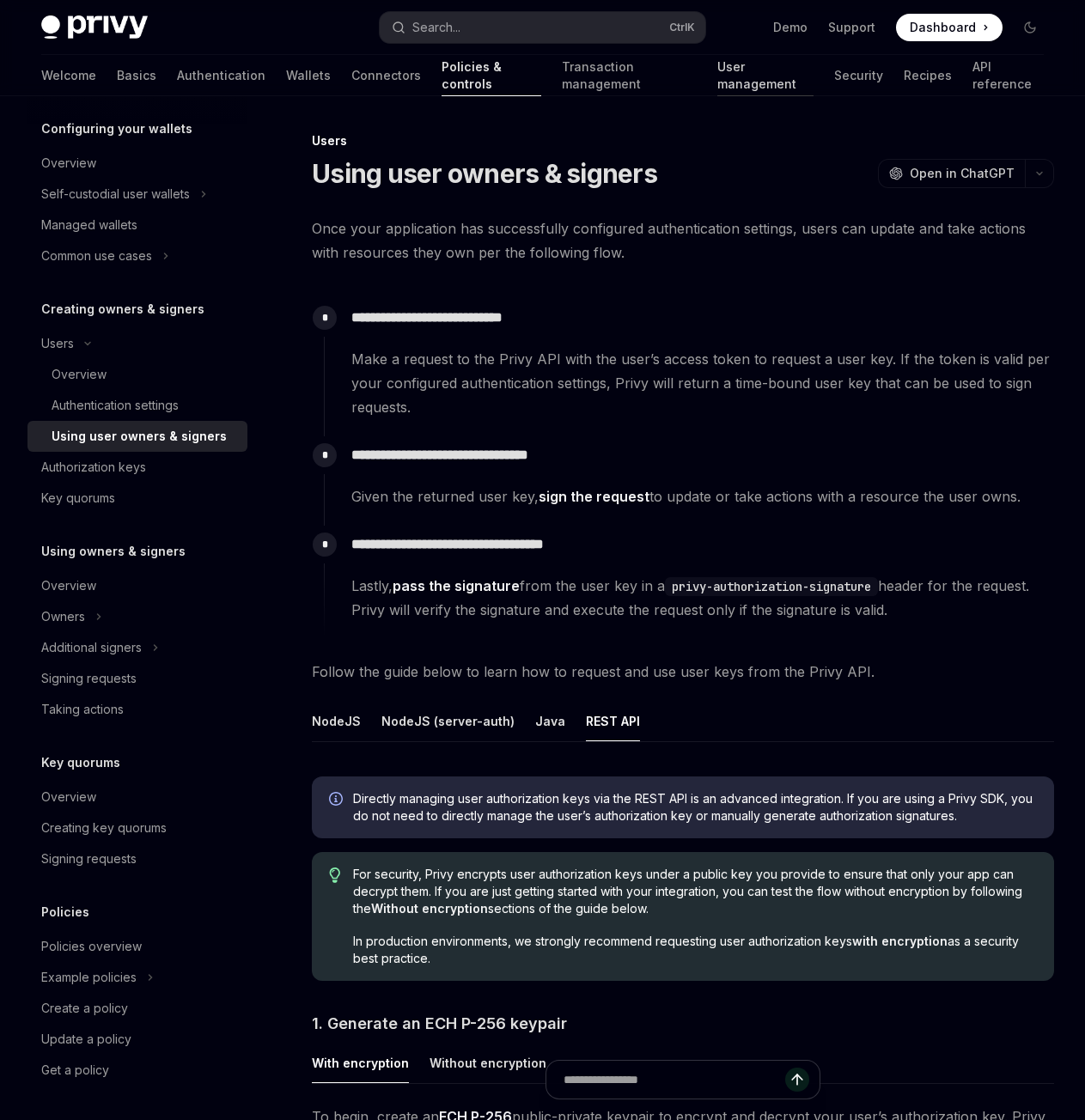
click at [717, 73] on link "User management" at bounding box center [765, 75] width 96 height 41
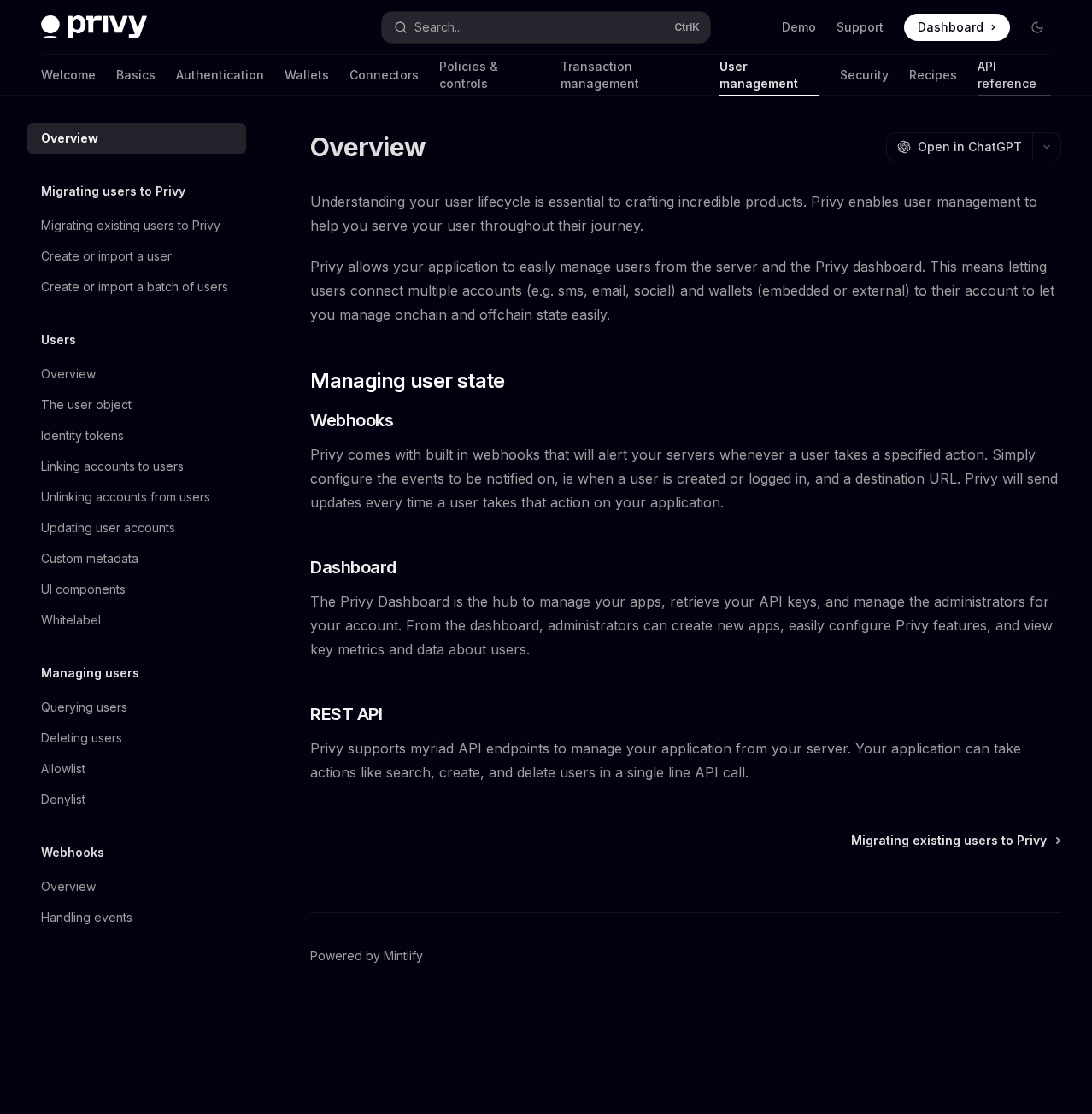
click at [978, 79] on link "API reference" at bounding box center [1014, 75] width 74 height 41
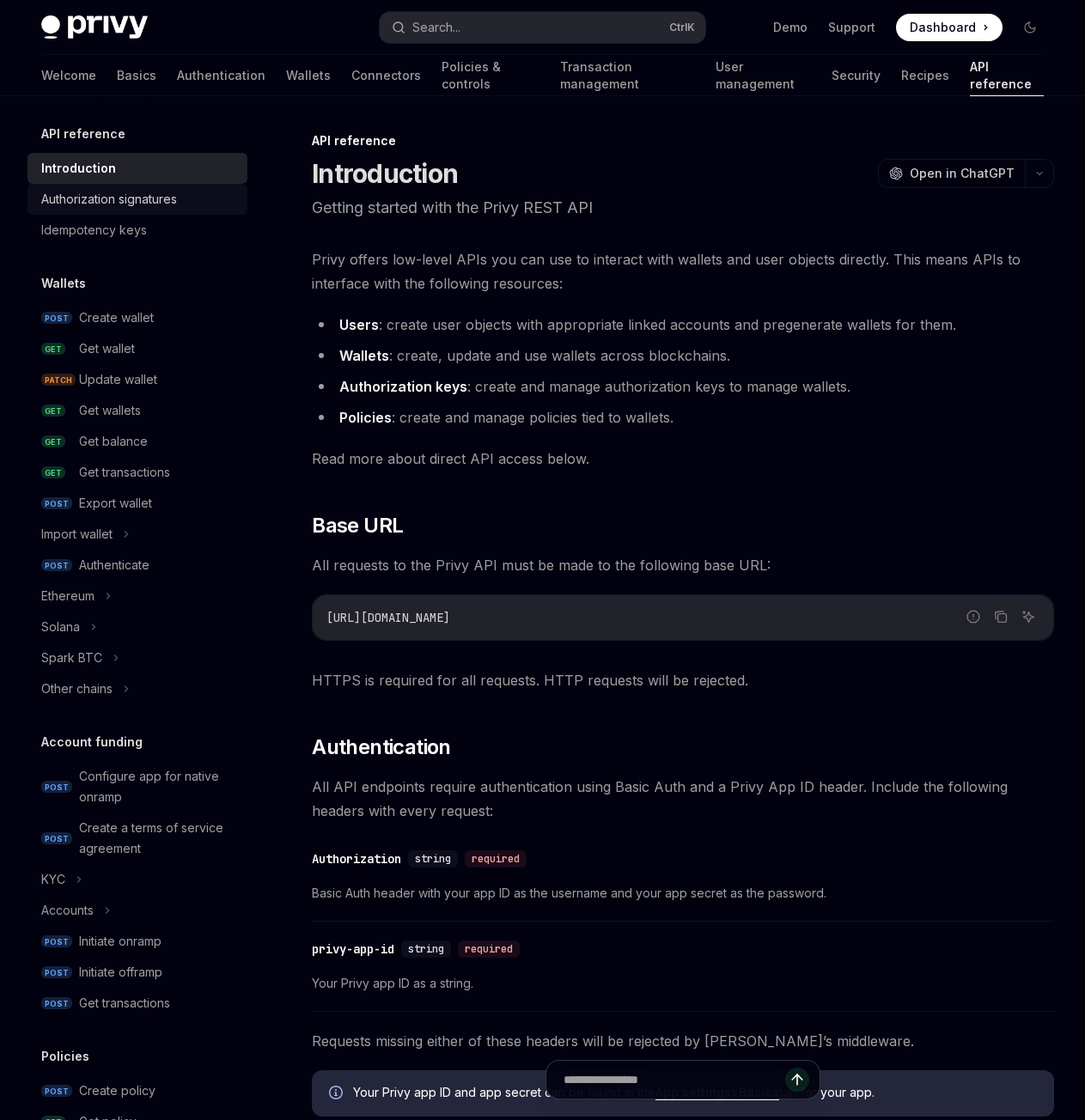
click at [146, 199] on div "Authorization signatures" at bounding box center [109, 199] width 135 height 21
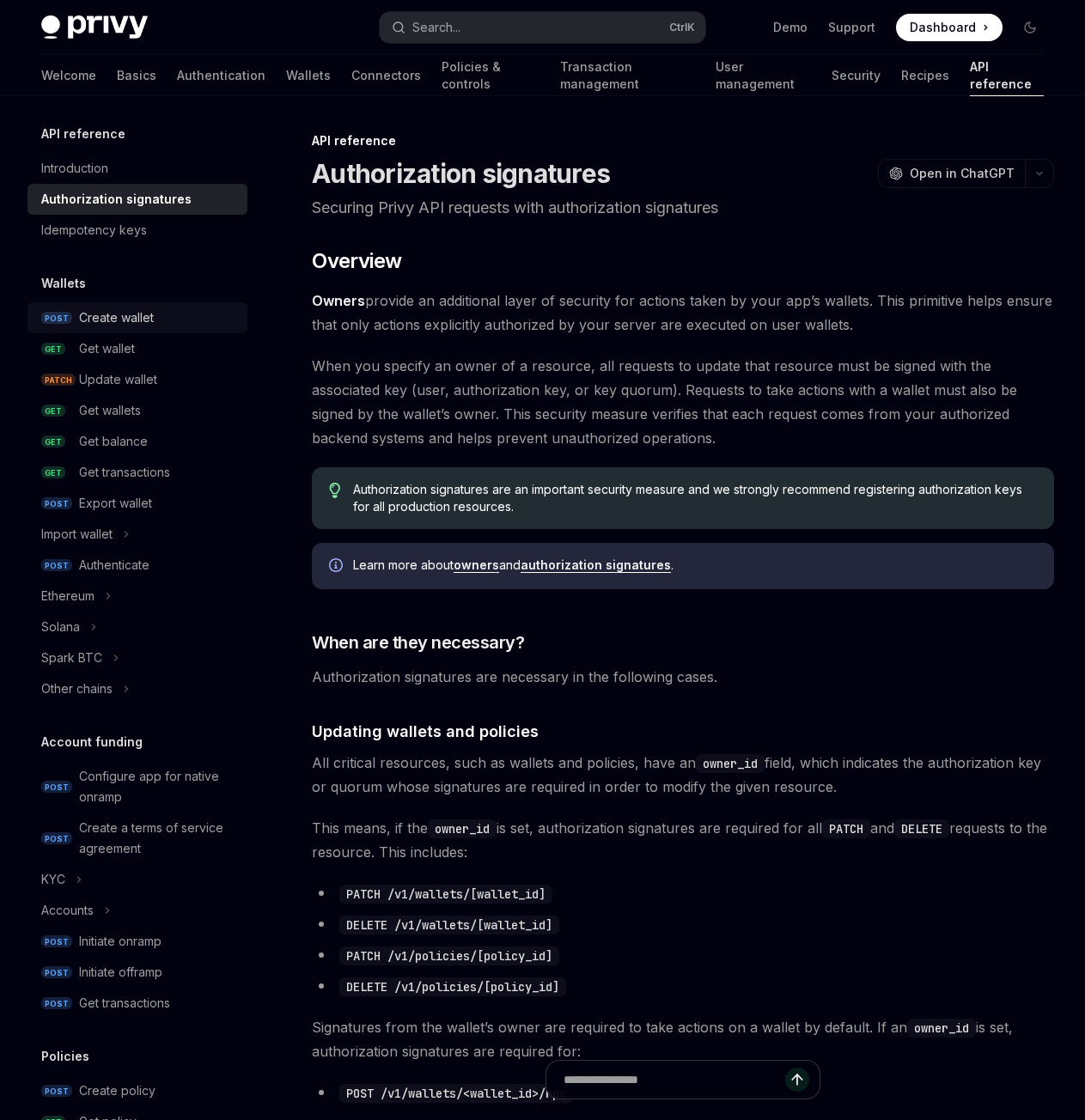
click at [174, 311] on div "Create wallet" at bounding box center [158, 318] width 158 height 21
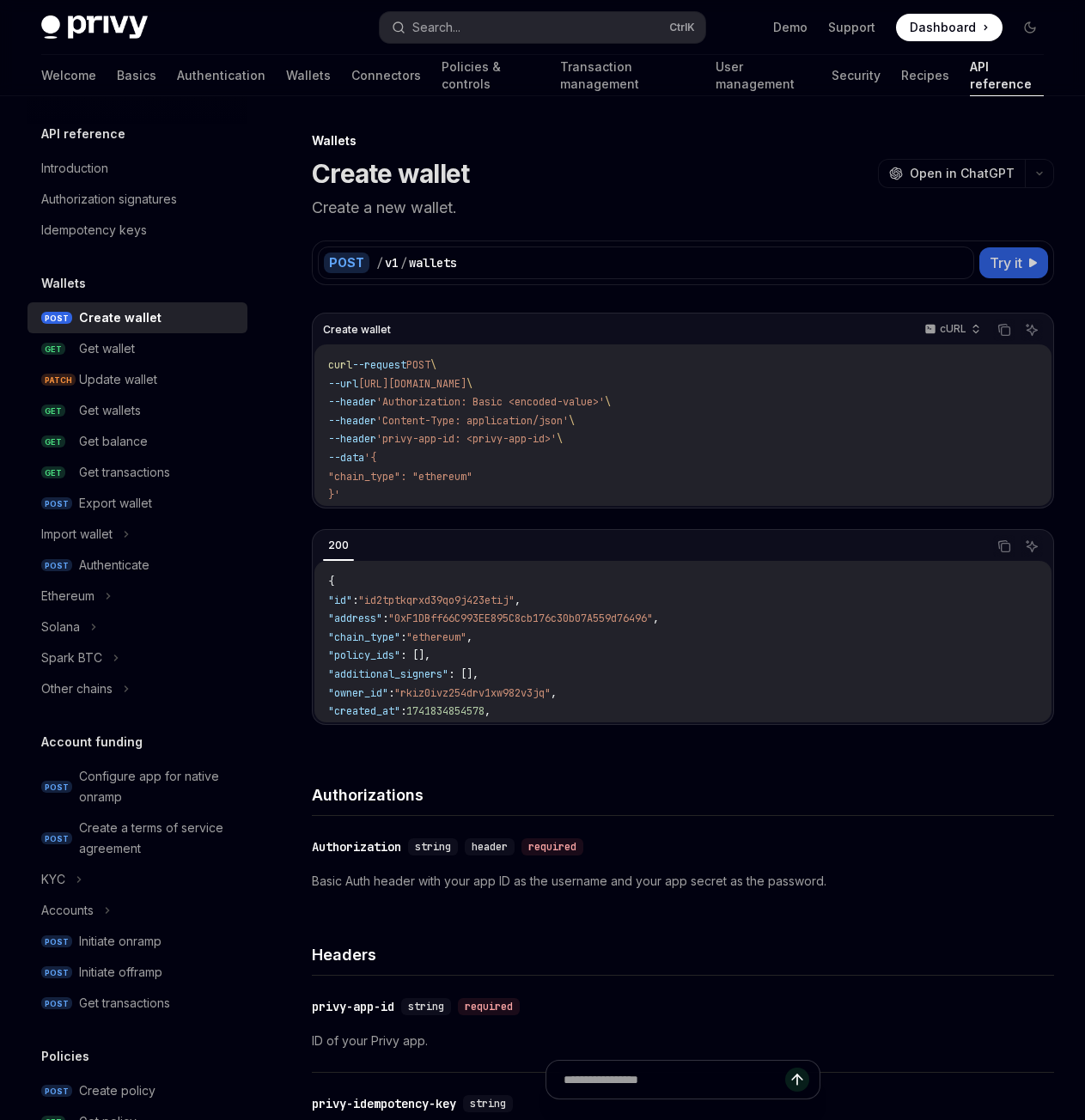
click at [993, 262] on span "Try it" at bounding box center [1005, 263] width 33 height 21
type textarea "*"
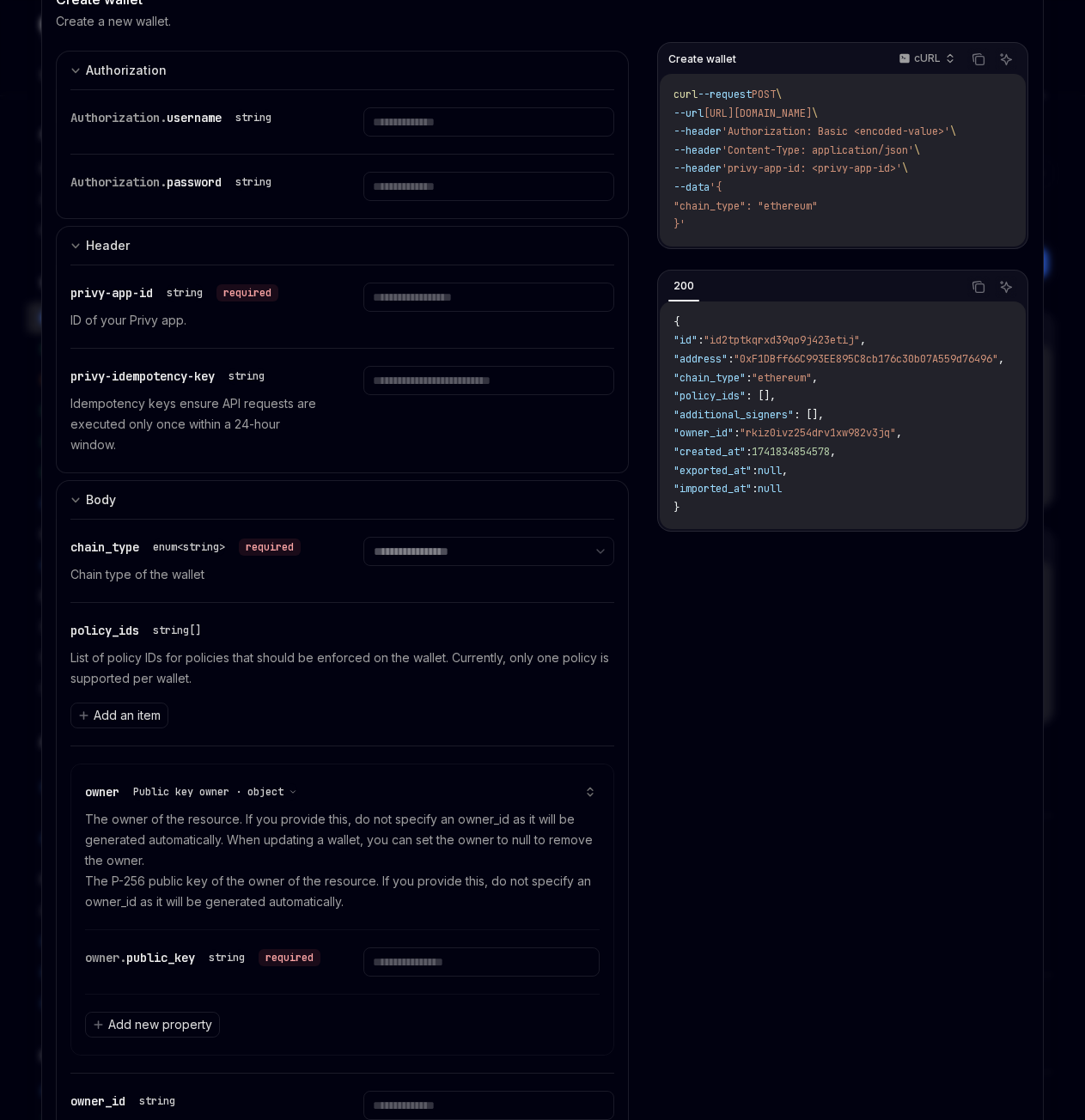
scroll to position [143, 0]
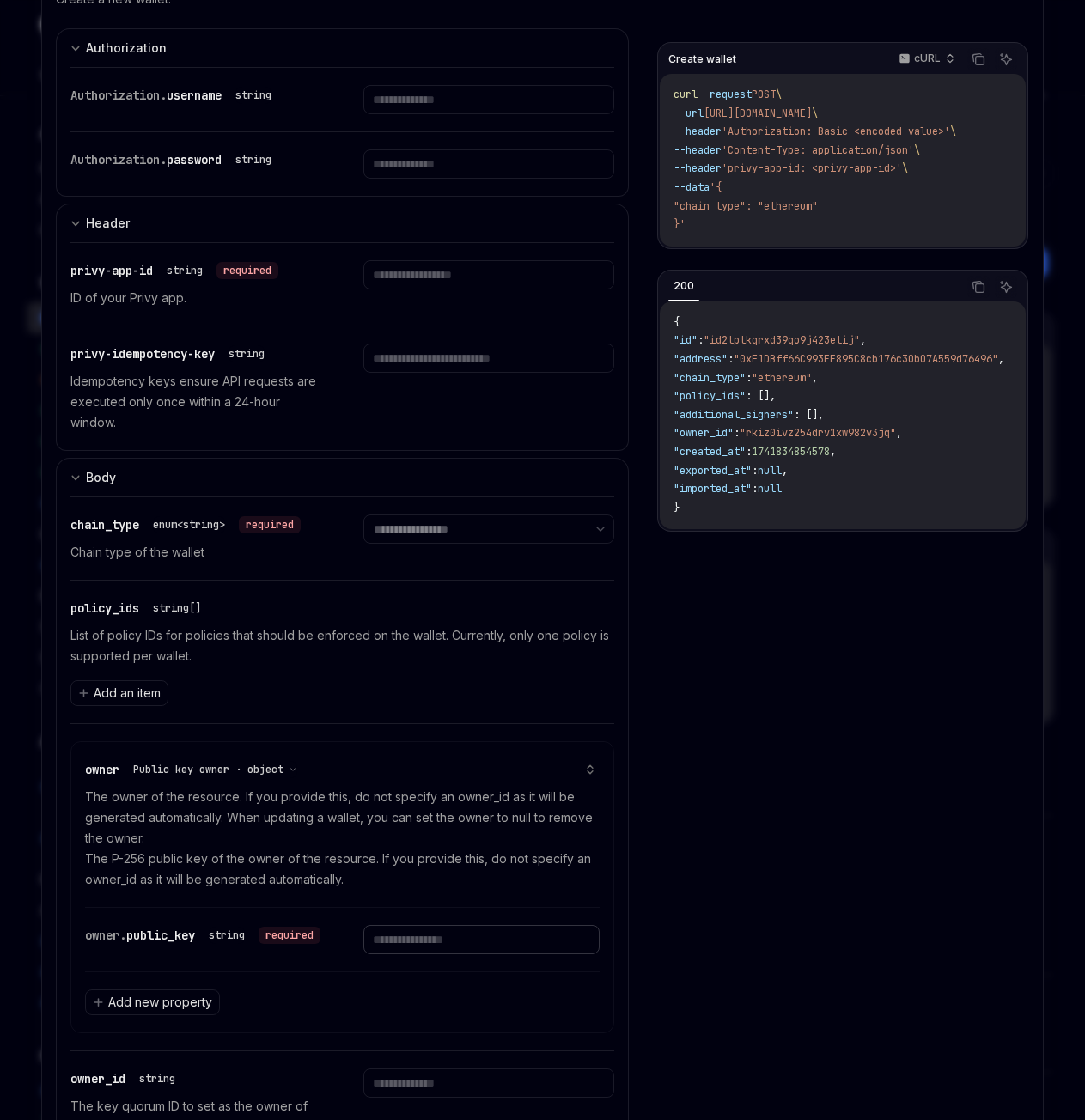
click at [466, 941] on input "text" at bounding box center [481, 939] width 237 height 29
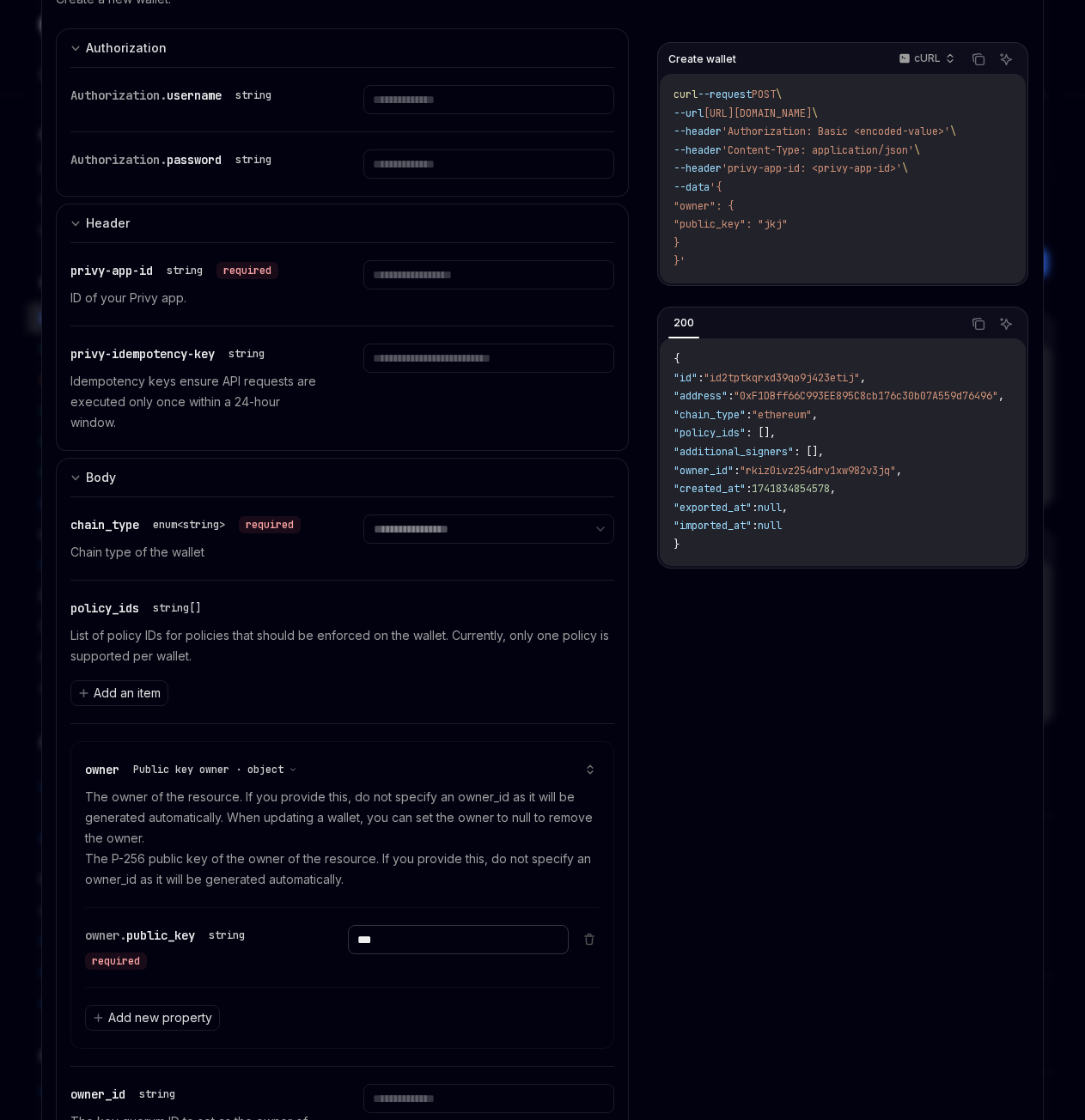
type input "***"
click at [456, 528] on select "**********" at bounding box center [489, 528] width 252 height 29
select select "*******"
click at [363, 514] on select "**********" at bounding box center [489, 528] width 252 height 29
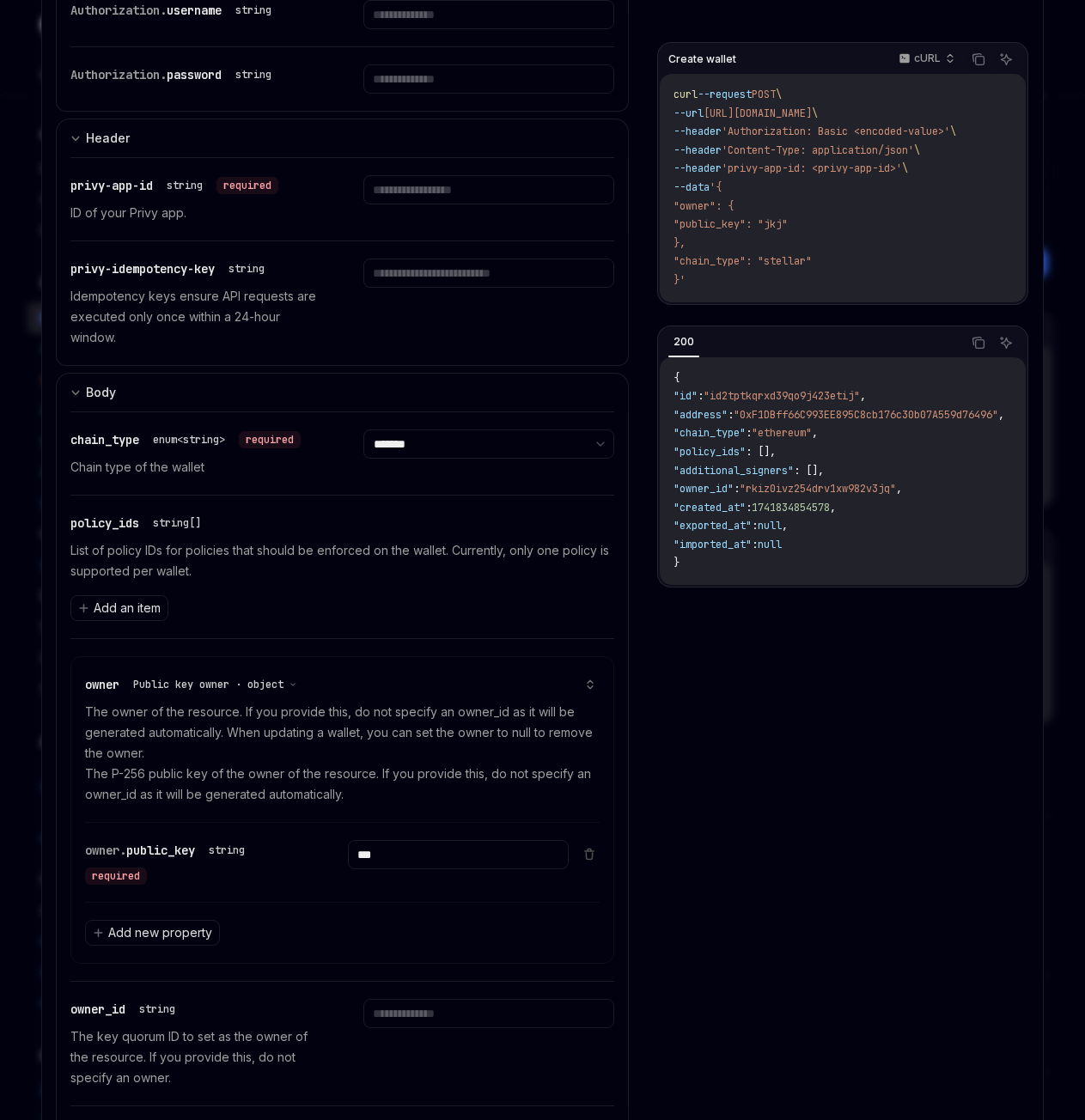
scroll to position [0, 0]
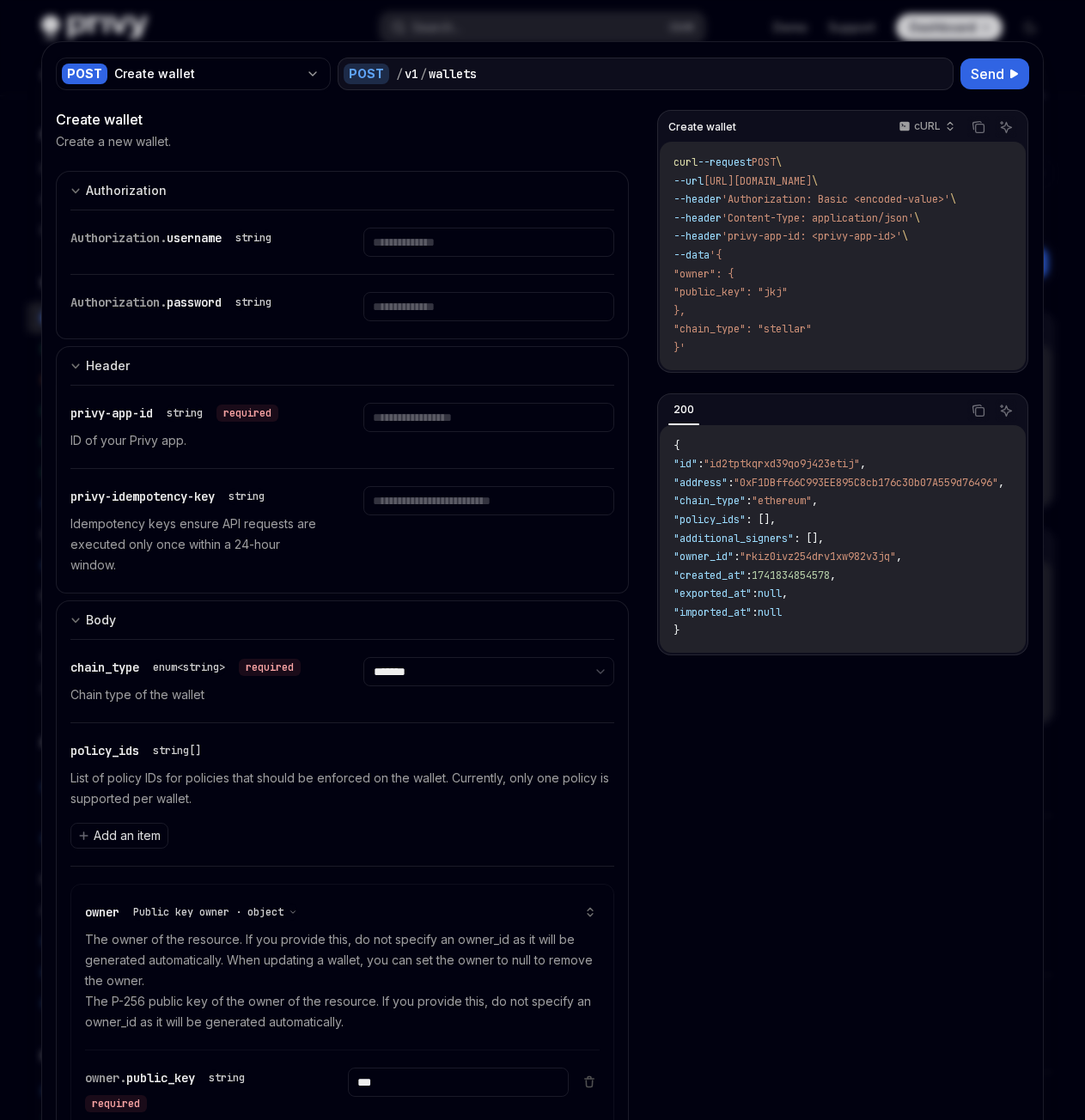
click at [1036, 145] on div at bounding box center [542, 560] width 1085 height 1120
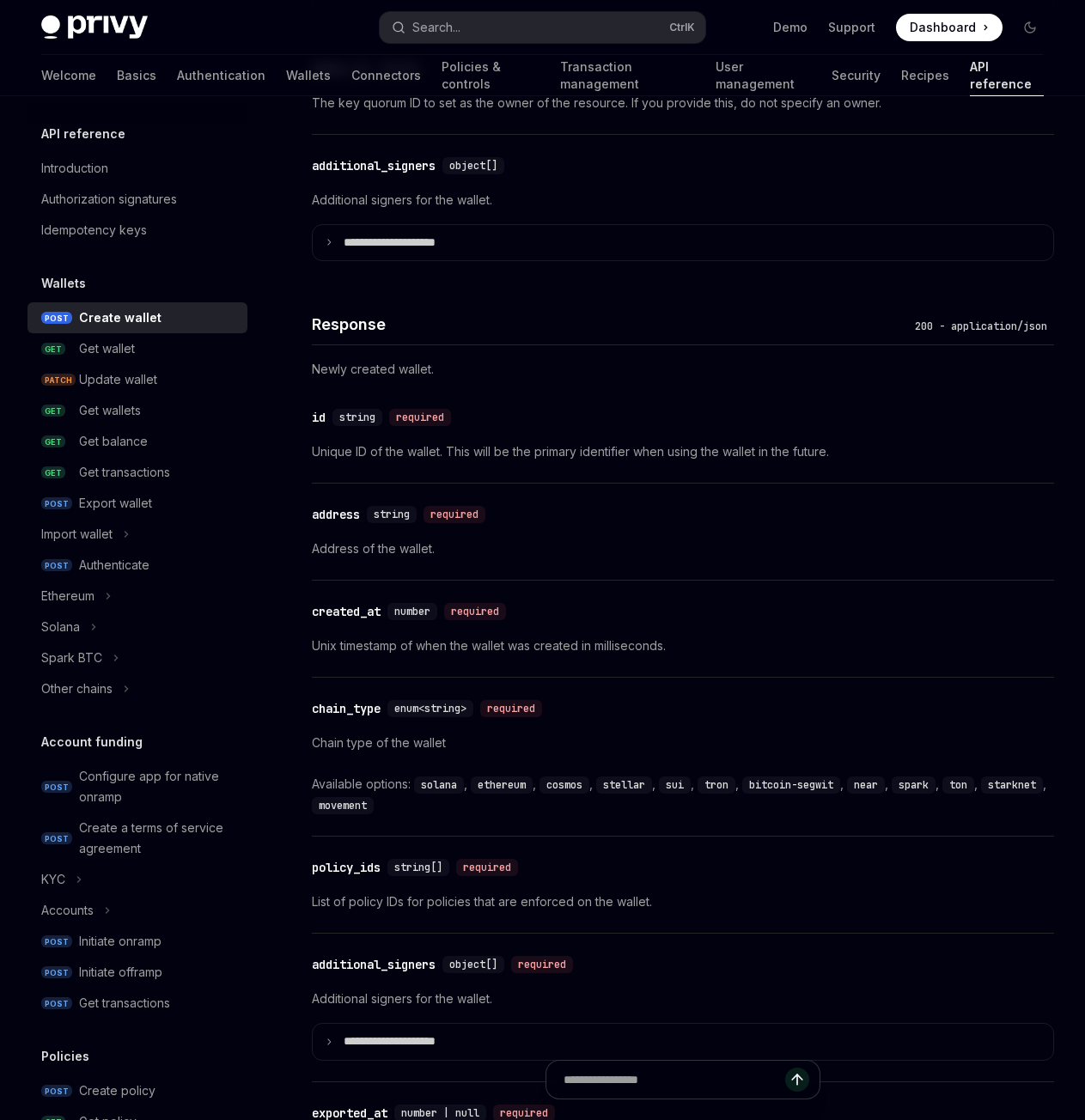
scroll to position [1706, 0]
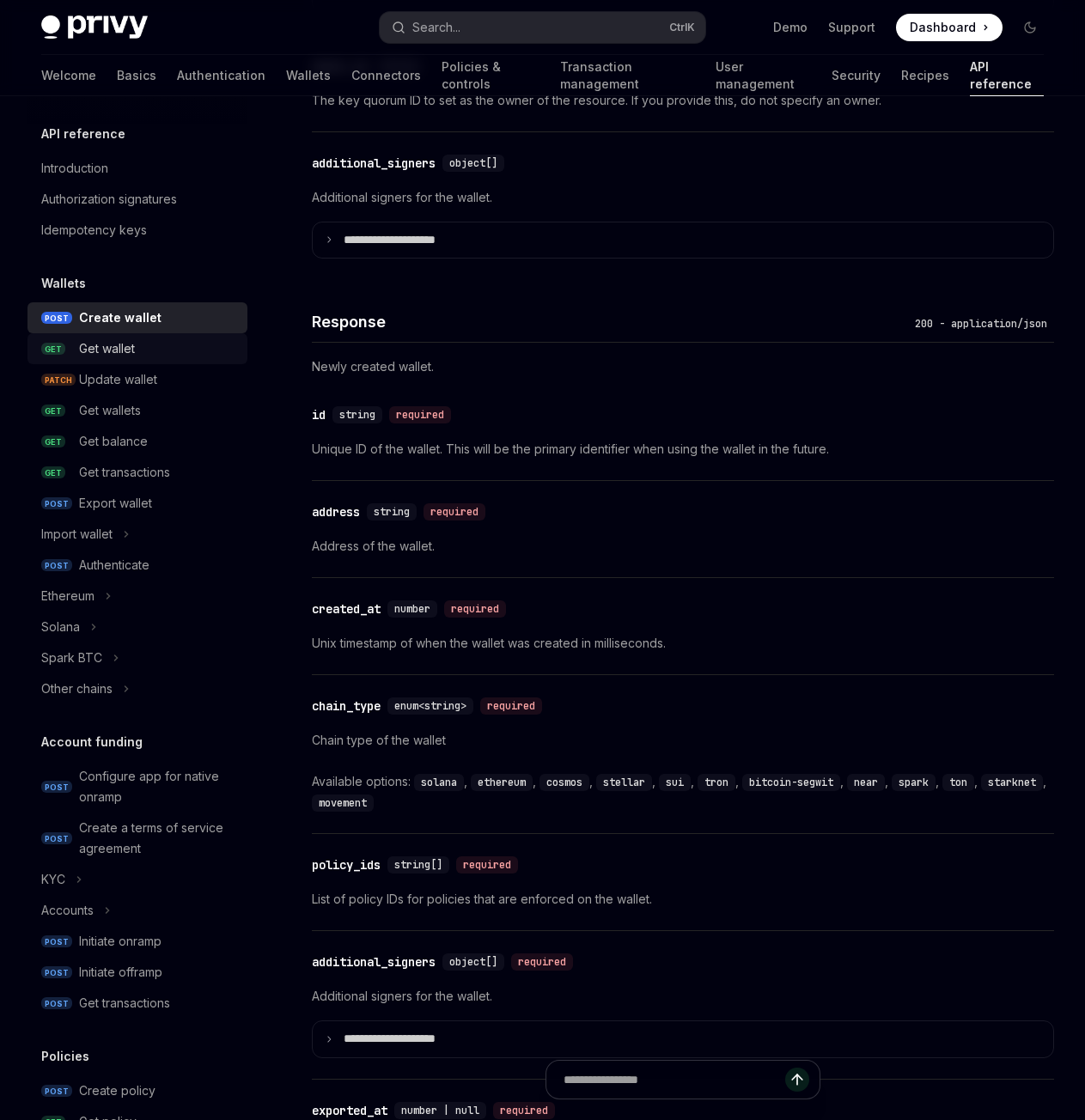
click at [142, 353] on div "Get wallet" at bounding box center [158, 349] width 158 height 21
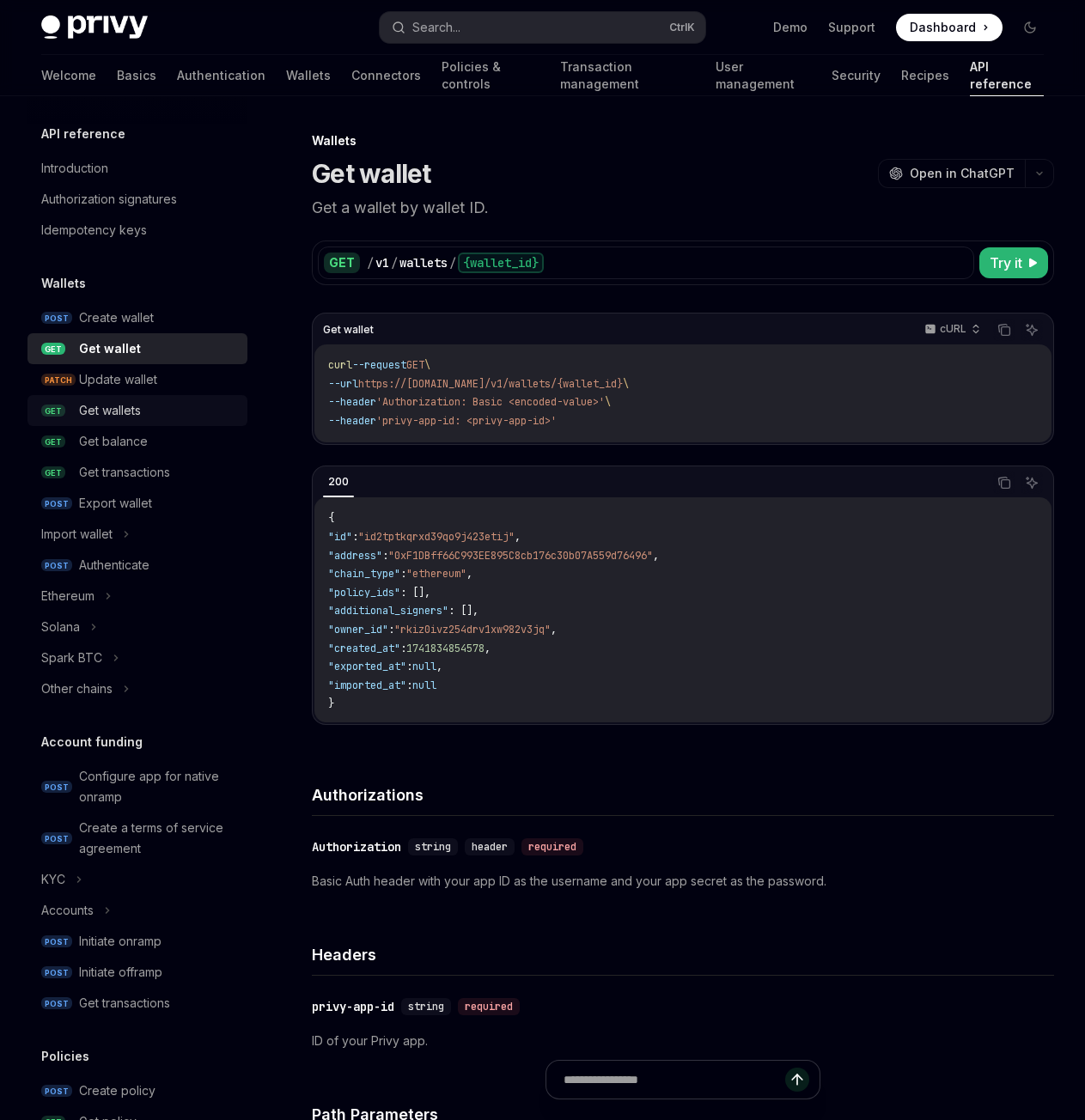
click at [118, 418] on div "Get wallets" at bounding box center [110, 411] width 62 height 21
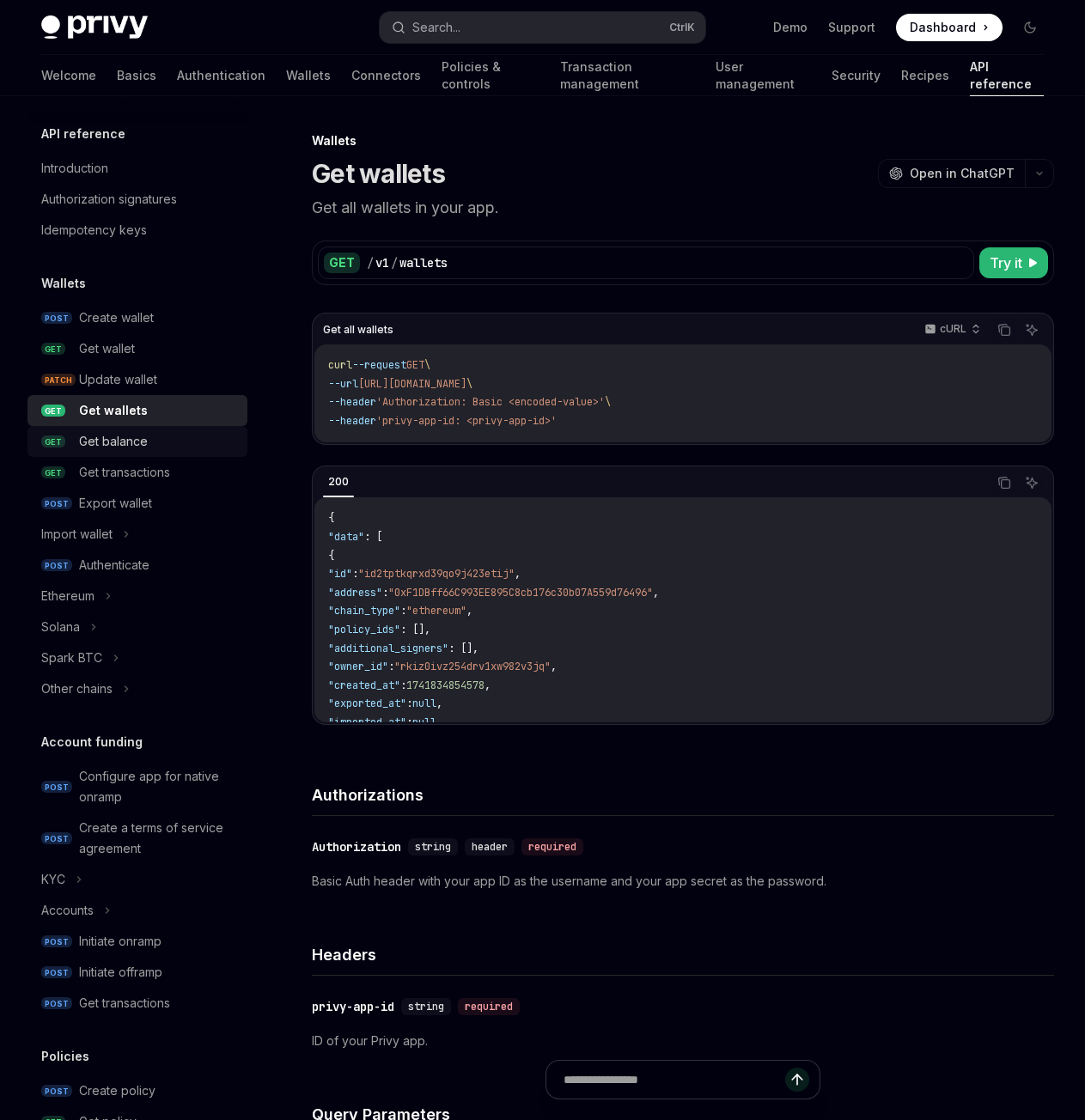
click at [129, 435] on div "Get balance" at bounding box center [113, 442] width 69 height 21
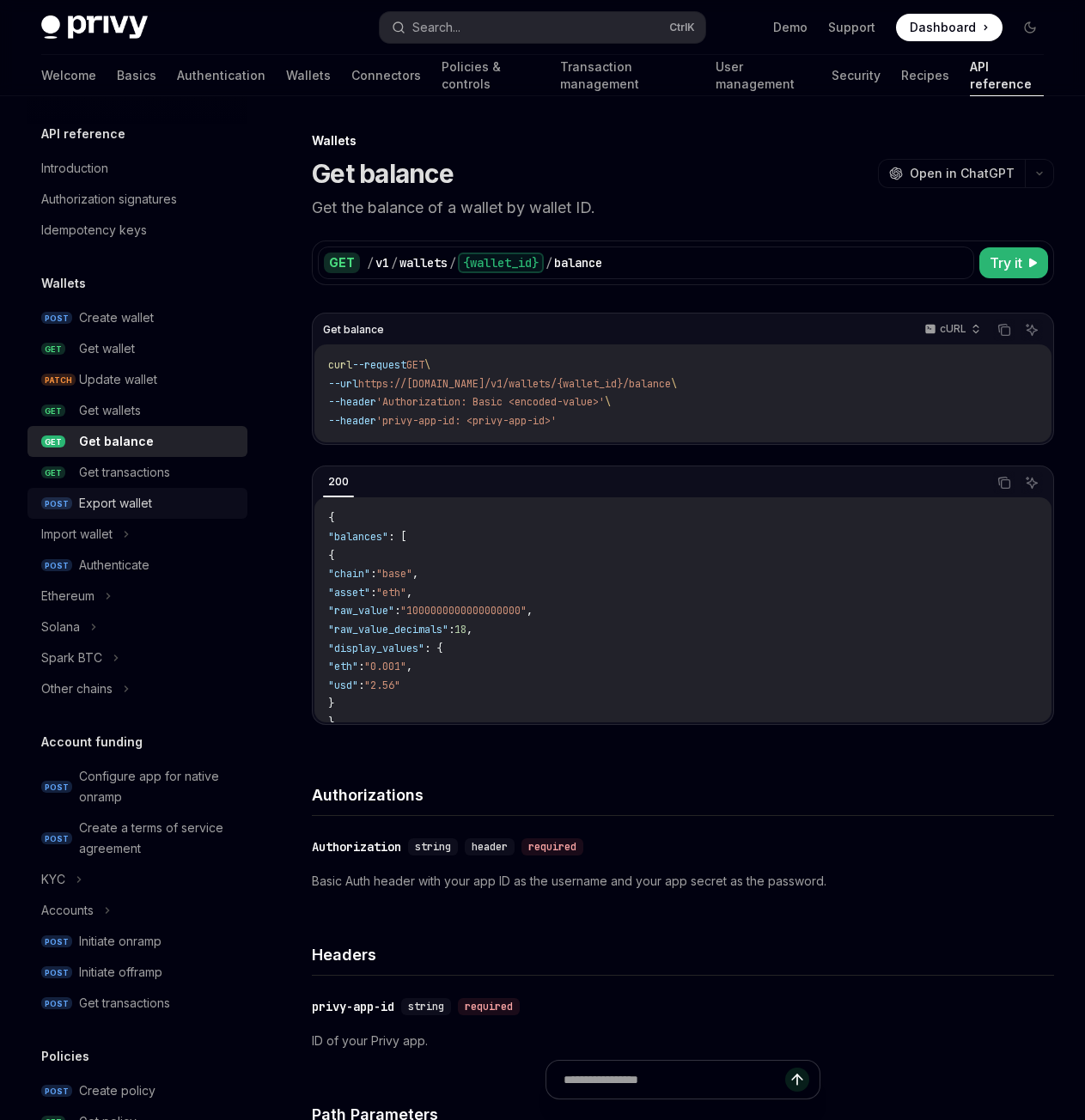
click at [138, 497] on div "Export wallet" at bounding box center [116, 503] width 73 height 21
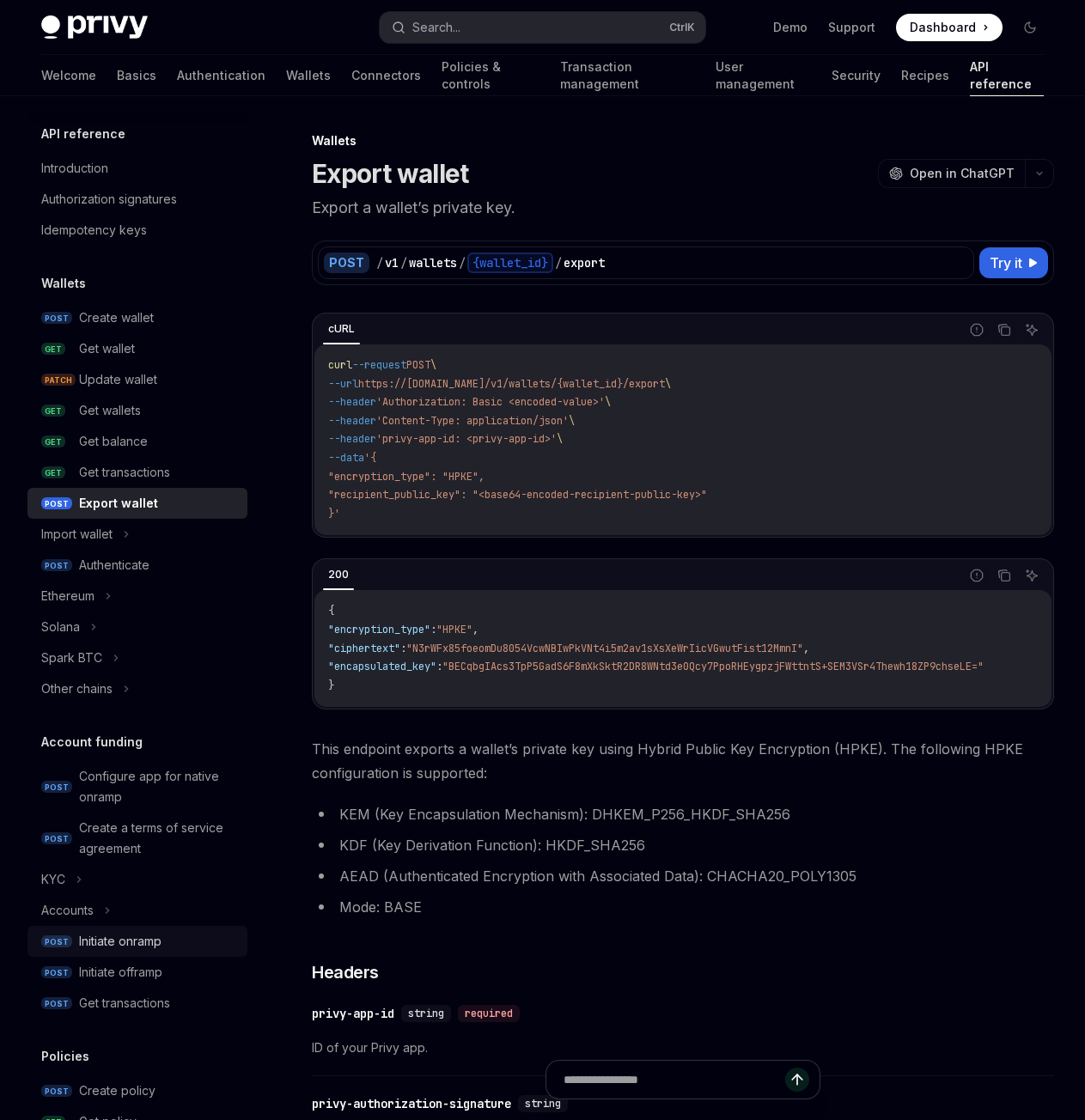
click at [72, 938] on link "POST Initiate onramp" at bounding box center [137, 941] width 220 height 31
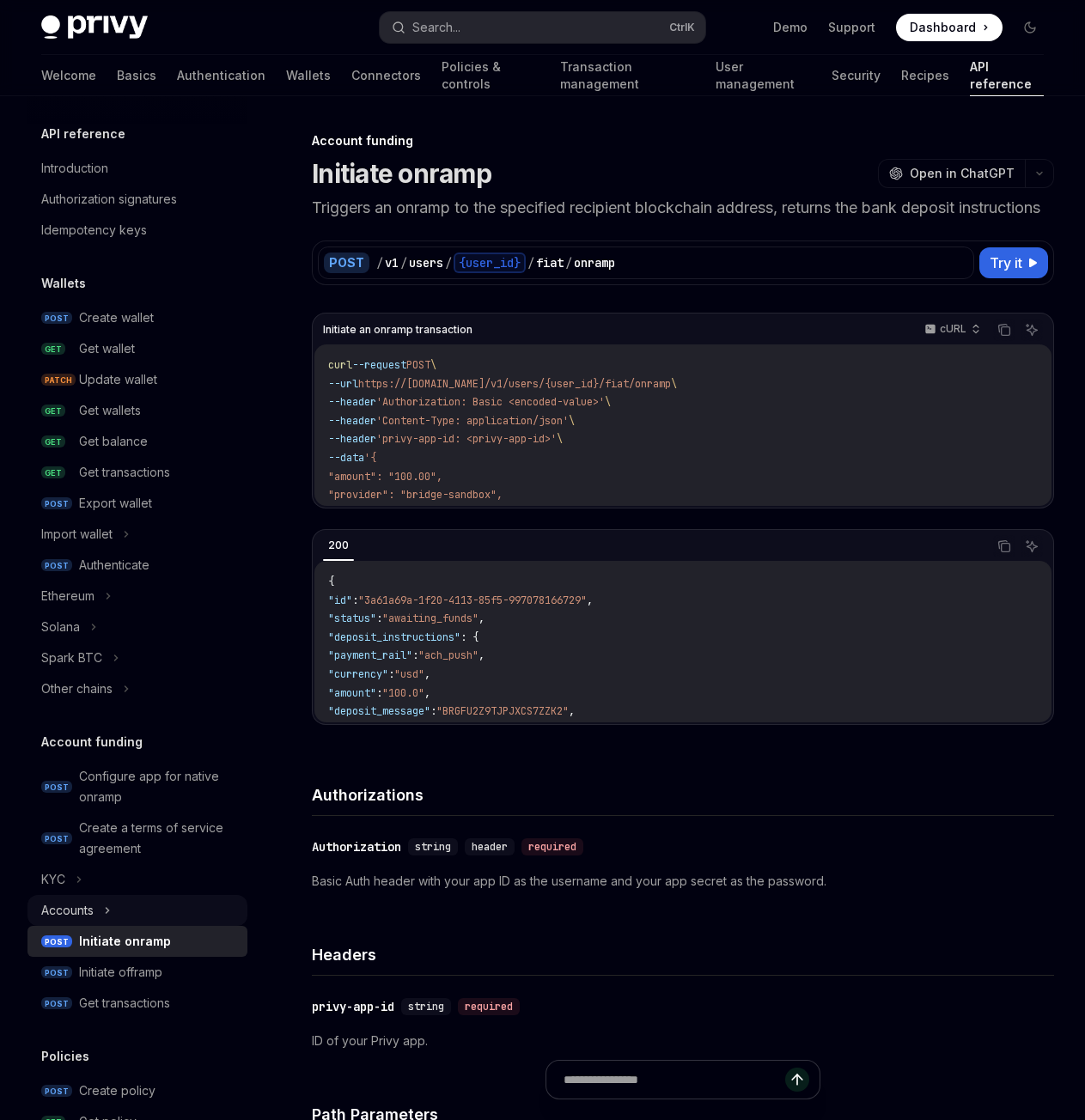
click at [68, 915] on div "Accounts" at bounding box center [68, 910] width 53 height 21
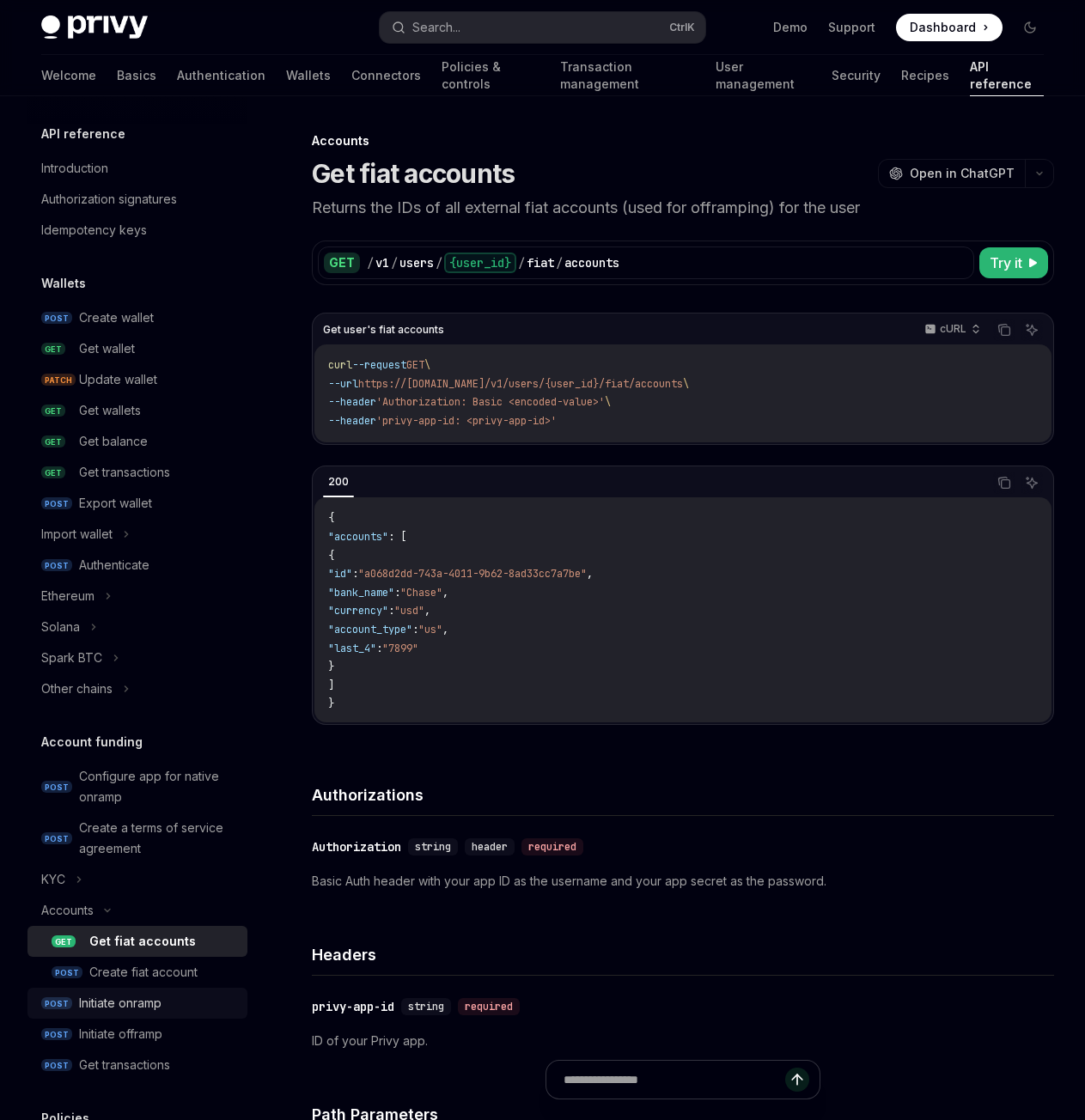
click at [98, 995] on div "Initiate onramp" at bounding box center [120, 1003] width 83 height 21
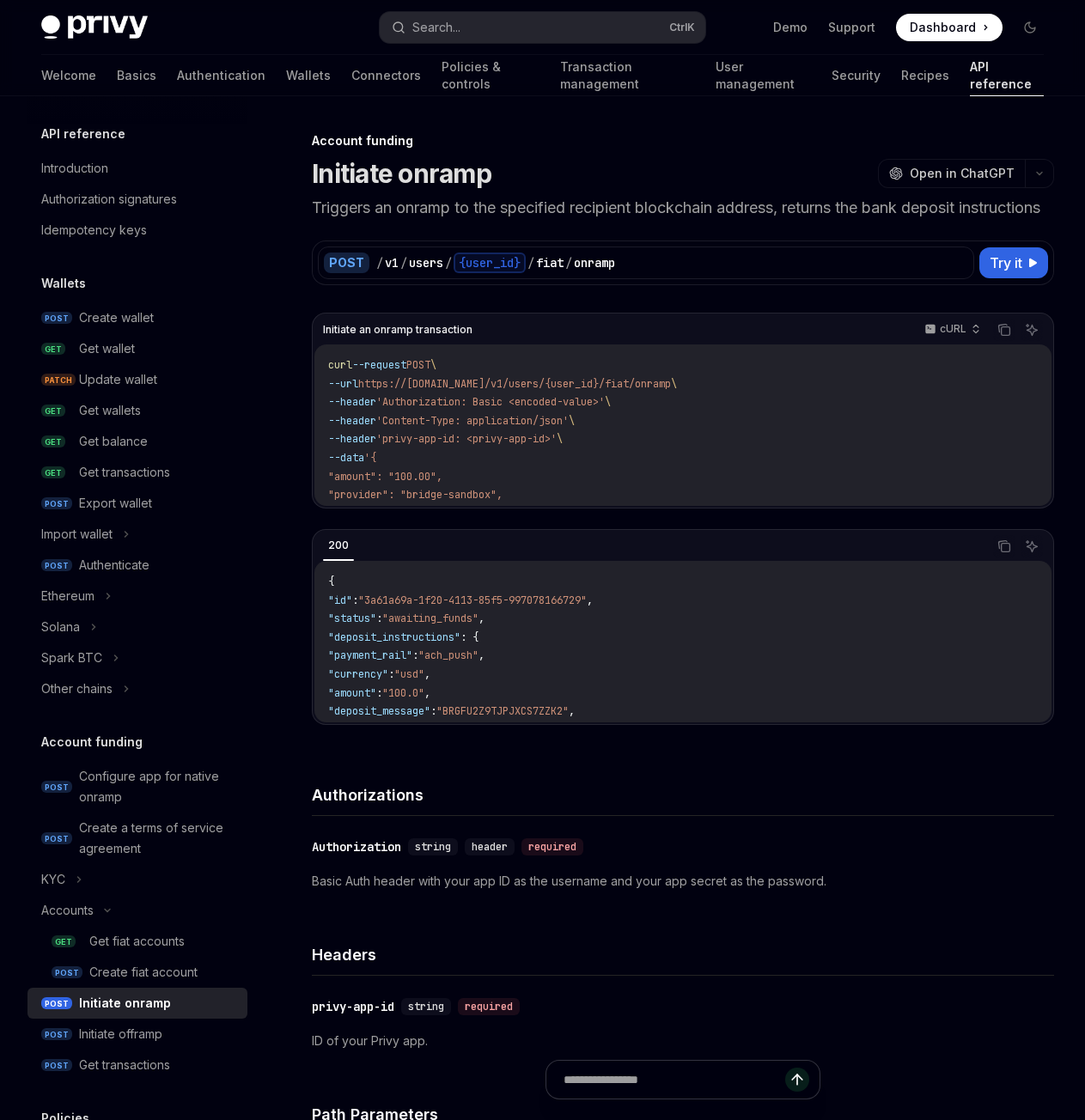
type textarea "*"
click at [83, 915] on div "Accounts" at bounding box center [68, 910] width 53 height 21
